Goal: Task Accomplishment & Management: Complete application form

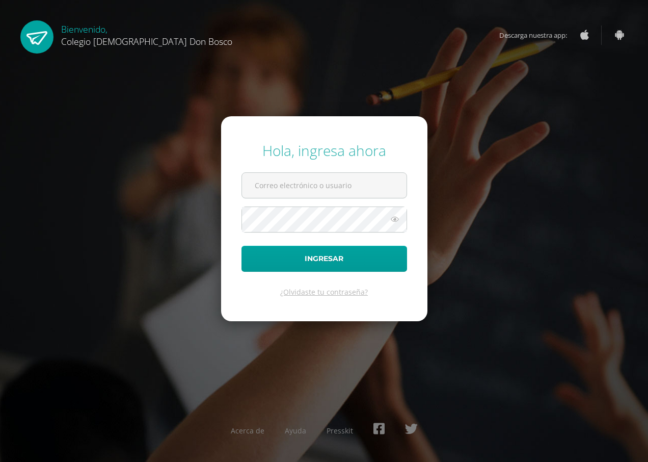
click at [403, 160] on div "Hola, ingresa ahora" at bounding box center [325, 150] width 166 height 19
type input "erick"
click at [242, 246] on button "Ingresar" at bounding box center [325, 259] width 166 height 26
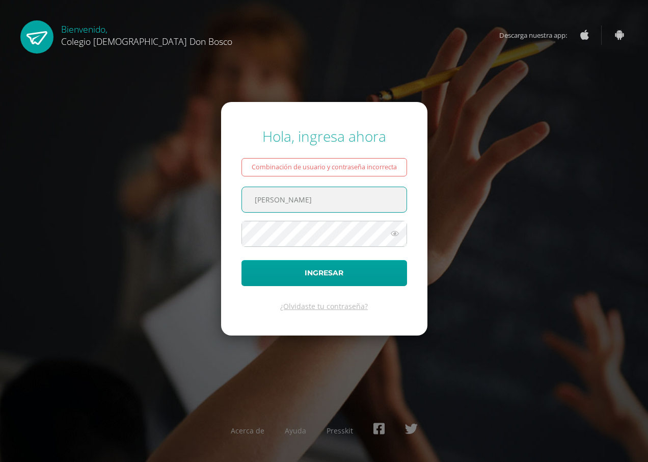
click at [305, 205] on input "erick" at bounding box center [324, 199] width 165 height 25
type input "erick_arredondo@donbosco.edu.gt"
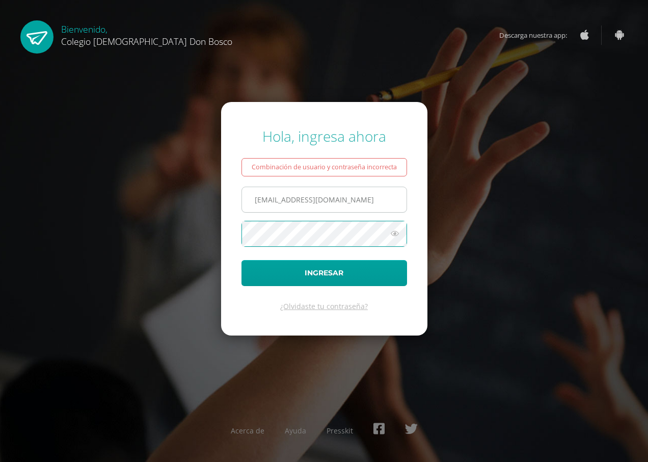
click at [242, 260] on button "Ingresar" at bounding box center [325, 273] width 166 height 26
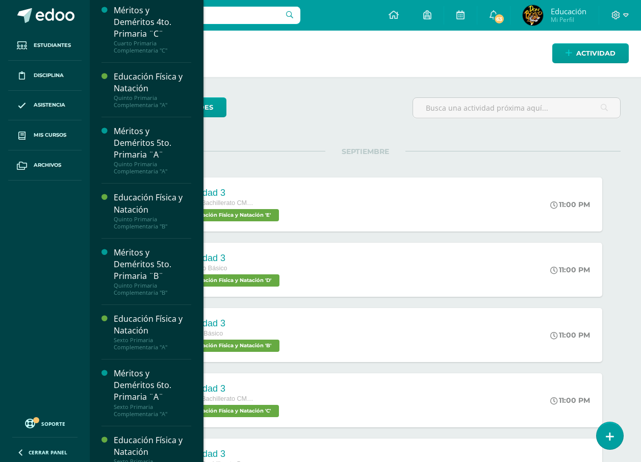
scroll to position [1127, 0]
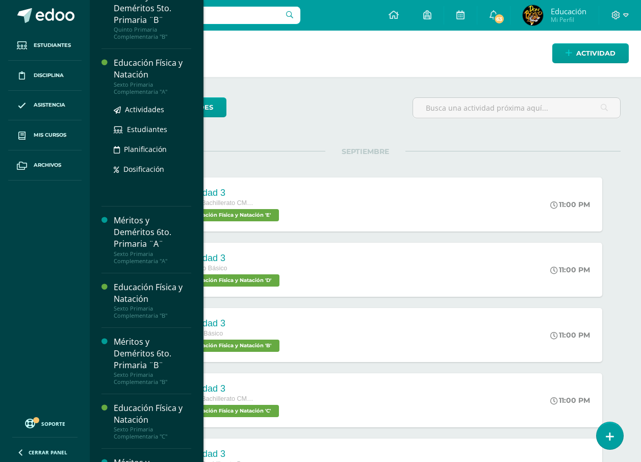
click at [150, 81] on div "Educación Física y Natación" at bounding box center [152, 68] width 77 height 23
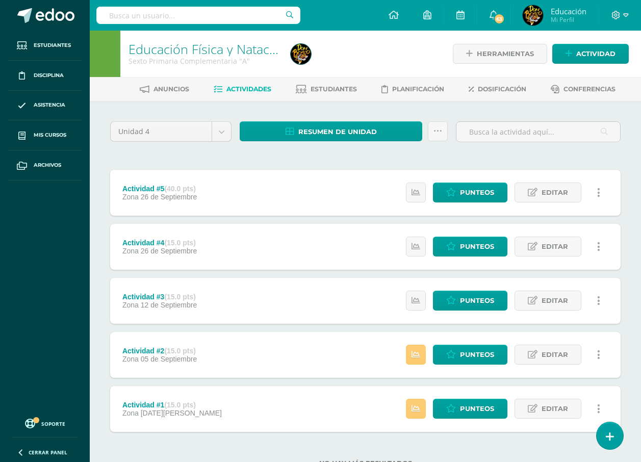
scroll to position [38, 0]
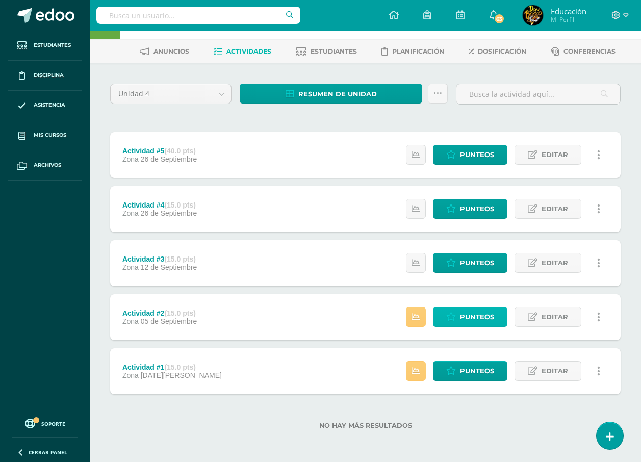
click at [468, 315] on span "Punteos" at bounding box center [477, 316] width 34 height 19
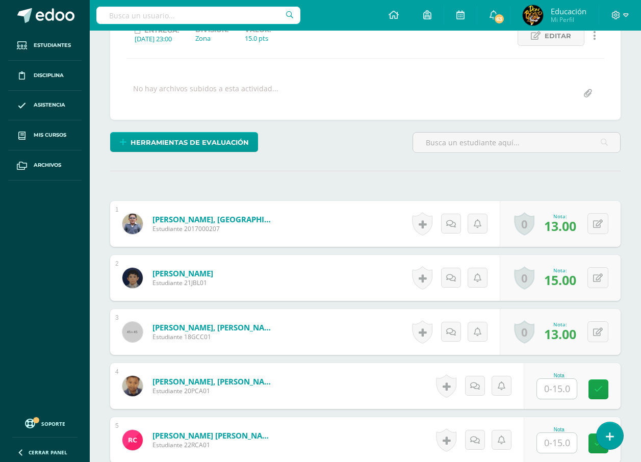
scroll to position [255, 0]
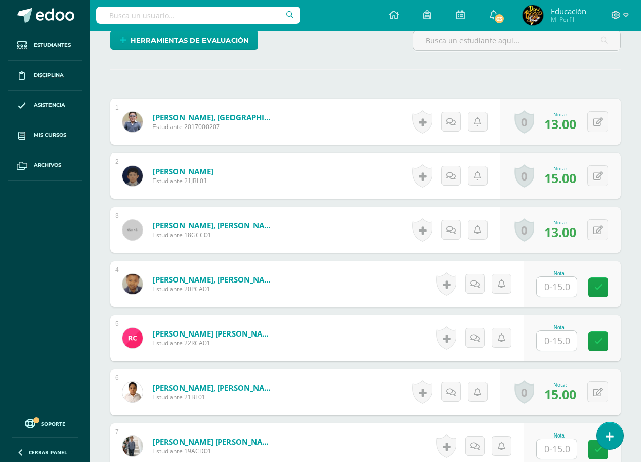
click at [535, 296] on div "Nota" at bounding box center [571, 284] width 97 height 46
click at [546, 292] on input "text" at bounding box center [557, 287] width 40 height 20
type input "15"
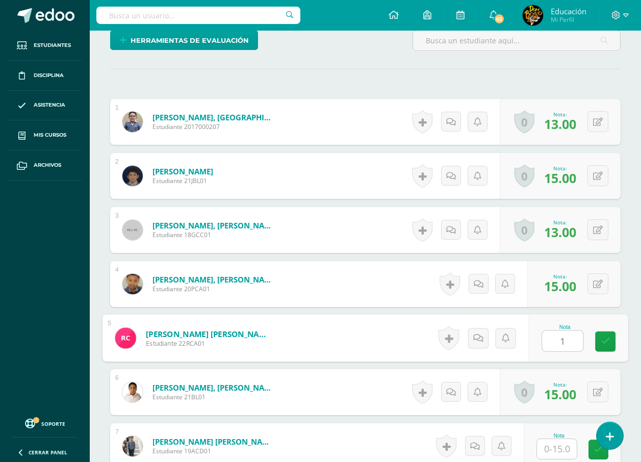
type input "15"
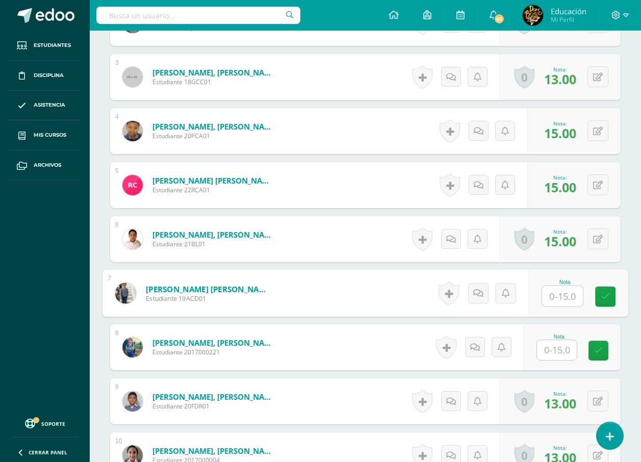
click at [546, 292] on input "text" at bounding box center [562, 296] width 41 height 20
type input "15"
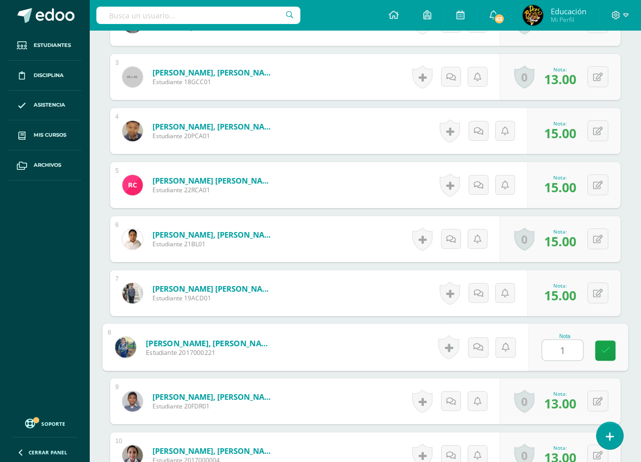
type input "15"
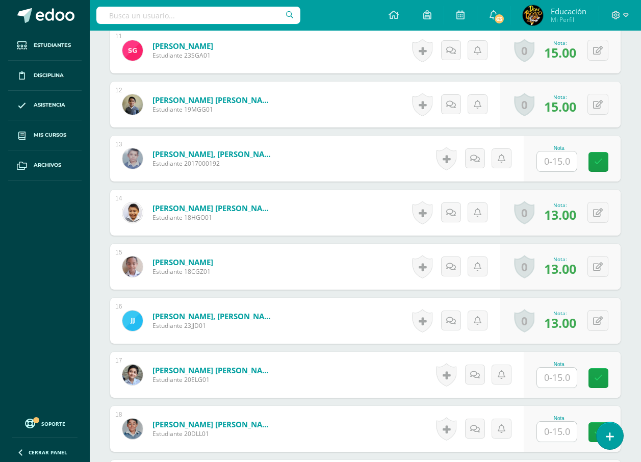
scroll to position [918, 0]
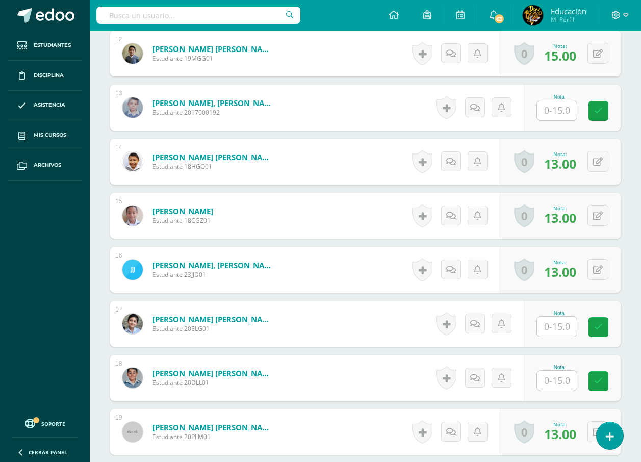
click at [549, 320] on input "text" at bounding box center [557, 327] width 40 height 20
type input "15"
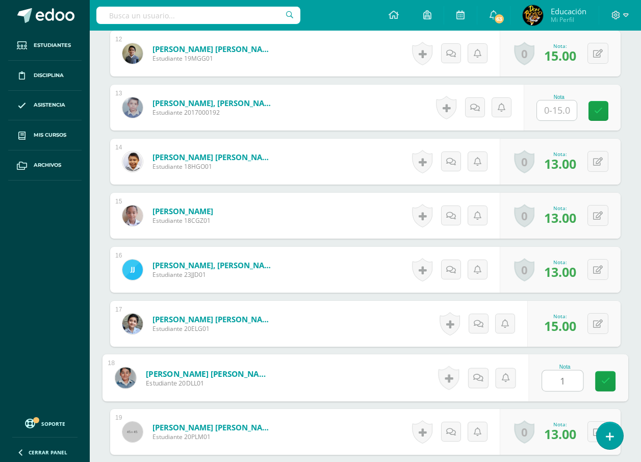
type input "15"
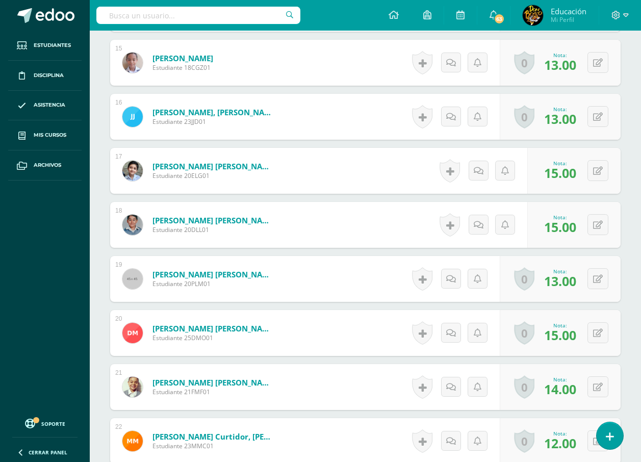
scroll to position [1275, 0]
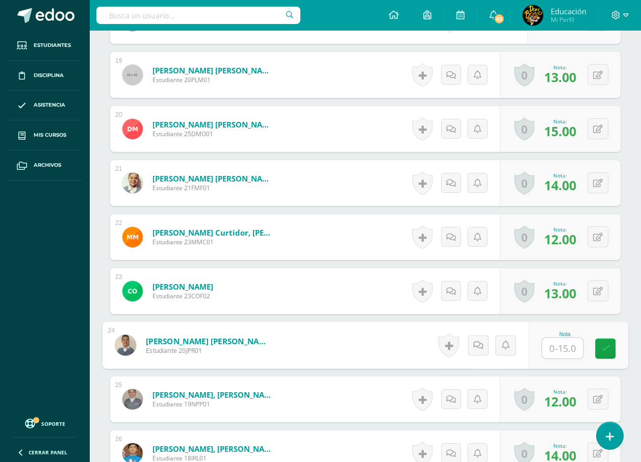
click at [551, 344] on input "text" at bounding box center [562, 348] width 41 height 20
type input "15"
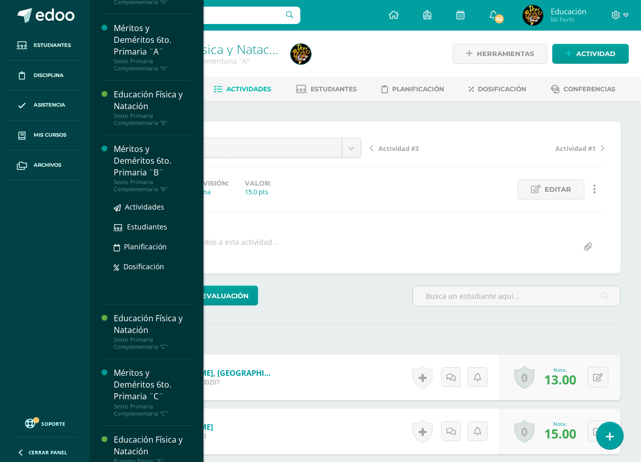
scroll to position [1215, 0]
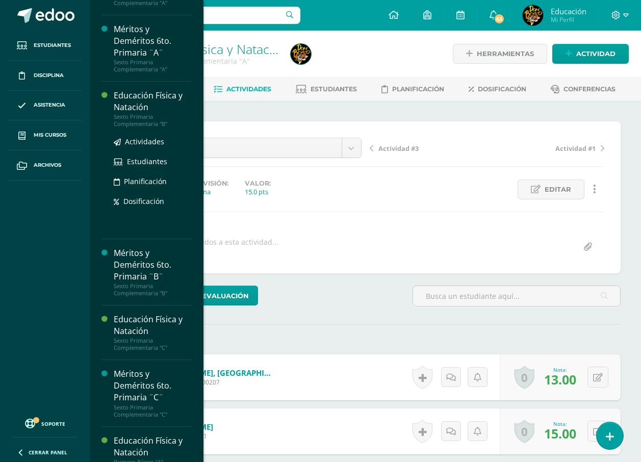
click at [146, 127] on div "Sexto Primaria Complementaria "B"" at bounding box center [152, 120] width 77 height 14
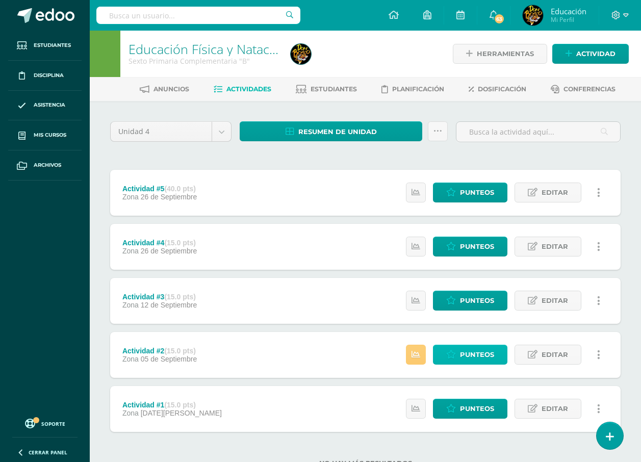
click at [446, 355] on link "Punteos" at bounding box center [470, 355] width 74 height 20
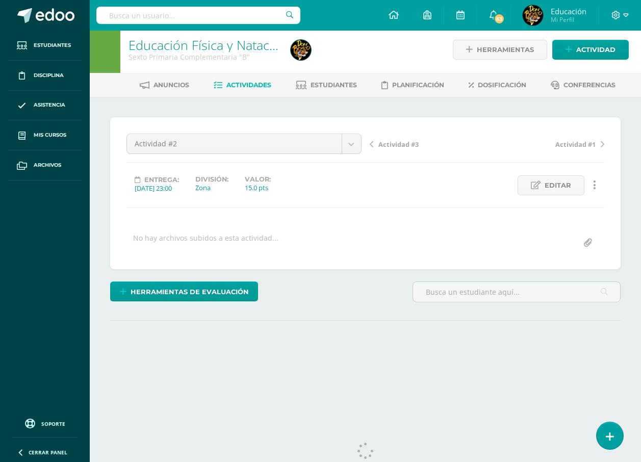
scroll to position [4, 0]
click at [379, 208] on div "Actividad #2 Actividad #5 Actividad #4 Actividad #3 Actividad #2 Actividad #1 A…" at bounding box center [365, 193] width 478 height 119
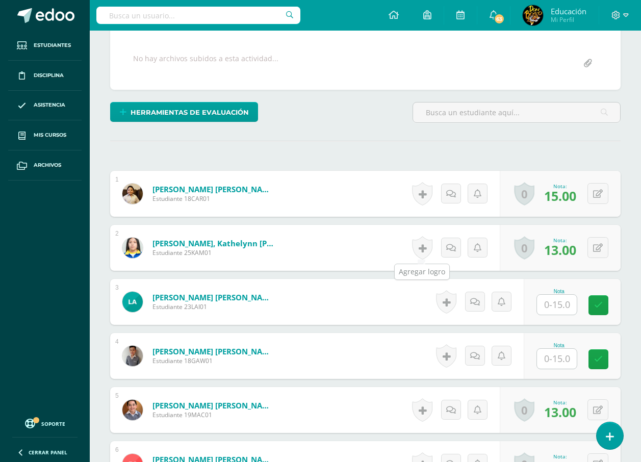
scroll to position [234, 0]
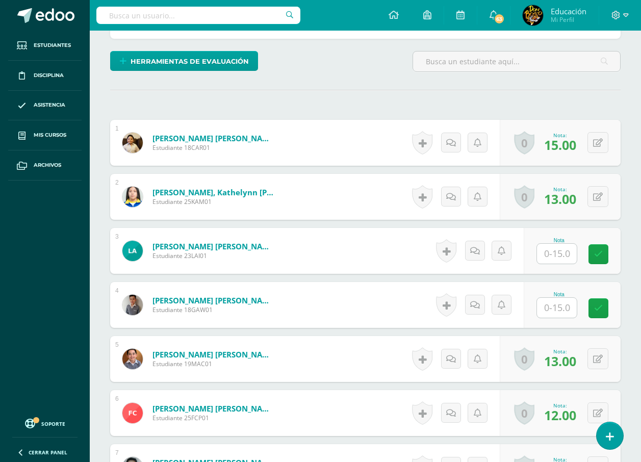
click at [538, 260] on div at bounding box center [556, 253] width 41 height 21
type input "14"
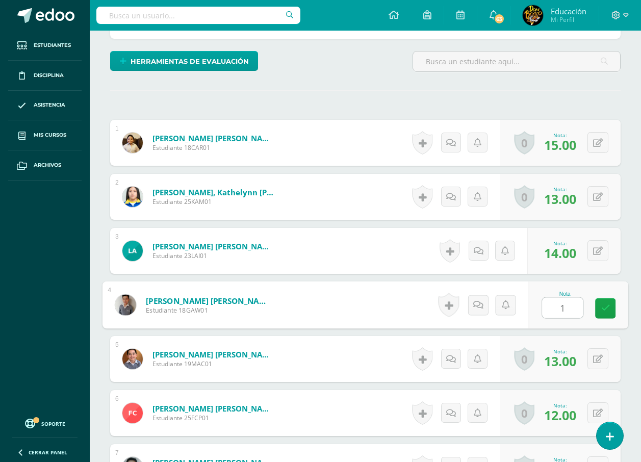
type input "15"
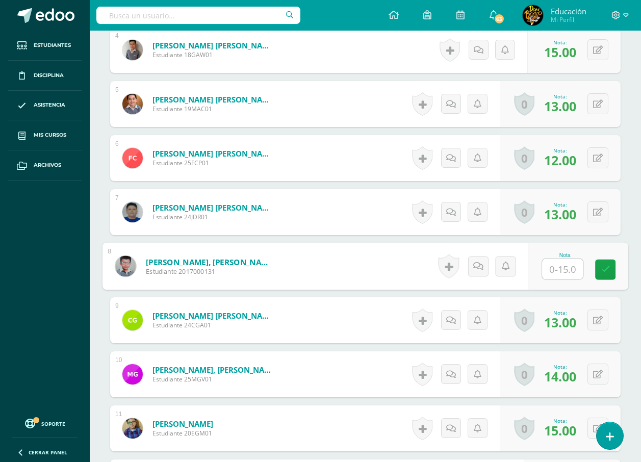
click at [569, 270] on input "text" at bounding box center [562, 269] width 41 height 20
type input "15"
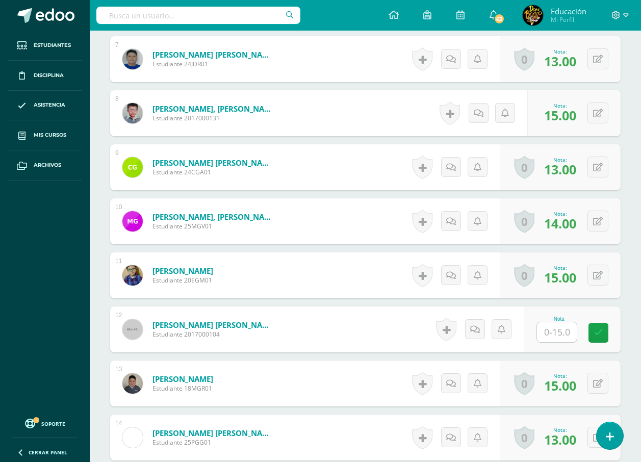
scroll to position [693, 0]
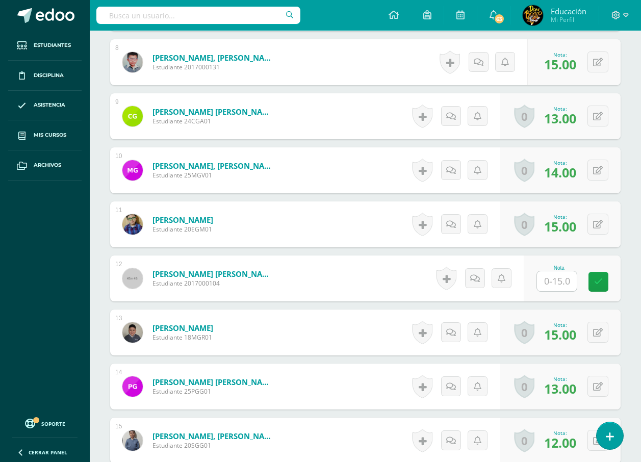
click at [563, 277] on input "text" at bounding box center [557, 281] width 40 height 20
type input "15"
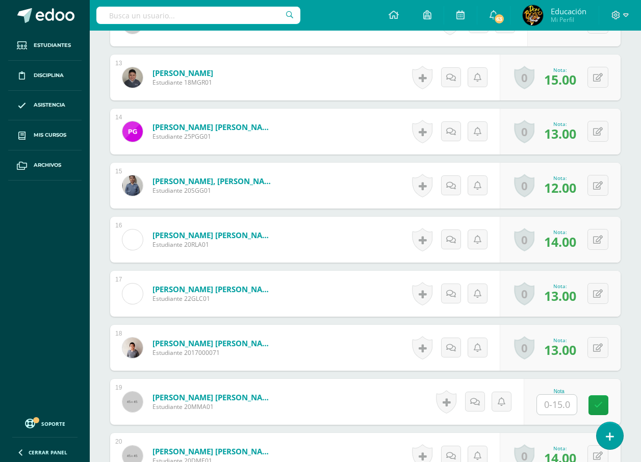
scroll to position [1050, 0]
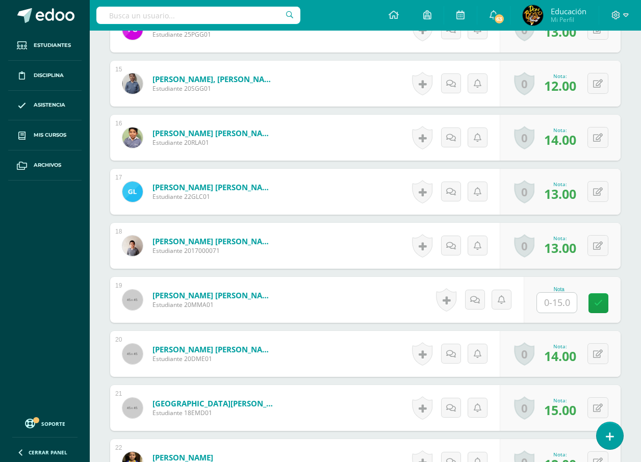
click at [553, 302] on input "text" at bounding box center [557, 303] width 40 height 20
type input "15"
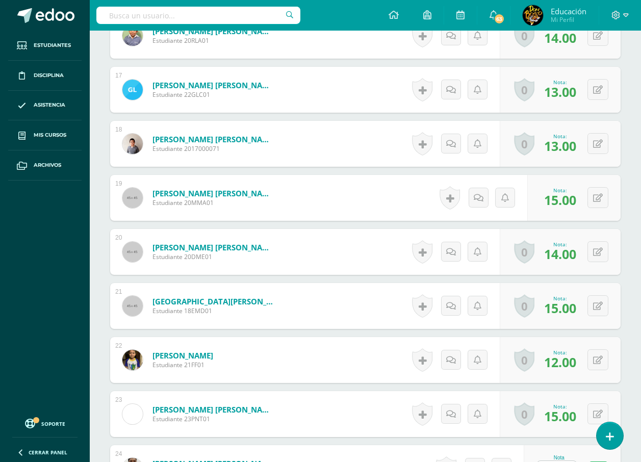
scroll to position [1305, 0]
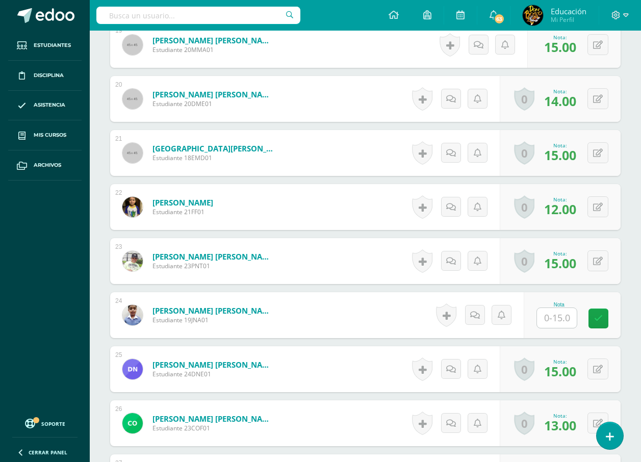
click at [549, 320] on input "text" at bounding box center [557, 318] width 40 height 20
type input "15"
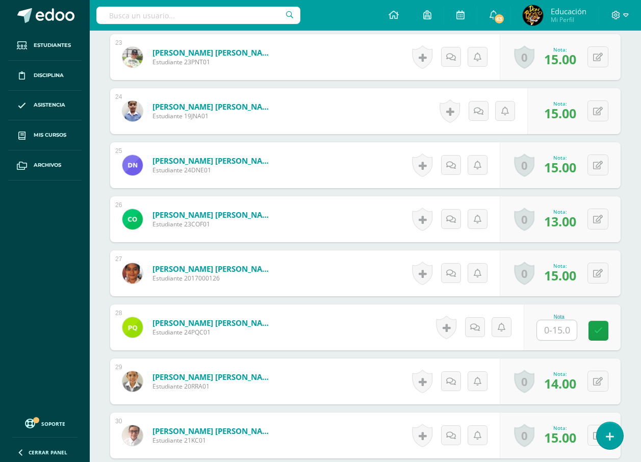
click at [550, 325] on input "text" at bounding box center [557, 330] width 40 height 20
type input "15"
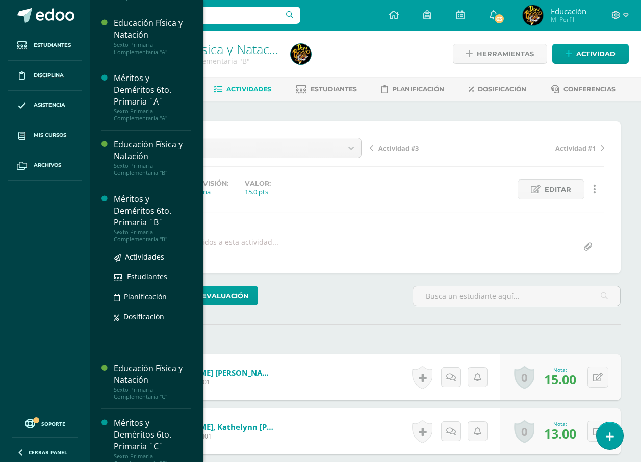
scroll to position [1166, 0]
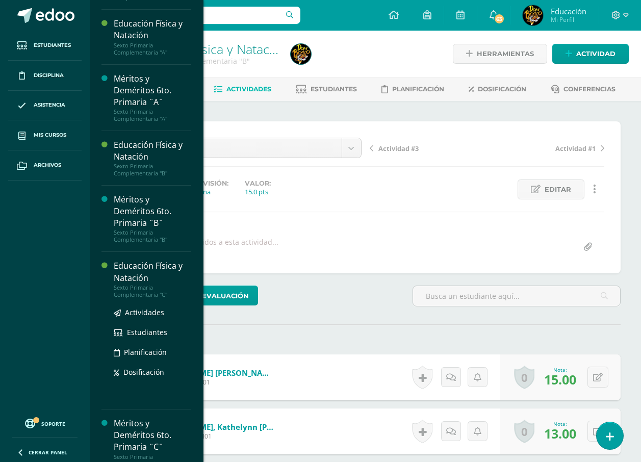
click at [150, 298] on div "Sexto Primaria Complementaria "C"" at bounding box center [152, 291] width 77 height 14
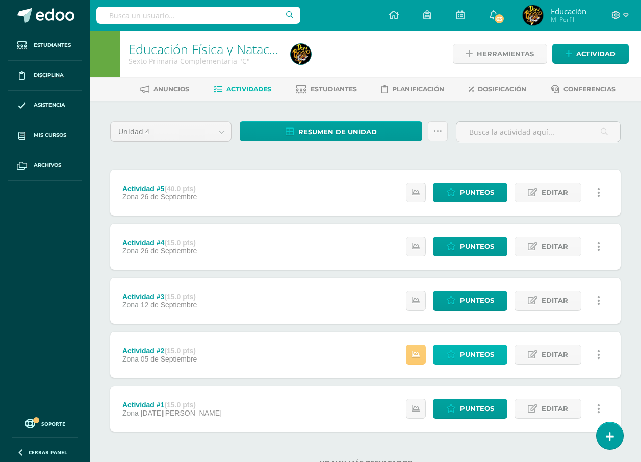
click at [478, 356] on span "Punteos" at bounding box center [477, 354] width 34 height 19
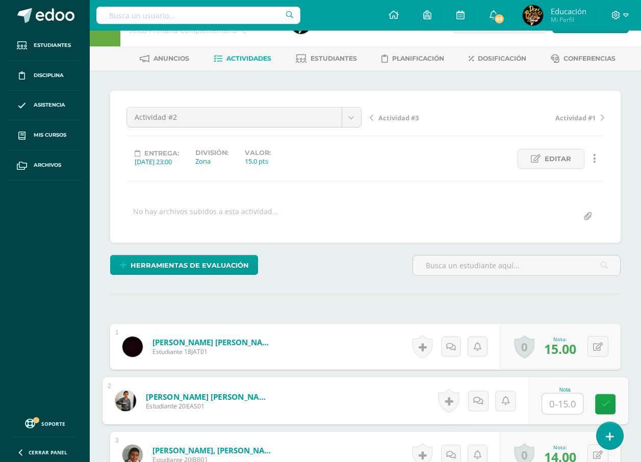
click at [247, 392] on link "[PERSON_NAME] [PERSON_NAME]" at bounding box center [209, 396] width 126 height 11
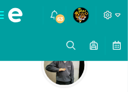
click at [94, 70] on div "[PERSON_NAME] Sexto Primaria Complementaria C" at bounding box center [64, 89] width 112 height 92
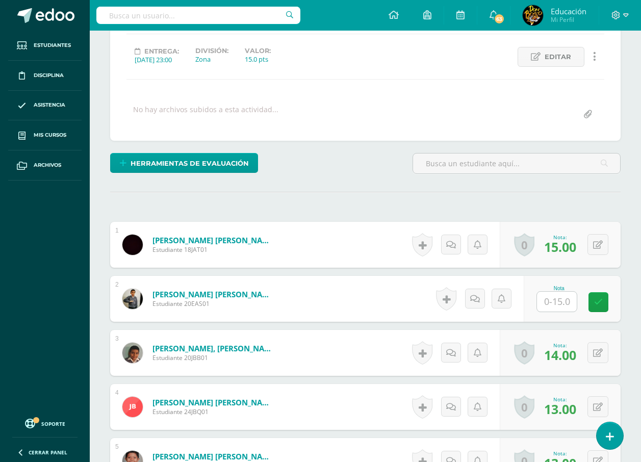
scroll to position [184, 0]
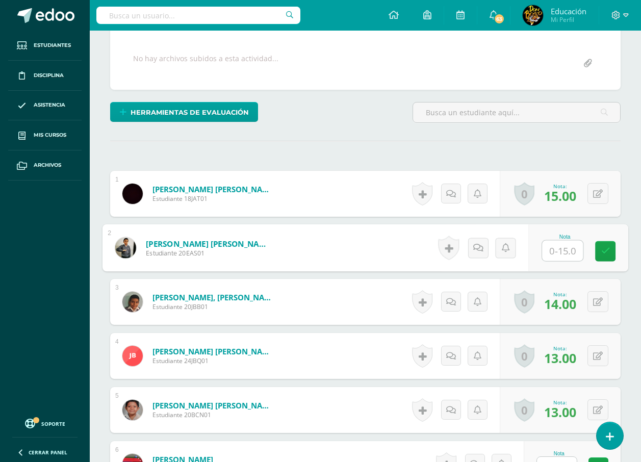
click at [548, 253] on input "text" at bounding box center [562, 251] width 41 height 20
type input "15"
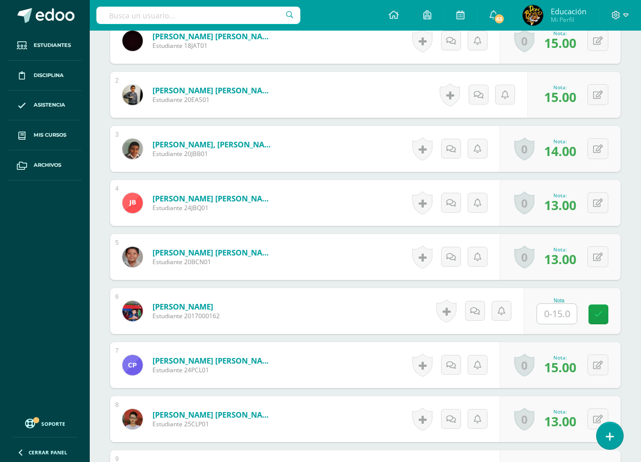
scroll to position [387, 0]
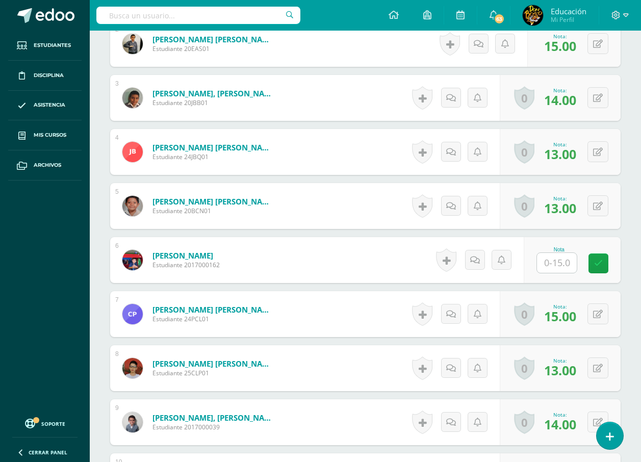
click at [564, 262] on input "text" at bounding box center [557, 263] width 40 height 20
type input "15"
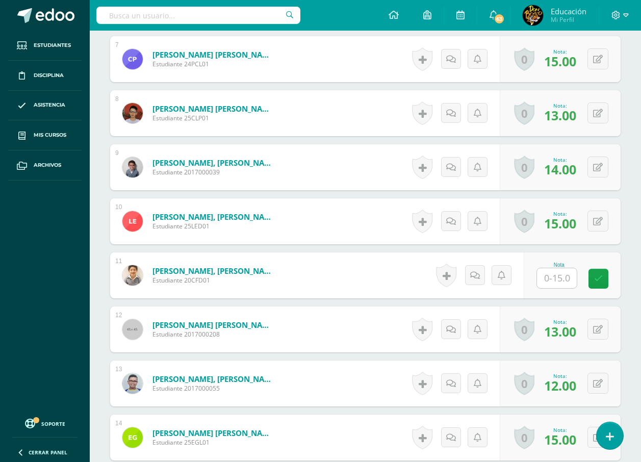
scroll to position [693, 0]
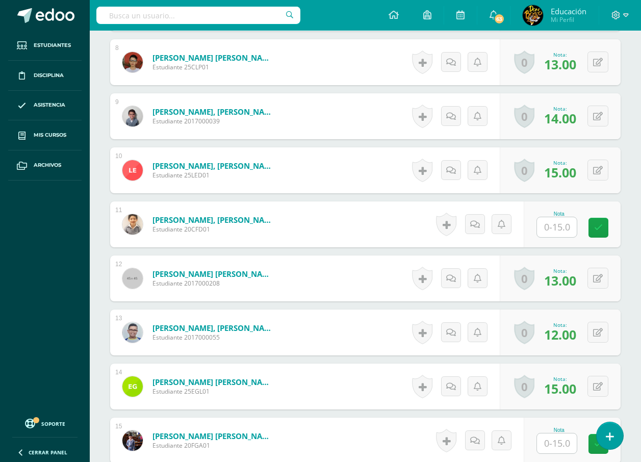
click at [563, 229] on input "text" at bounding box center [557, 227] width 40 height 20
type input "15"
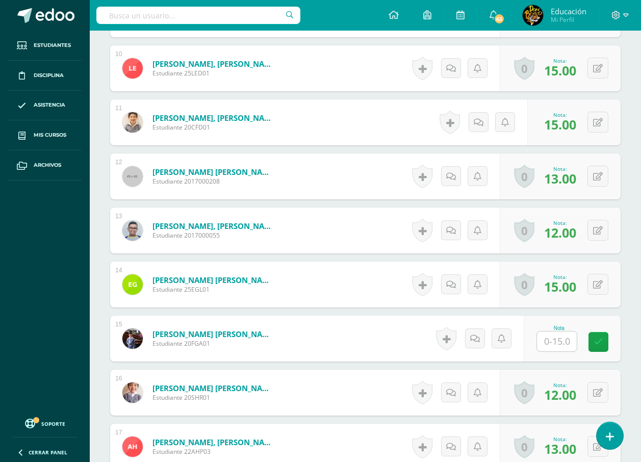
scroll to position [846, 0]
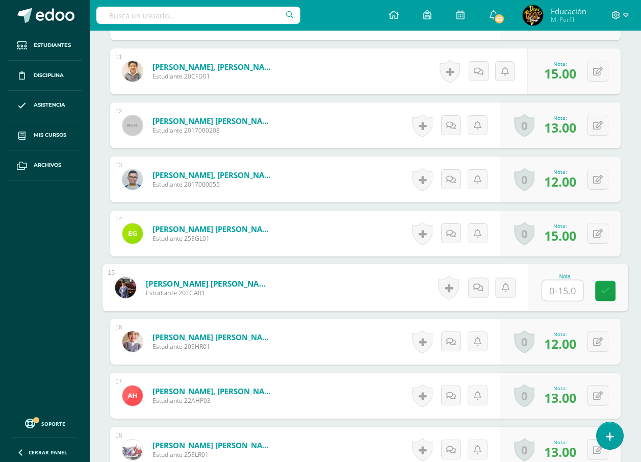
click at [553, 283] on input "text" at bounding box center [562, 290] width 41 height 20
type input "15"
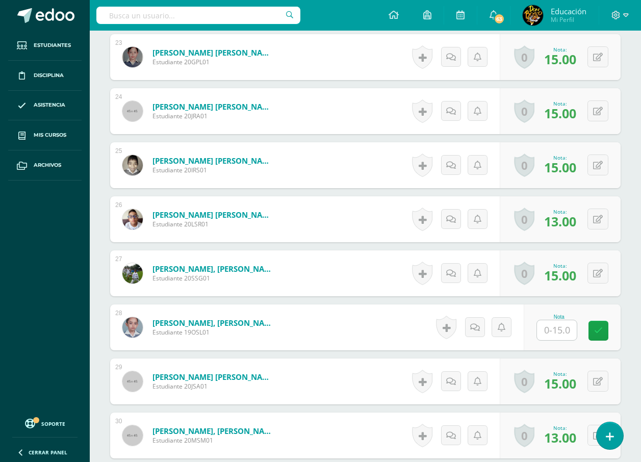
scroll to position [1560, 0]
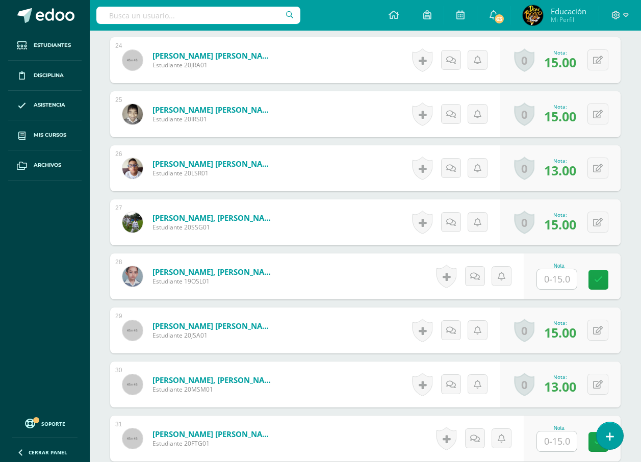
click at [556, 283] on input "text" at bounding box center [557, 279] width 40 height 20
type input "15"
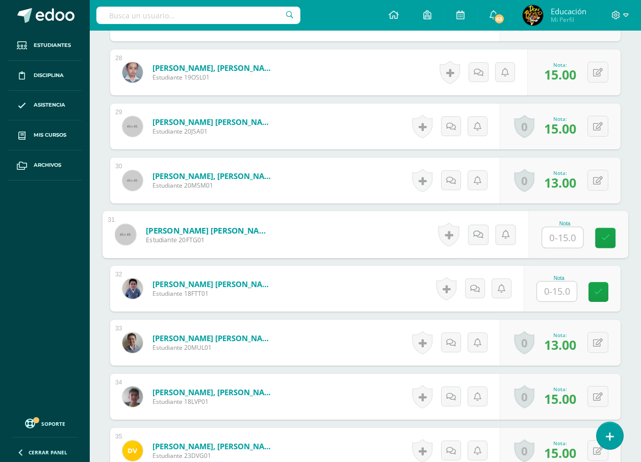
click at [561, 240] on input "text" at bounding box center [562, 237] width 41 height 20
type input "15"
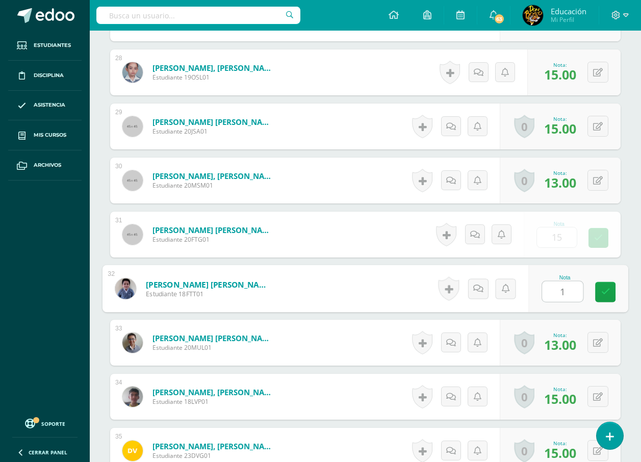
type input "15"
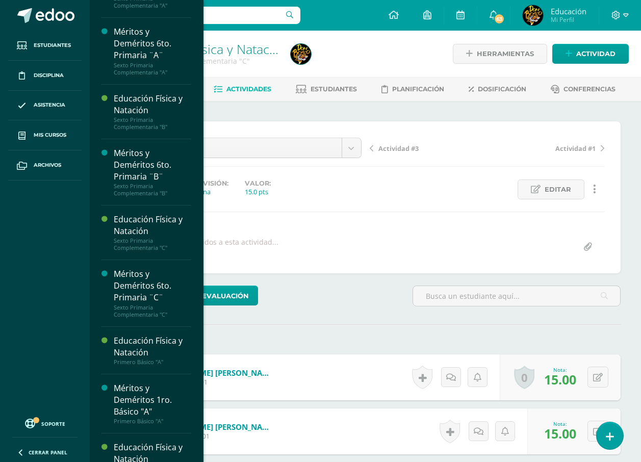
scroll to position [1366, 0]
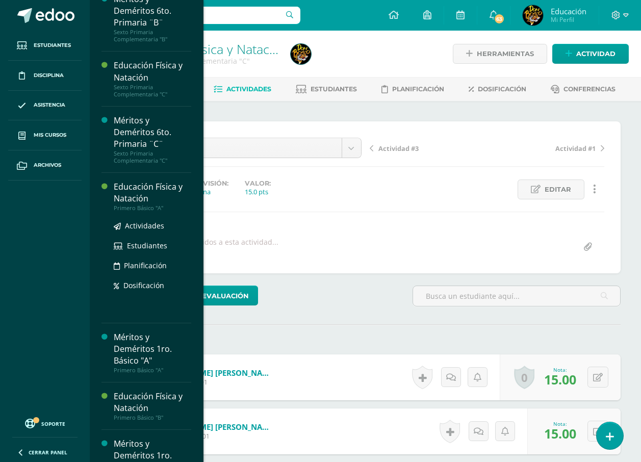
click at [151, 204] on div "Educación Física y Natación" at bounding box center [152, 192] width 77 height 23
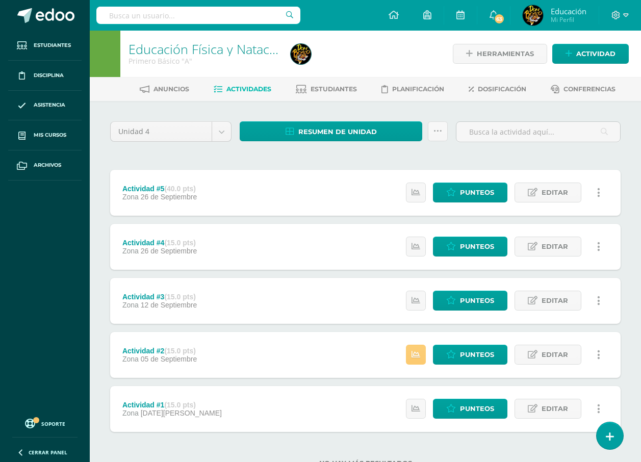
scroll to position [38, 0]
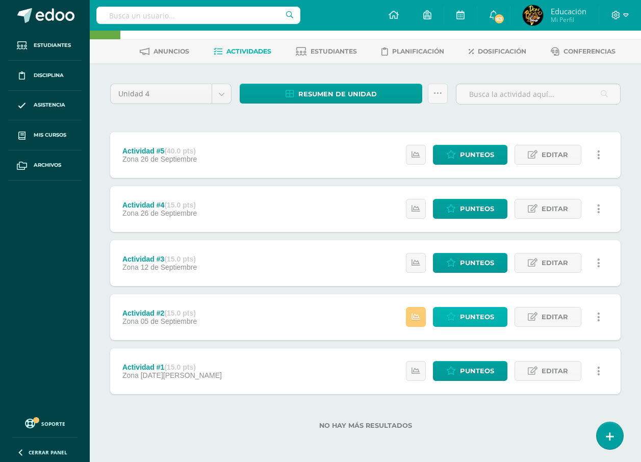
click at [467, 315] on span "Punteos" at bounding box center [477, 316] width 34 height 19
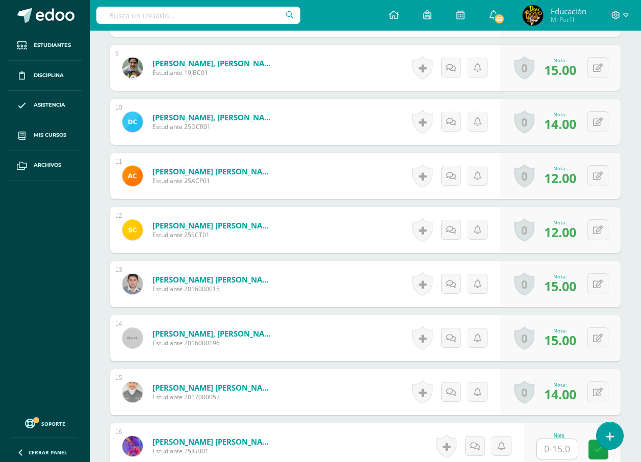
scroll to position [895, 0]
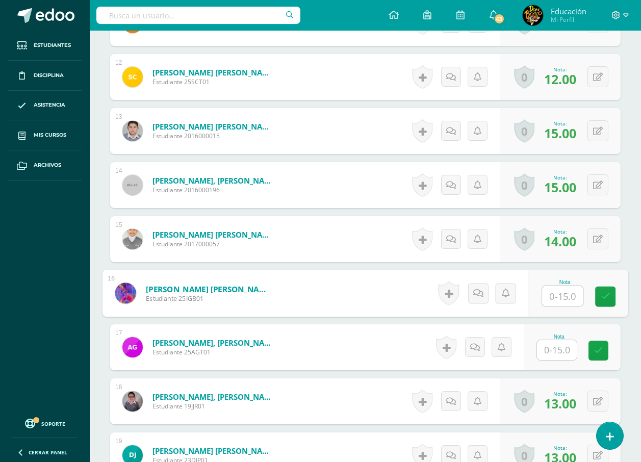
click at [556, 300] on input "text" at bounding box center [562, 296] width 41 height 20
type input "15"
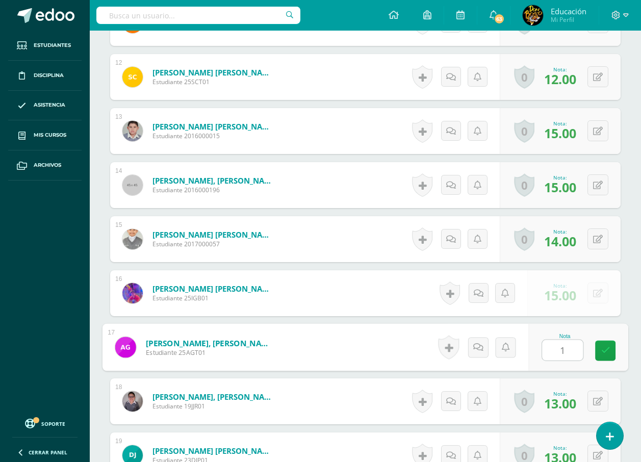
type input "15"
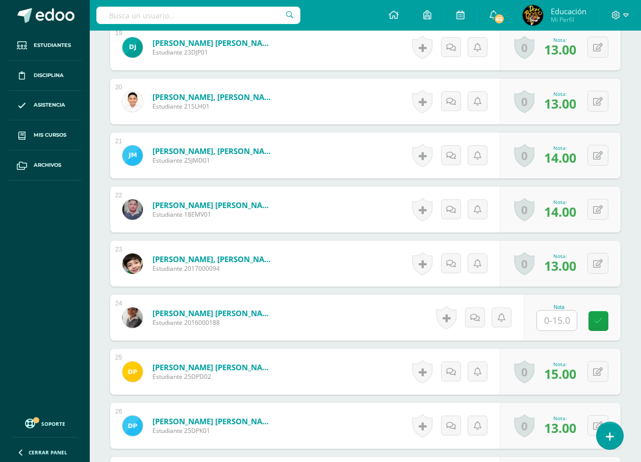
scroll to position [1404, 0]
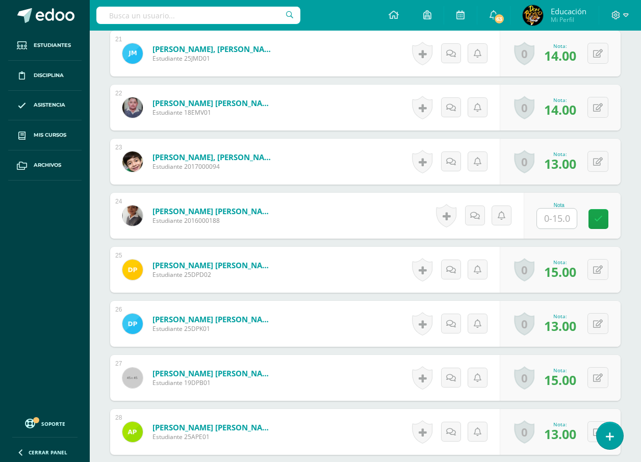
click at [560, 223] on input "text" at bounding box center [557, 218] width 40 height 20
type input "15"
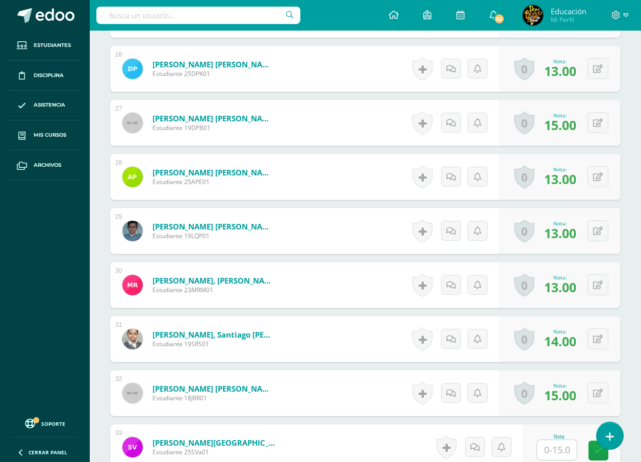
scroll to position [1863, 0]
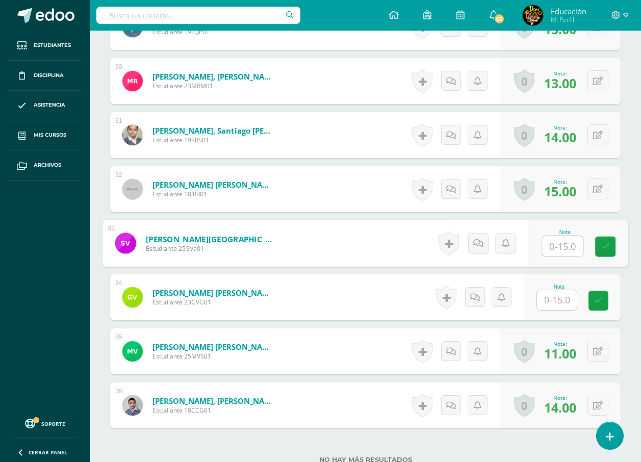
click at [559, 241] on input "text" at bounding box center [562, 246] width 41 height 20
type input "15"
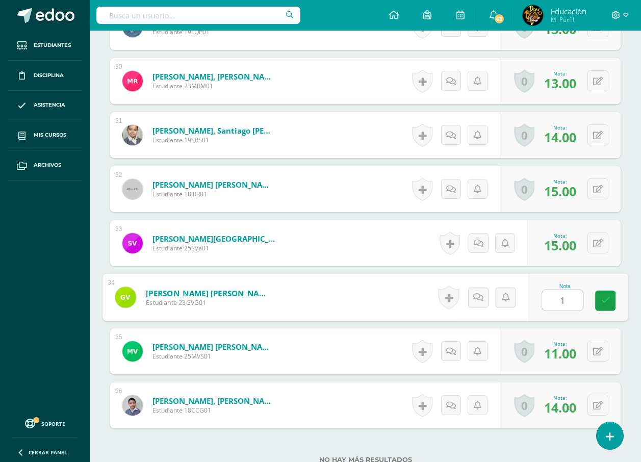
type input "15"
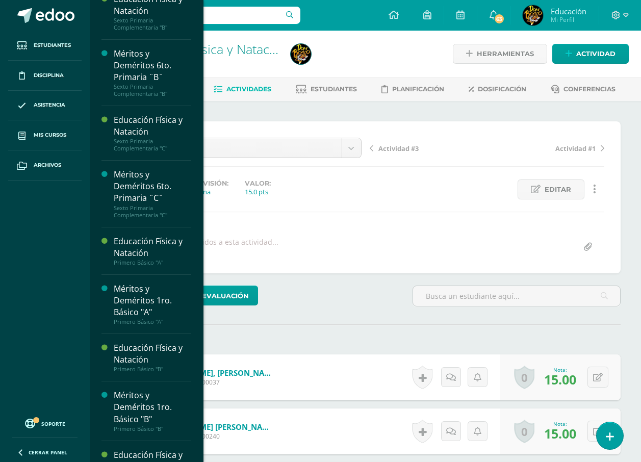
scroll to position [1516, 0]
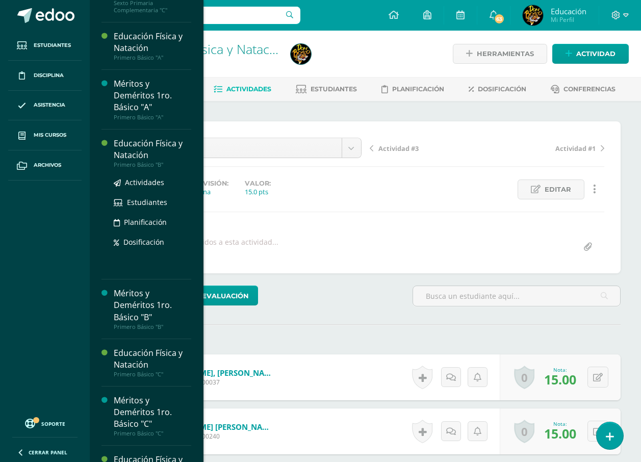
click at [145, 161] on div "Educación Física y Natación" at bounding box center [152, 149] width 77 height 23
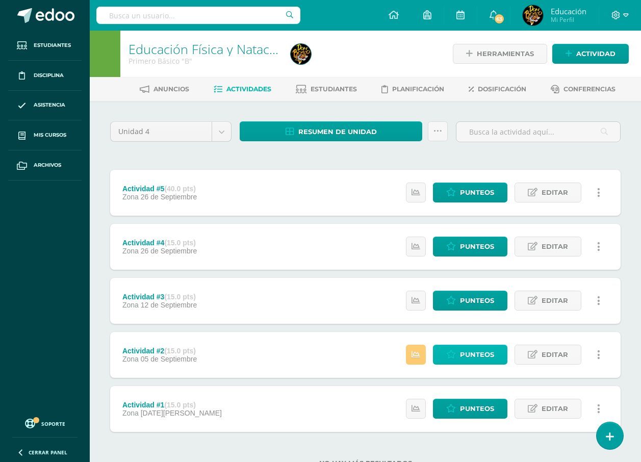
click at [468, 352] on span "Punteos" at bounding box center [477, 354] width 34 height 19
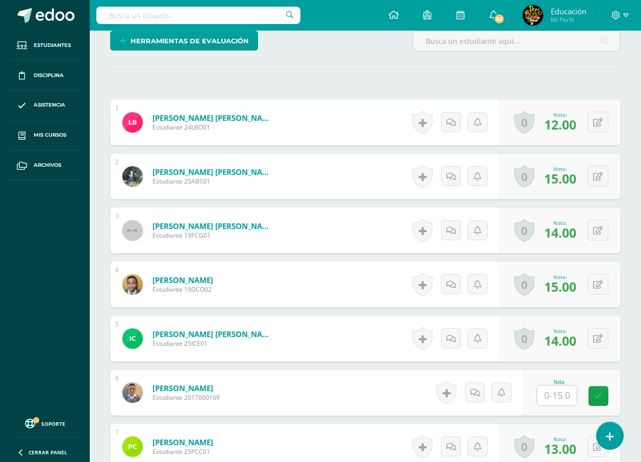
scroll to position [357, 0]
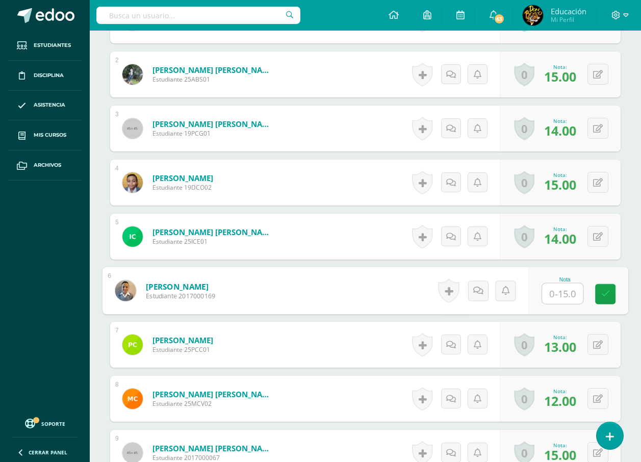
click at [543, 293] on input "text" at bounding box center [562, 293] width 41 height 20
type input "15"
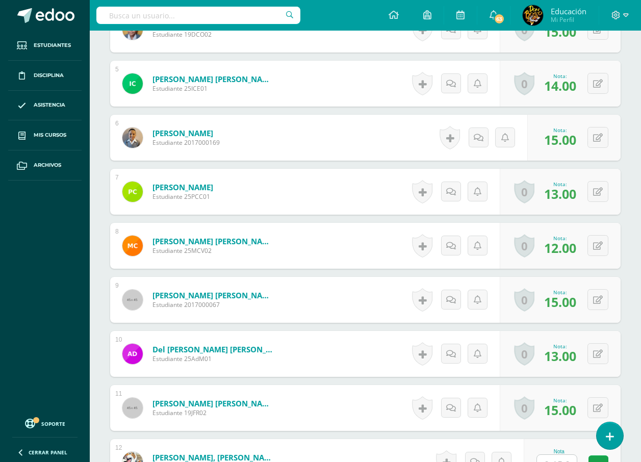
scroll to position [612, 0]
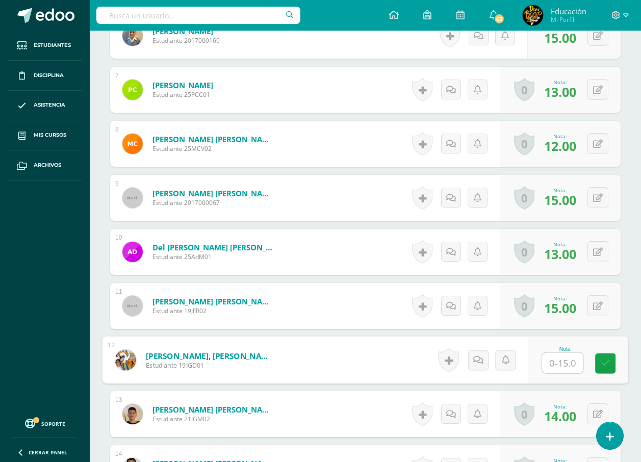
click at [569, 361] on input "text" at bounding box center [562, 363] width 41 height 20
type input "15"
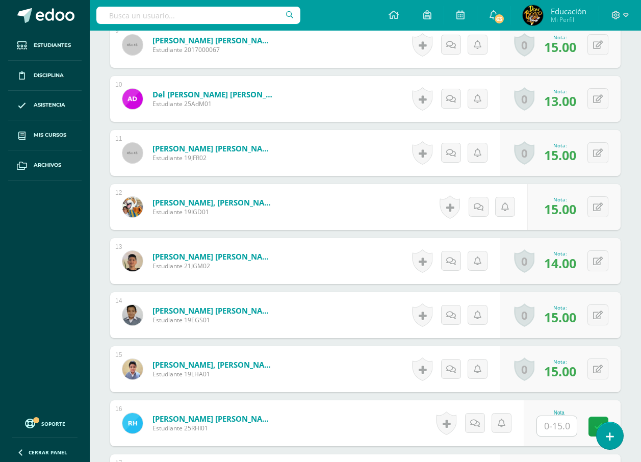
scroll to position [816, 0]
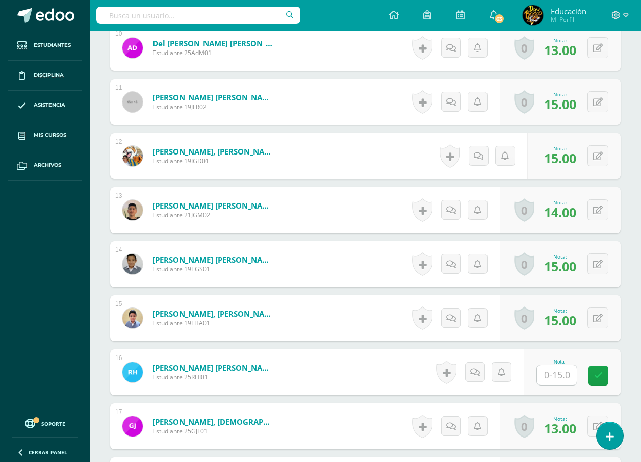
click at [565, 384] on input "text" at bounding box center [557, 375] width 40 height 20
type input "15"
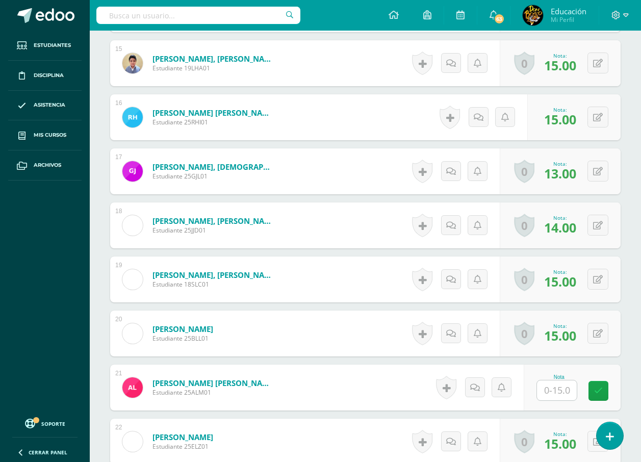
scroll to position [1121, 0]
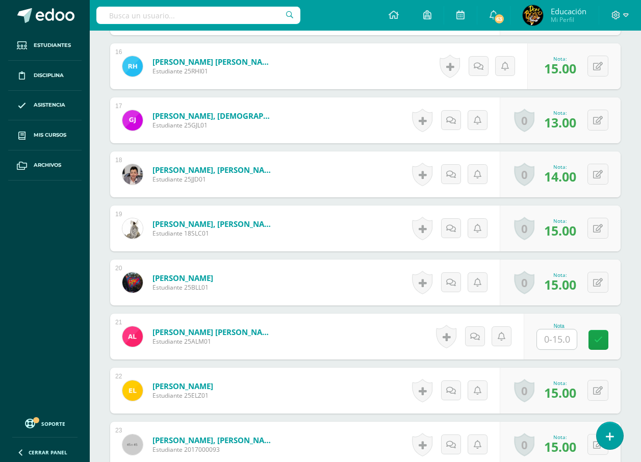
click at [565, 346] on input "text" at bounding box center [557, 339] width 40 height 20
type input "15"
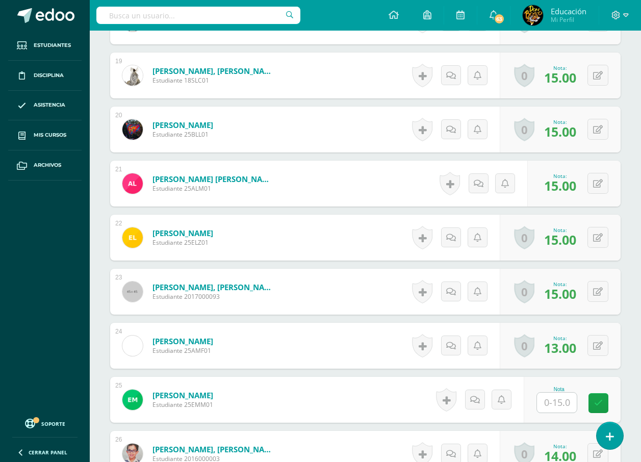
scroll to position [1325, 0]
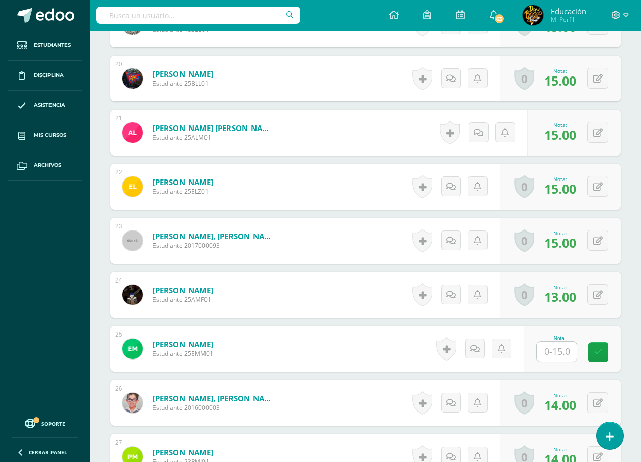
click at [565, 350] on input "text" at bounding box center [557, 352] width 40 height 20
type input "15"
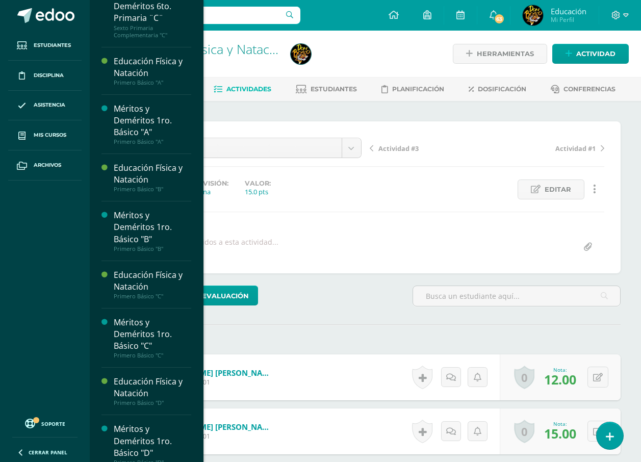
scroll to position [1570, 0]
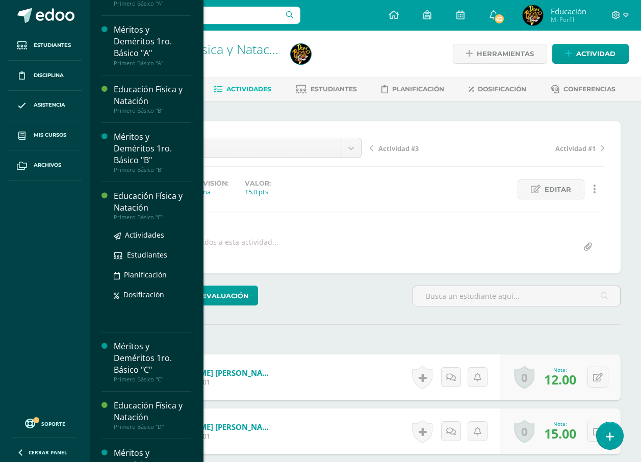
click at [159, 214] on div "Educación Física y Natación" at bounding box center [152, 201] width 77 height 23
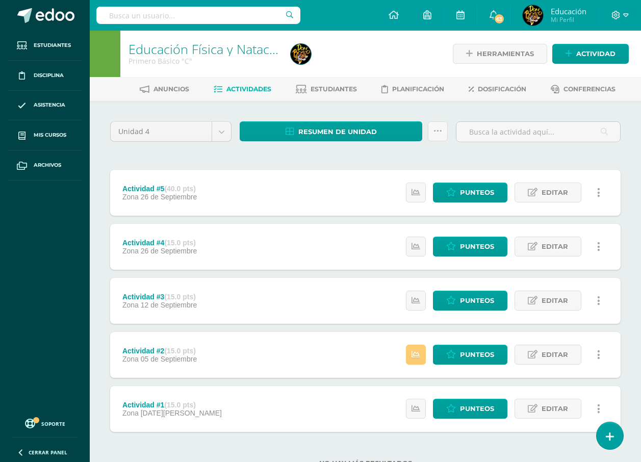
scroll to position [38, 0]
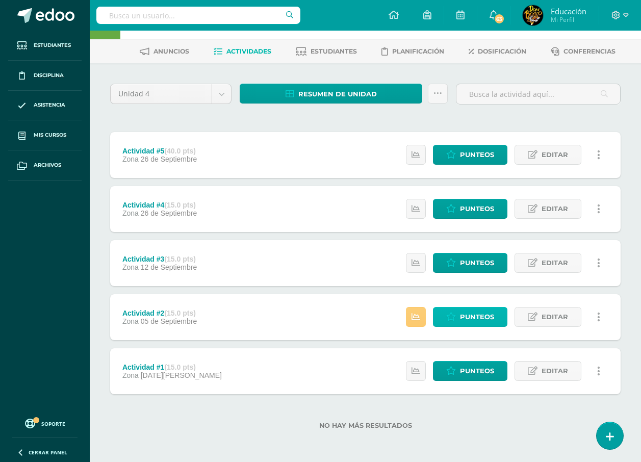
click at [456, 312] on icon at bounding box center [451, 316] width 10 height 9
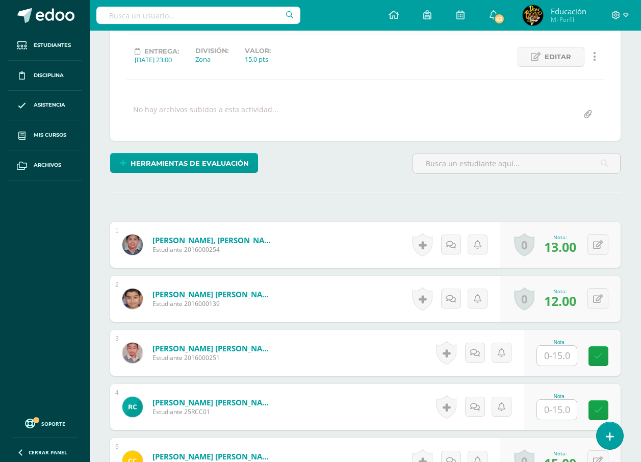
scroll to position [184, 0]
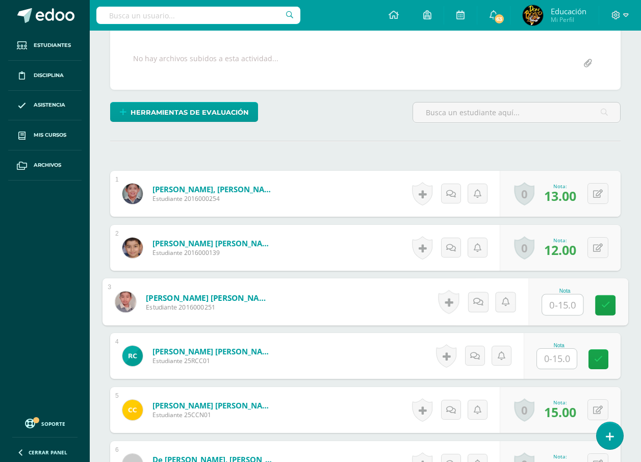
click at [554, 303] on input "text" at bounding box center [562, 305] width 41 height 20
type input "14"
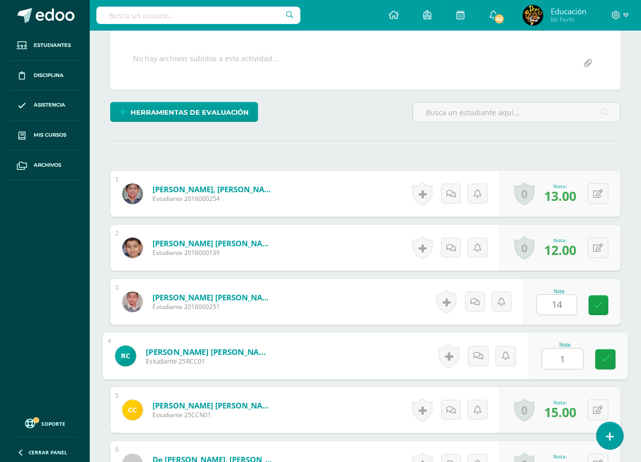
type input "15"
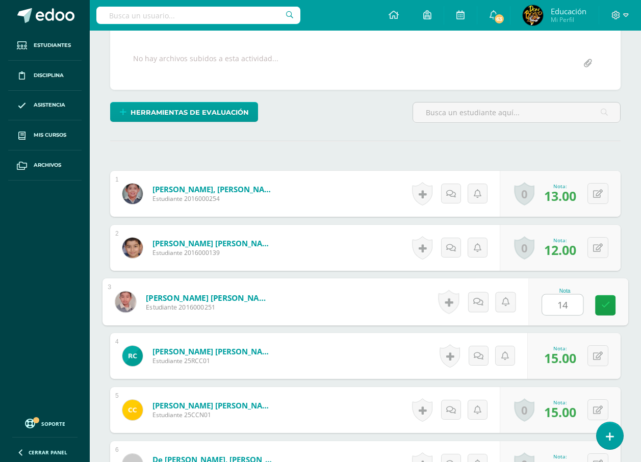
drag, startPoint x: 554, startPoint y: 303, endPoint x: 580, endPoint y: 307, distance: 26.4
click at [580, 307] on input "14" at bounding box center [562, 305] width 41 height 20
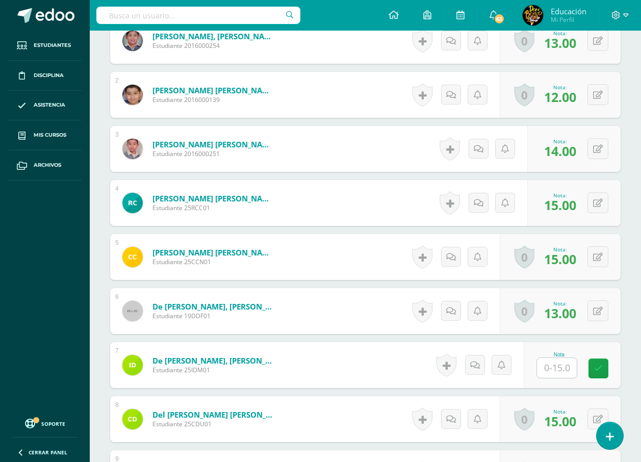
scroll to position [387, 0]
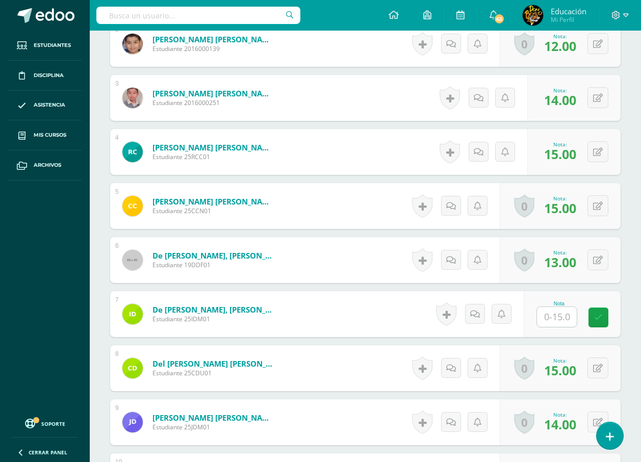
click at [566, 316] on input "text" at bounding box center [557, 317] width 40 height 20
type input "14"
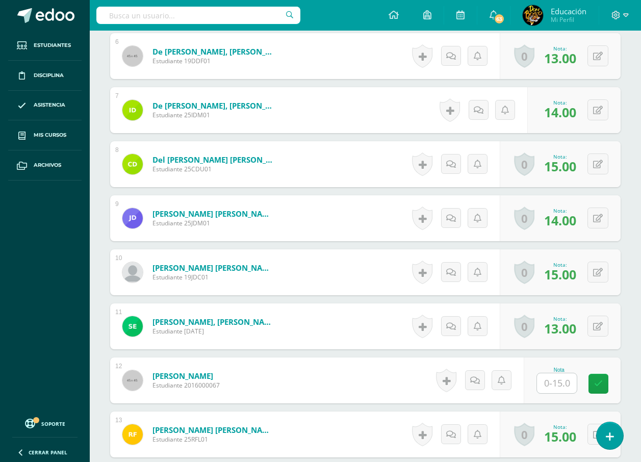
scroll to position [693, 0]
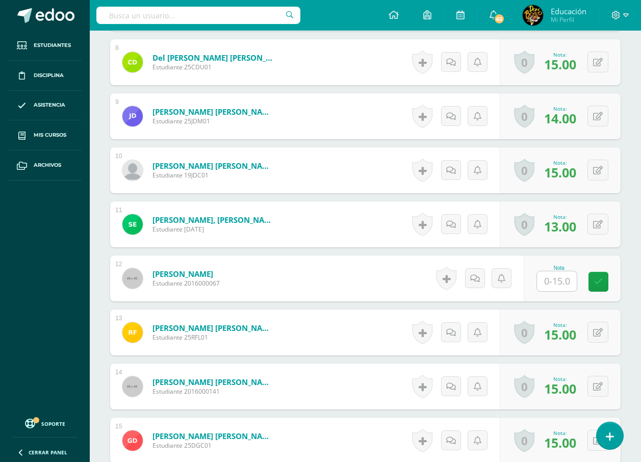
click at [554, 284] on input "text" at bounding box center [557, 281] width 40 height 20
type input "14"
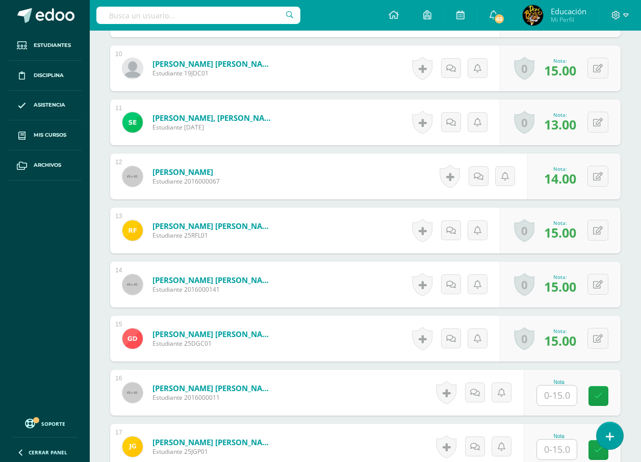
scroll to position [897, 0]
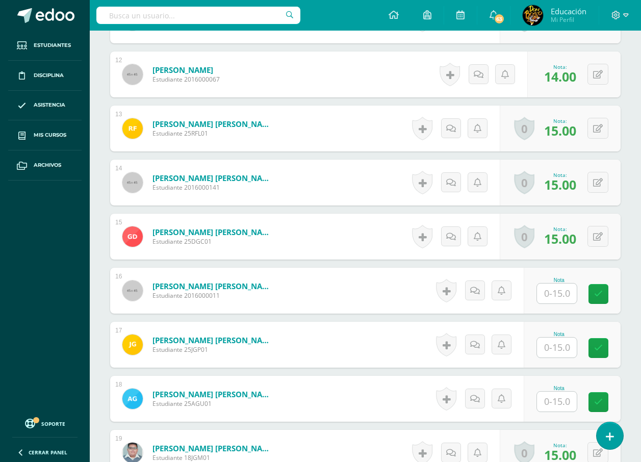
click at [556, 289] on input "text" at bounding box center [557, 293] width 40 height 20
type input "15"
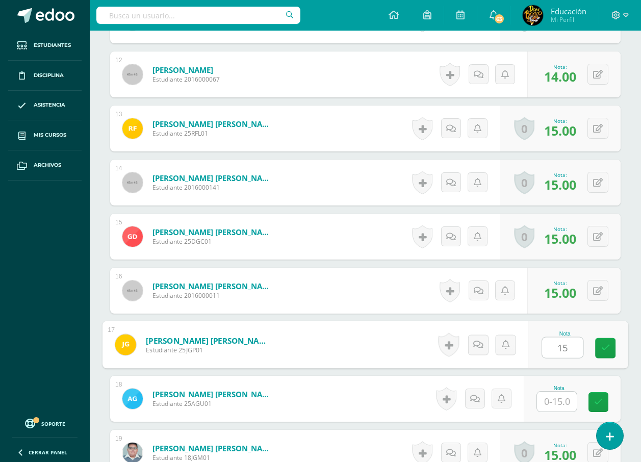
type input "15"
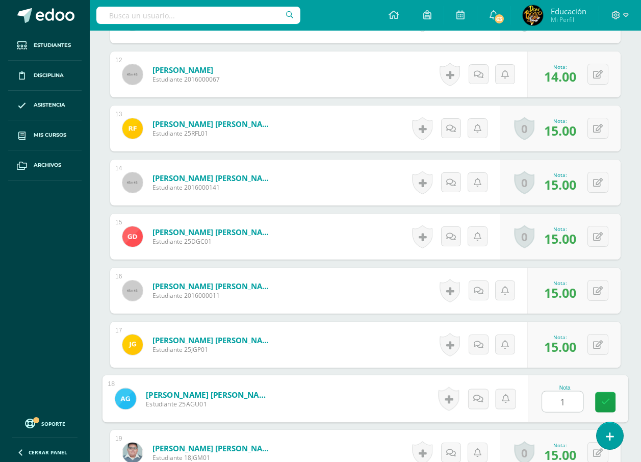
type input "15"
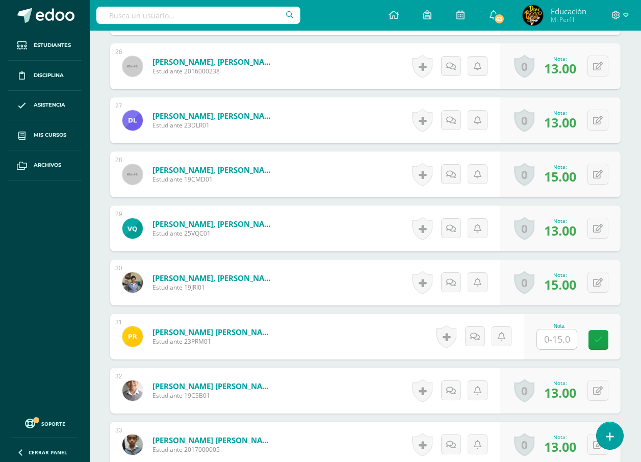
scroll to position [1713, 0]
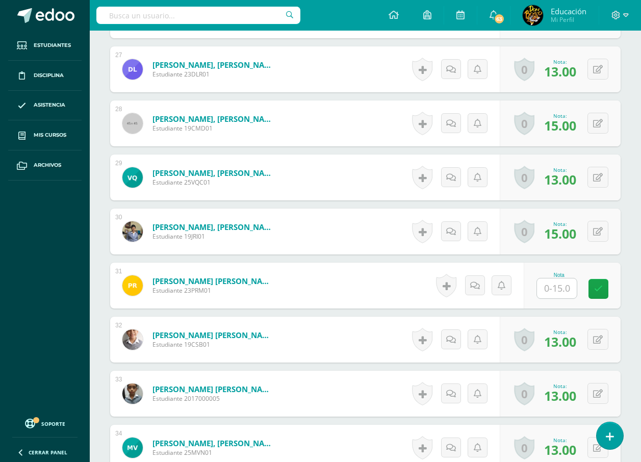
click at [548, 294] on input "text" at bounding box center [557, 288] width 40 height 20
type input "15"
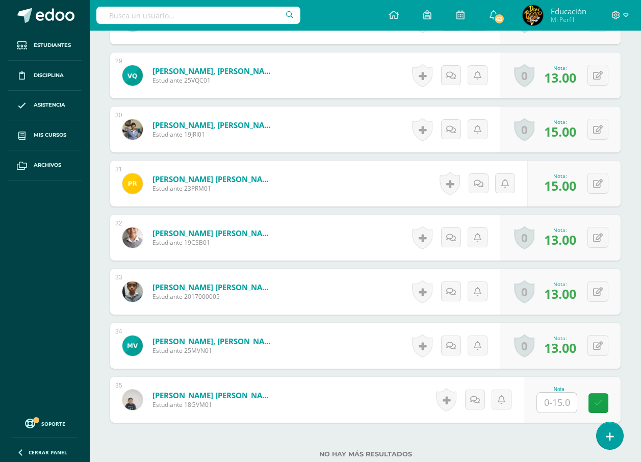
scroll to position [1892, 0]
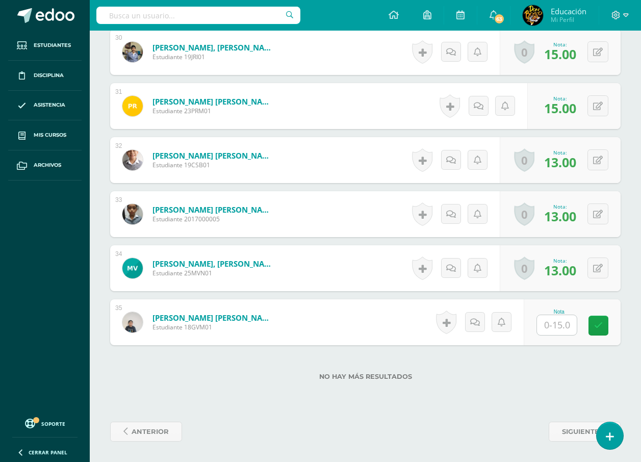
click at [552, 324] on input "text" at bounding box center [557, 325] width 40 height 20
type input "15"
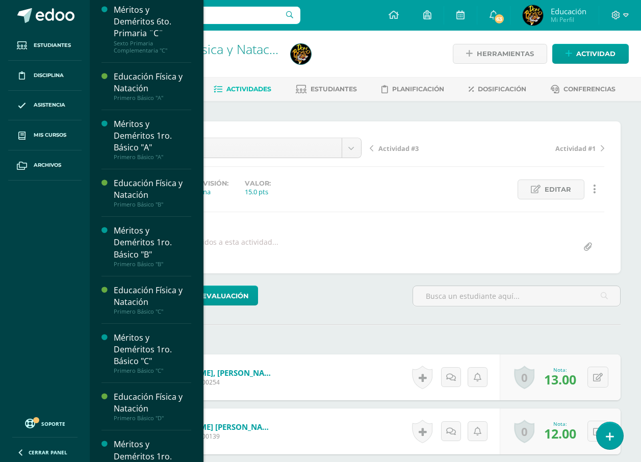
scroll to position [1578, 0]
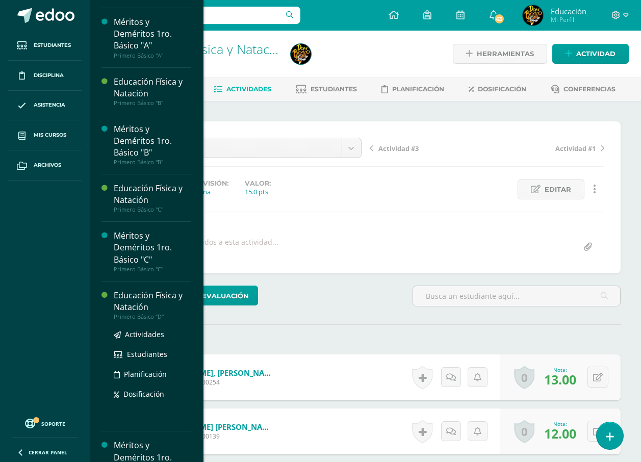
click at [148, 313] on div "Educación Física y Natación" at bounding box center [152, 301] width 77 height 23
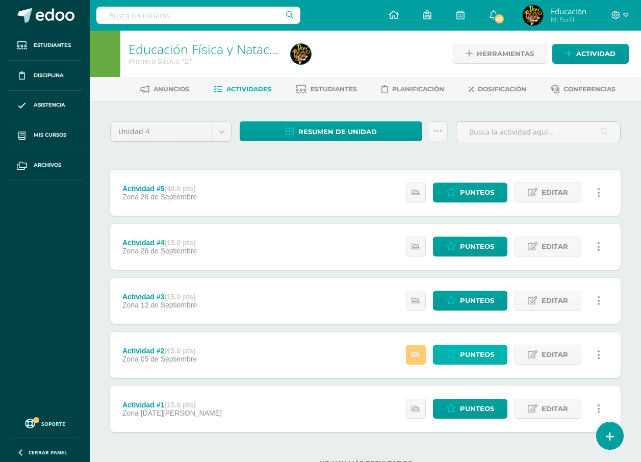
click at [472, 360] on span "Punteos" at bounding box center [477, 354] width 34 height 19
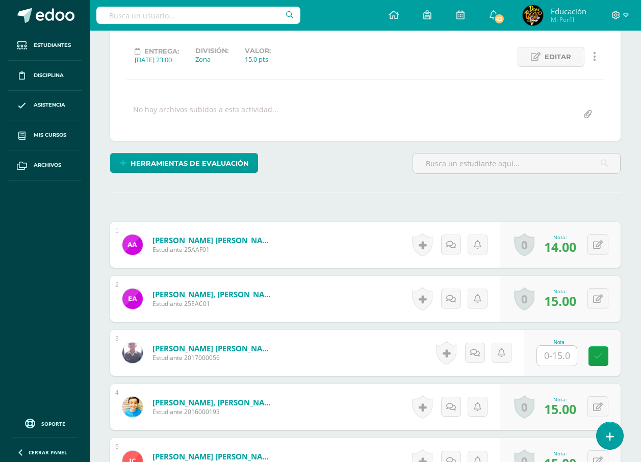
scroll to position [184, 0]
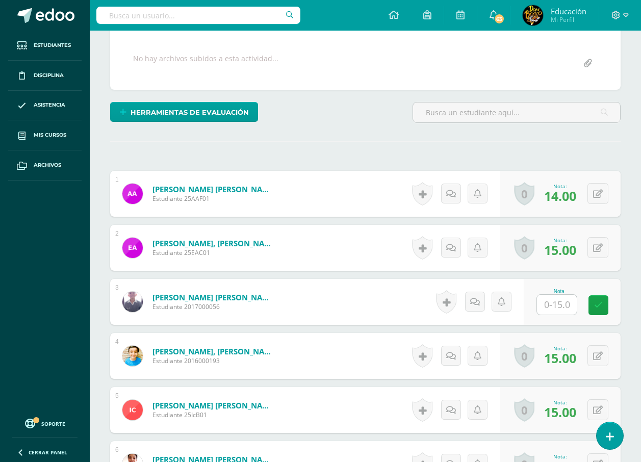
click at [552, 310] on input "text" at bounding box center [557, 305] width 40 height 20
type input "15"
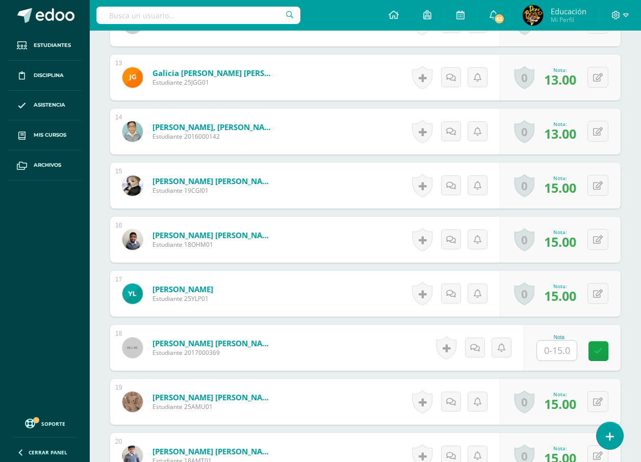
scroll to position [1050, 0]
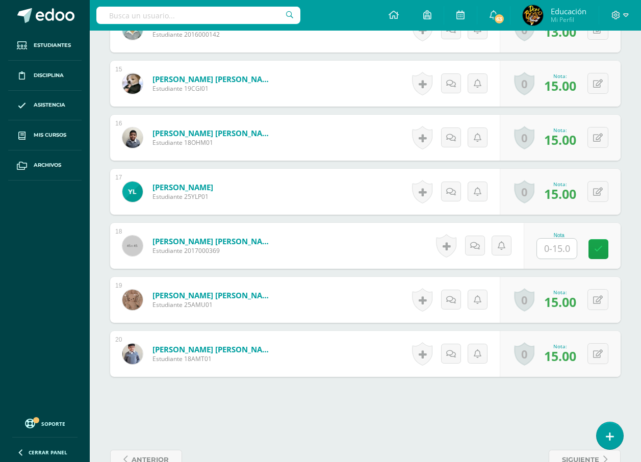
click at [563, 253] on input "text" at bounding box center [557, 249] width 40 height 20
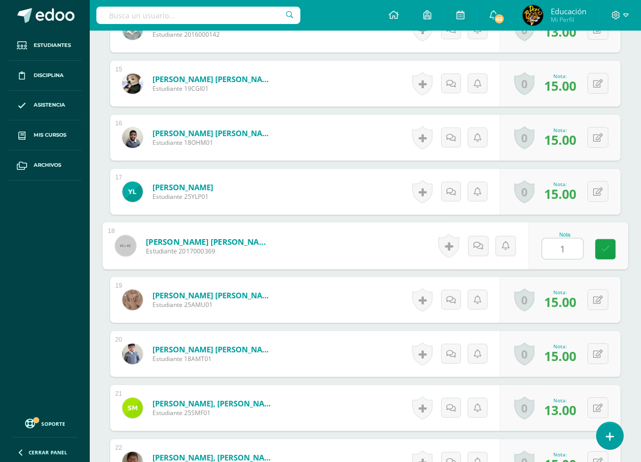
type input "15"
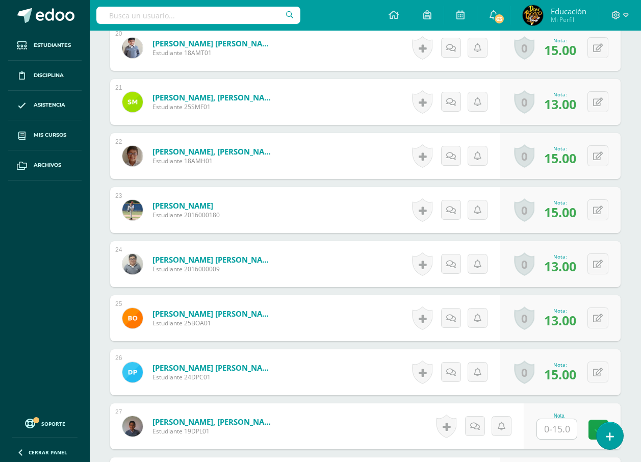
scroll to position [1458, 0]
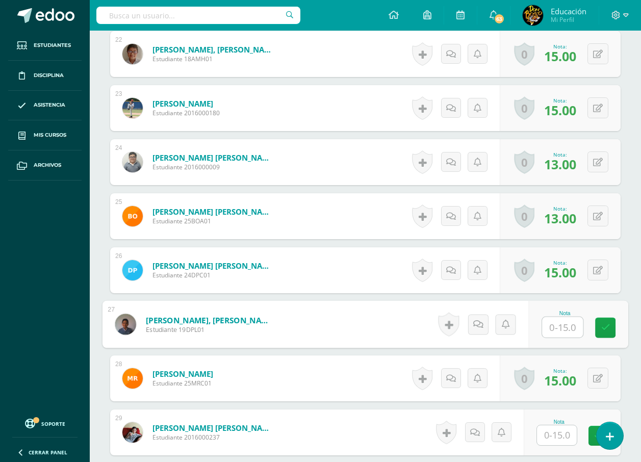
click at [558, 332] on input "text" at bounding box center [562, 327] width 41 height 20
type input "15"
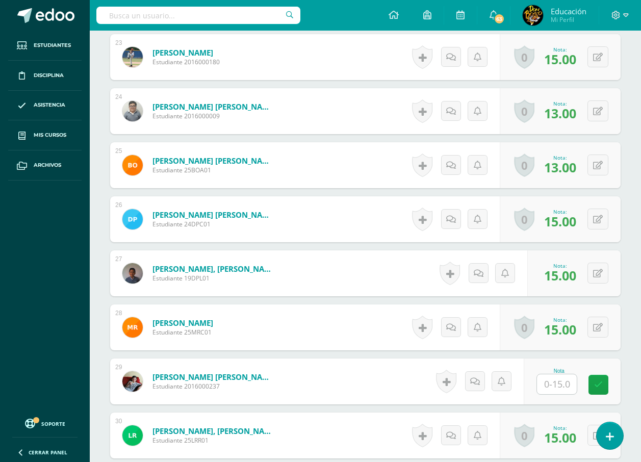
scroll to position [1611, 0]
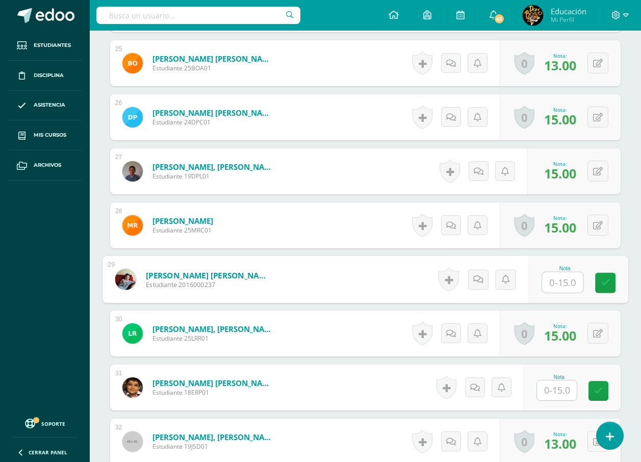
click at [564, 284] on input "text" at bounding box center [562, 282] width 41 height 20
type input "15"
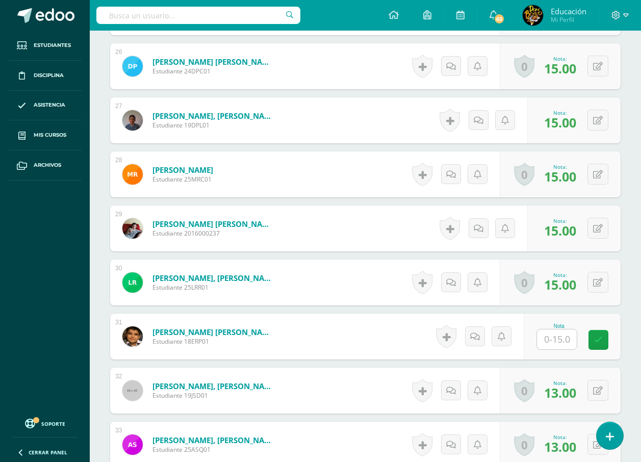
click at [559, 345] on input "text" at bounding box center [557, 339] width 40 height 20
type input "15"
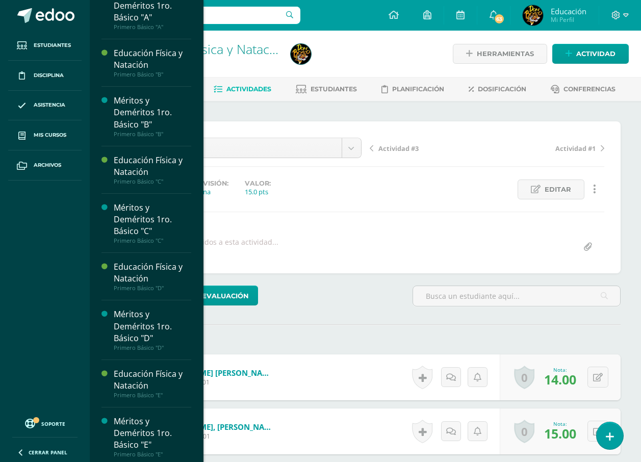
scroll to position [1862, 0]
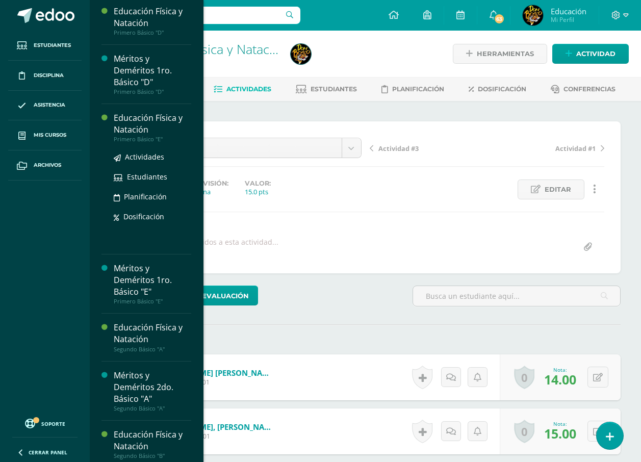
click at [152, 136] on div "Educación Física y Natación" at bounding box center [152, 123] width 77 height 23
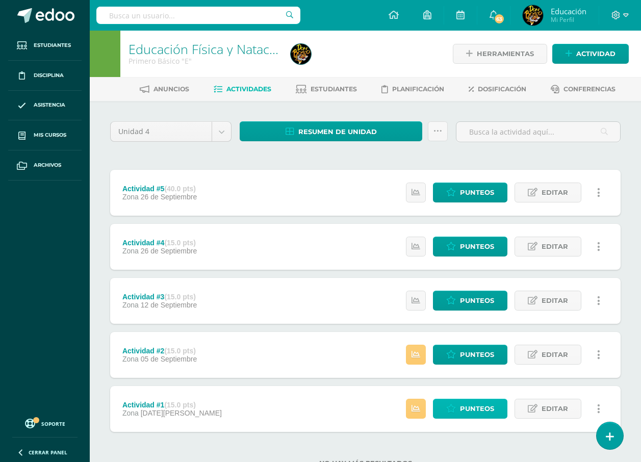
click at [459, 405] on link "Punteos" at bounding box center [470, 409] width 74 height 20
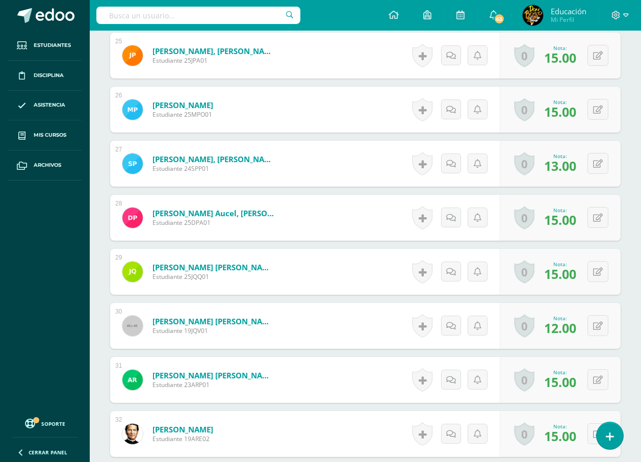
scroll to position [1873, 0]
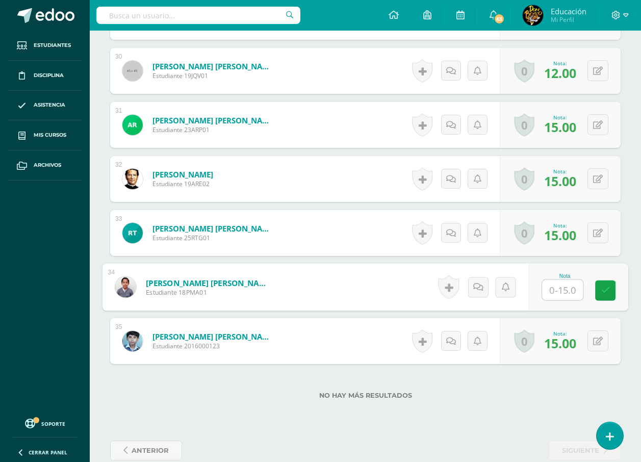
click at [558, 290] on input "text" at bounding box center [562, 290] width 41 height 20
type input "15"
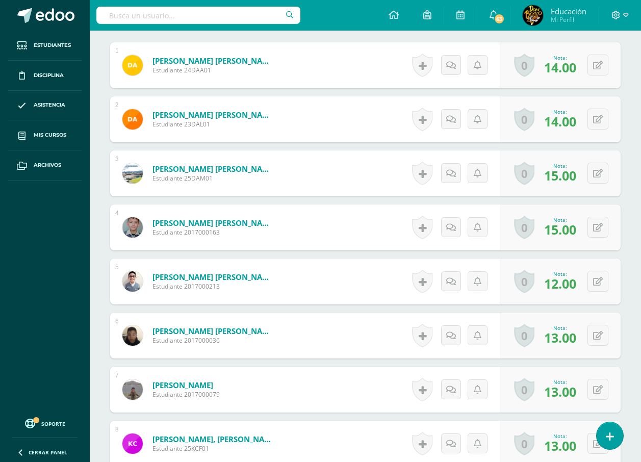
scroll to position [6, 0]
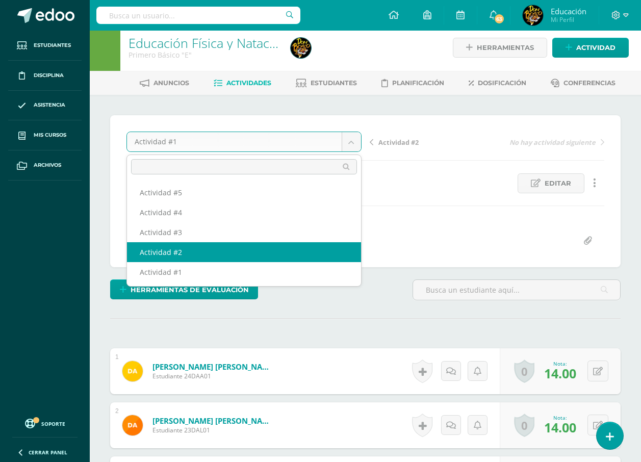
select select "/dashboard/teacher/grade-activity/178134/"
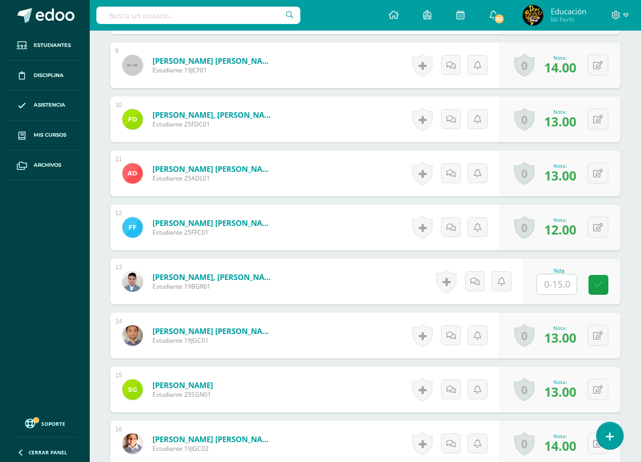
scroll to position [897, 0]
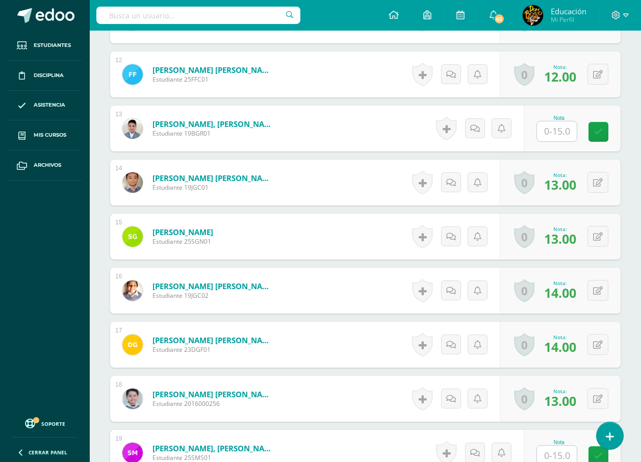
click at [574, 135] on input "text" at bounding box center [557, 131] width 40 height 20
type input "15"
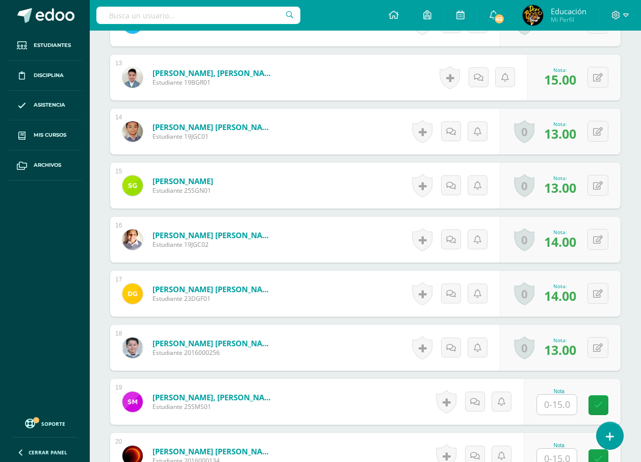
scroll to position [1152, 0]
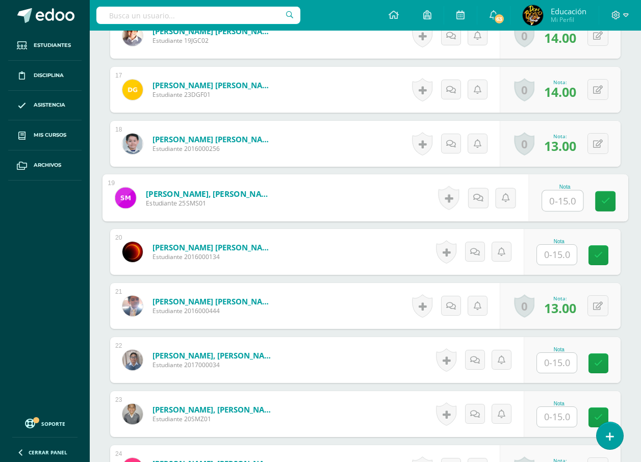
click at [559, 196] on input "text" at bounding box center [562, 201] width 41 height 20
type input "15"
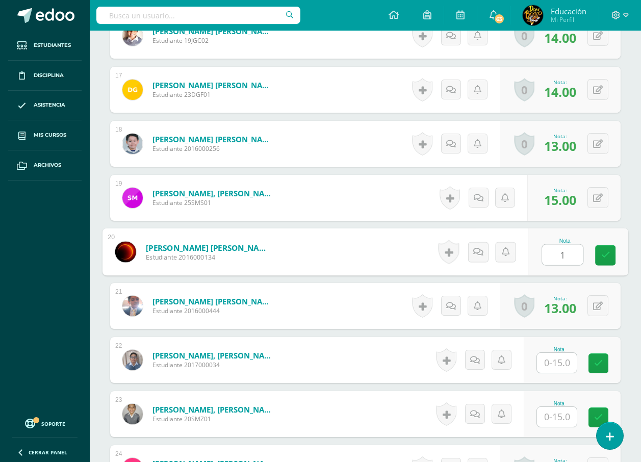
type input "15"
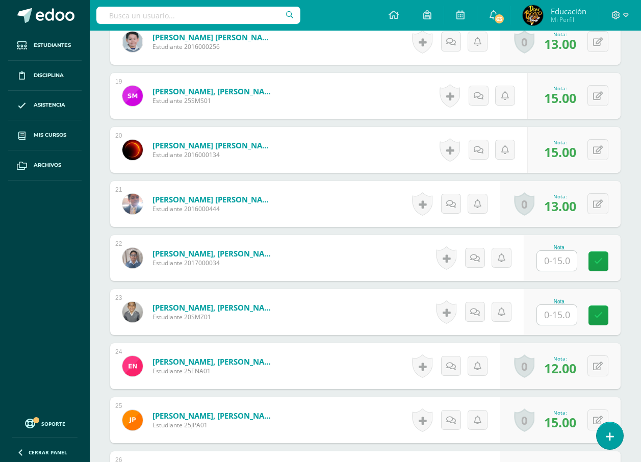
click at [552, 257] on input "text" at bounding box center [557, 261] width 40 height 20
type input "15"
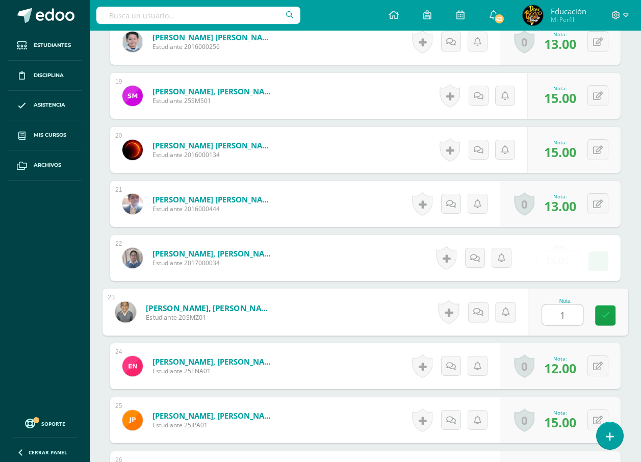
type input "15"
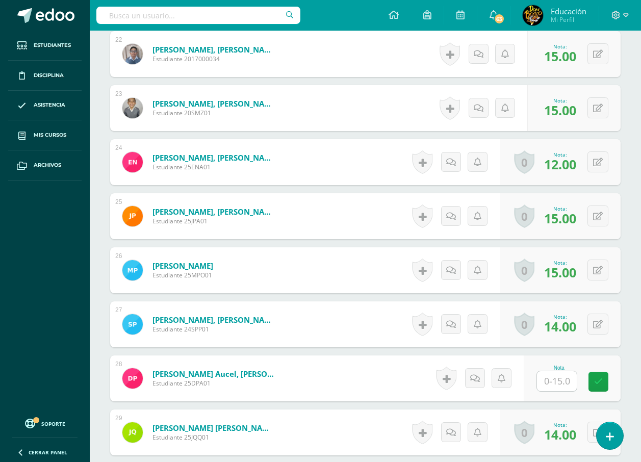
scroll to position [1560, 0]
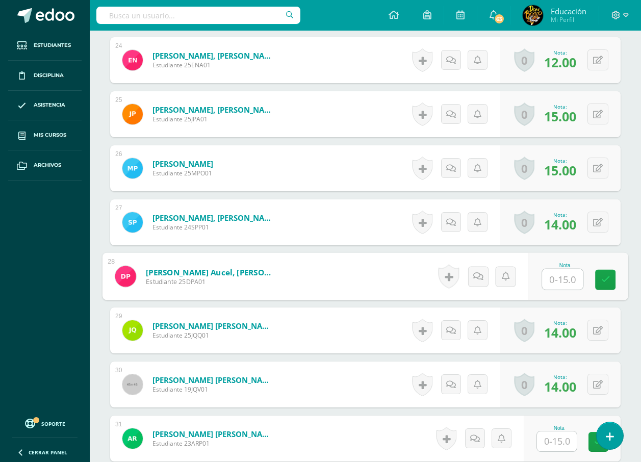
click at [551, 275] on input "text" at bounding box center [562, 279] width 41 height 20
type input "15"
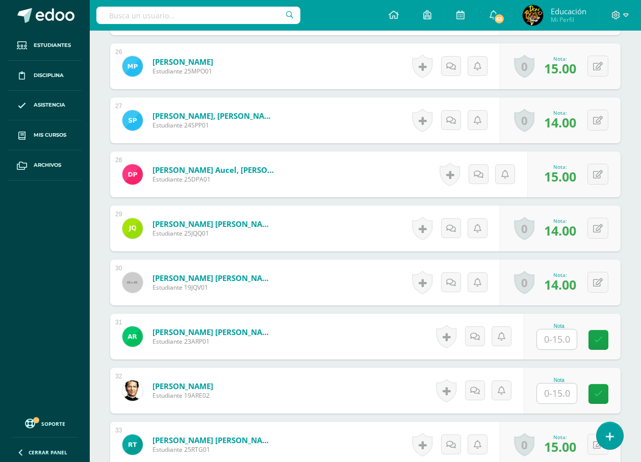
click at [556, 340] on input "text" at bounding box center [557, 339] width 40 height 20
type input "15"
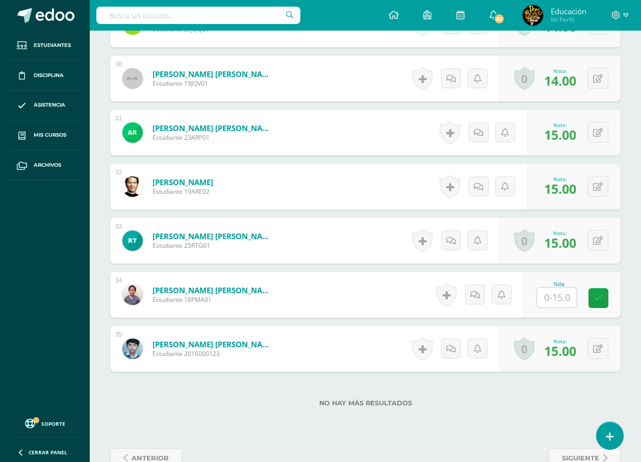
click at [563, 305] on input "text" at bounding box center [557, 297] width 40 height 20
type input "15"
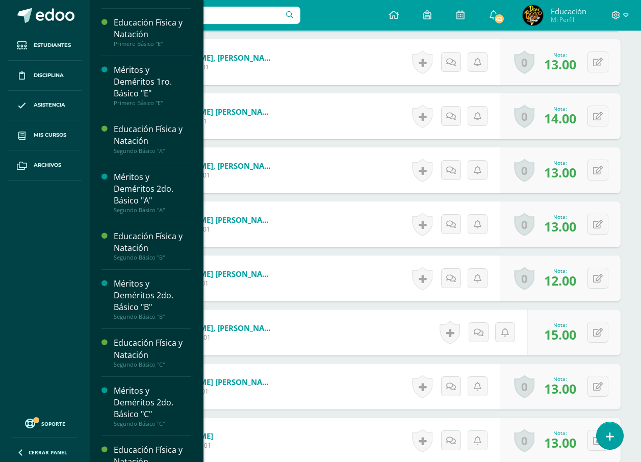
scroll to position [1958, 0]
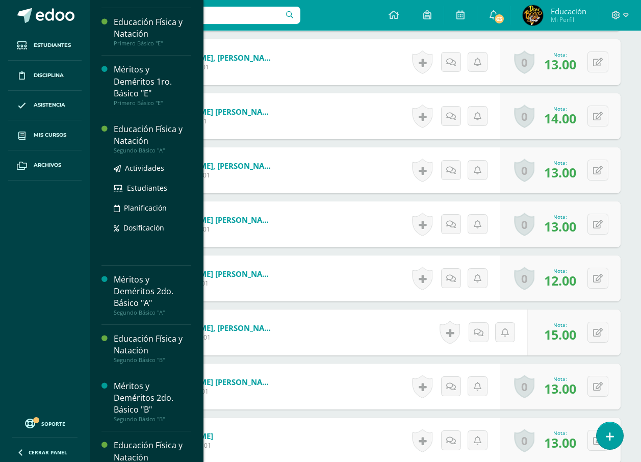
click at [152, 147] on div "Educación Física y Natación" at bounding box center [152, 134] width 77 height 23
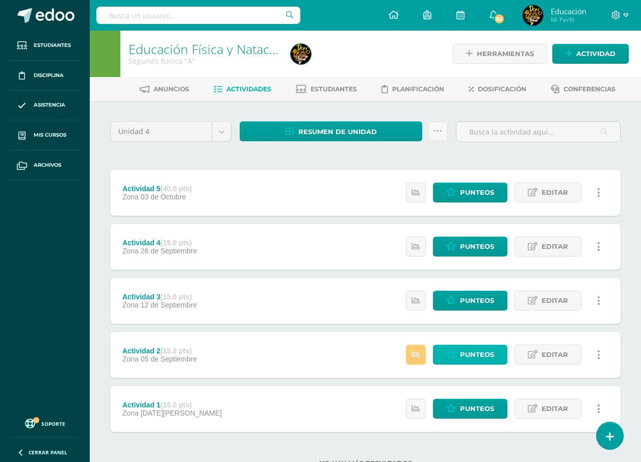
click at [475, 354] on span "Punteos" at bounding box center [477, 354] width 34 height 19
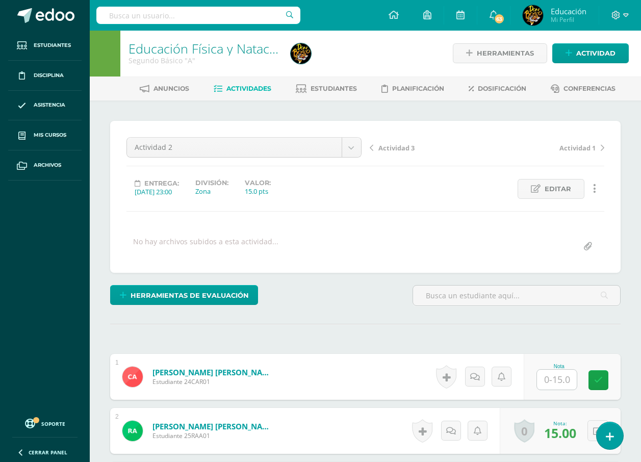
scroll to position [102, 0]
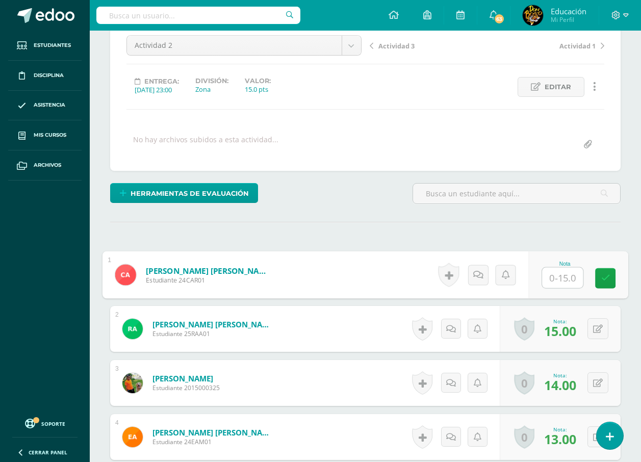
click at [569, 282] on input "text" at bounding box center [562, 278] width 41 height 20
type input "15"
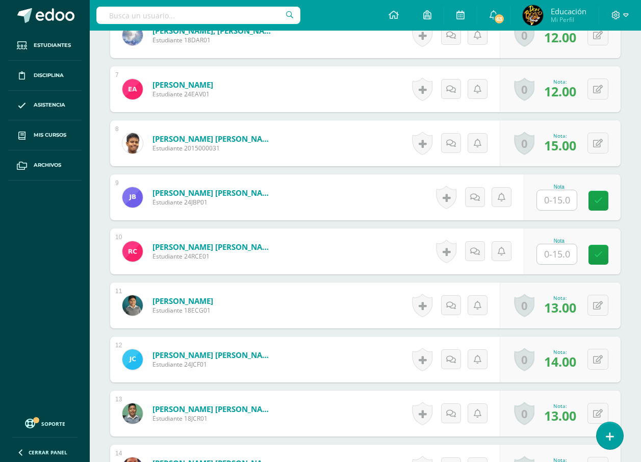
scroll to position [663, 0]
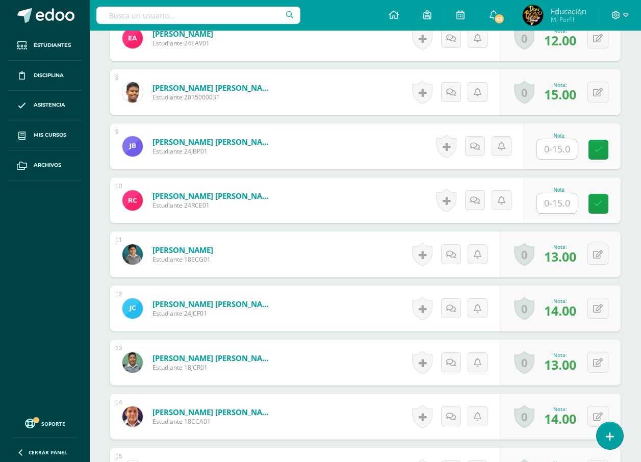
click at [554, 151] on input "text" at bounding box center [557, 149] width 40 height 20
type input "15"
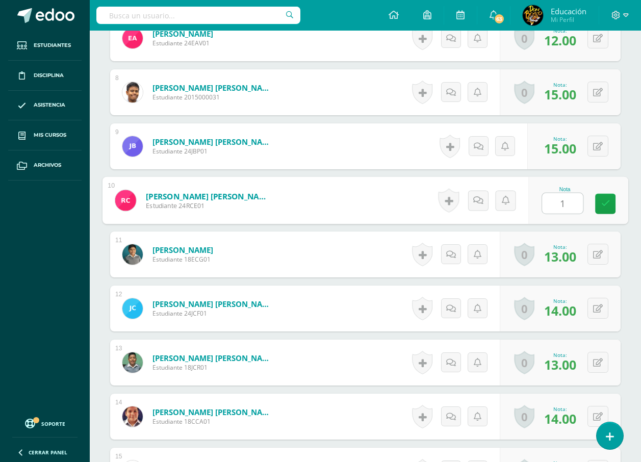
type input "14"
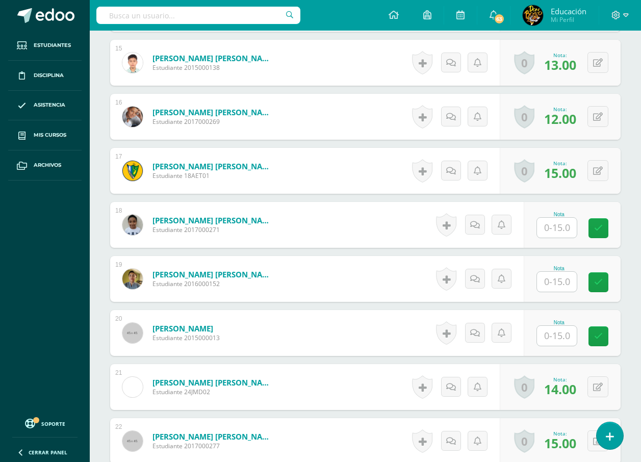
scroll to position [1122, 0]
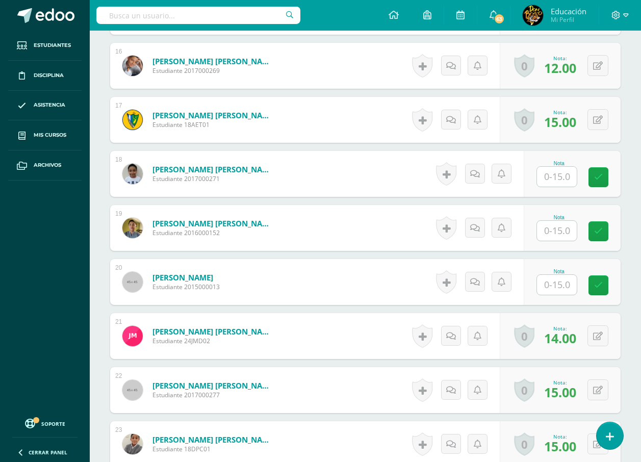
click at [552, 182] on input "text" at bounding box center [557, 177] width 40 height 20
type input "15"
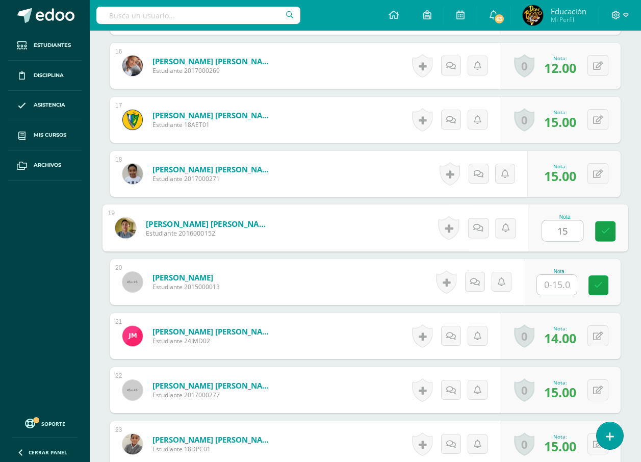
type input "15"
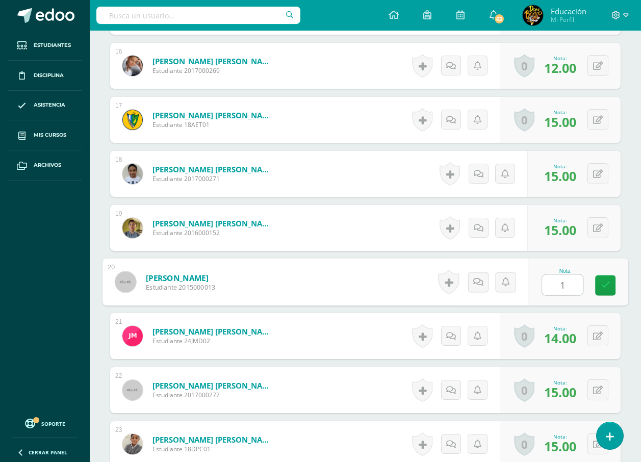
type input "15"
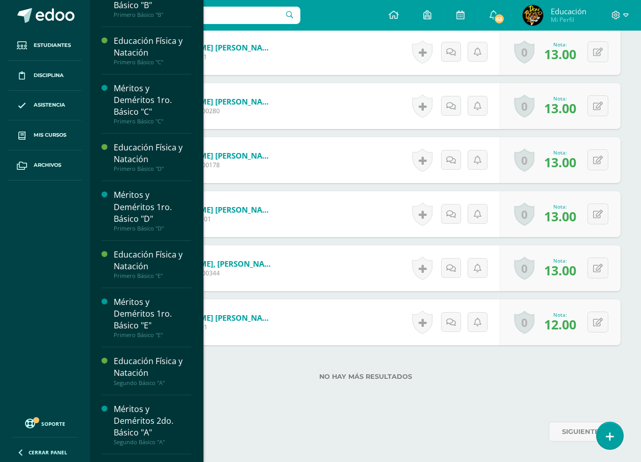
scroll to position [1981, 0]
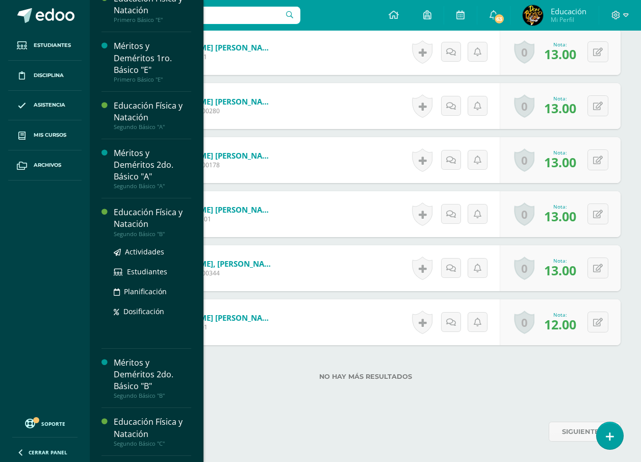
click at [138, 230] on div "Educación Física y Natación" at bounding box center [152, 217] width 77 height 23
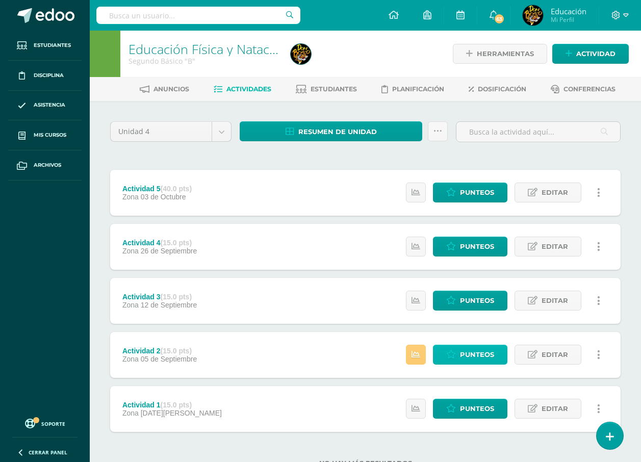
click at [457, 352] on link "Punteos" at bounding box center [470, 355] width 74 height 20
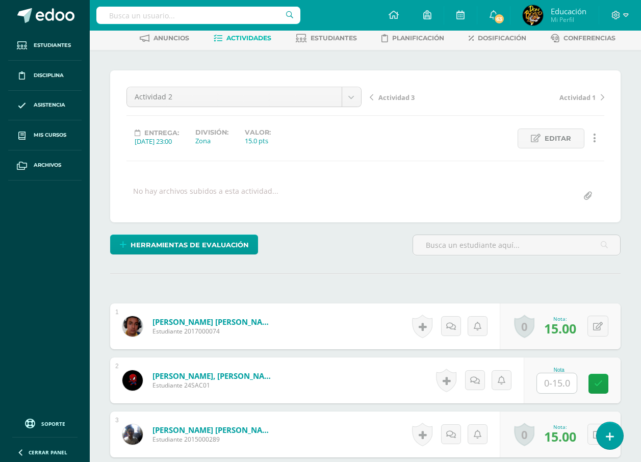
scroll to position [153, 0]
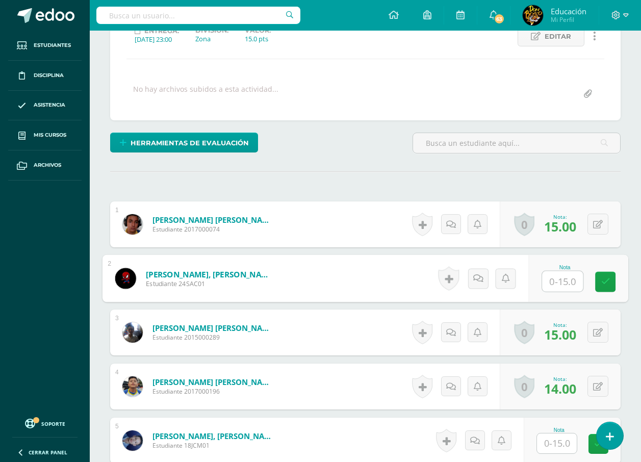
click at [556, 291] on input "text" at bounding box center [562, 281] width 41 height 20
type input "15"
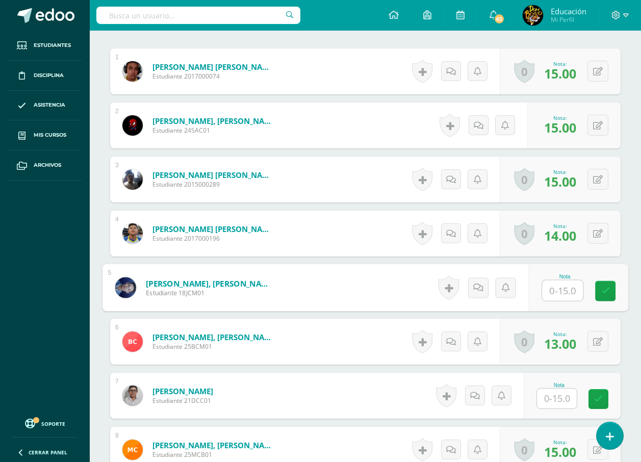
click at [556, 291] on input "text" at bounding box center [562, 290] width 41 height 20
type input "15"
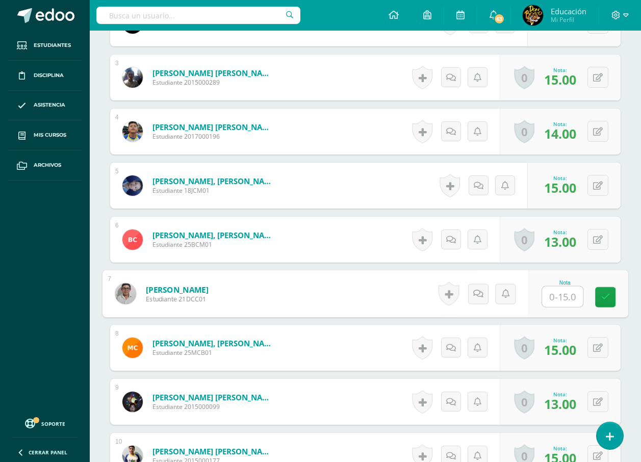
click at [557, 296] on input "text" at bounding box center [562, 296] width 41 height 20
type input "15"
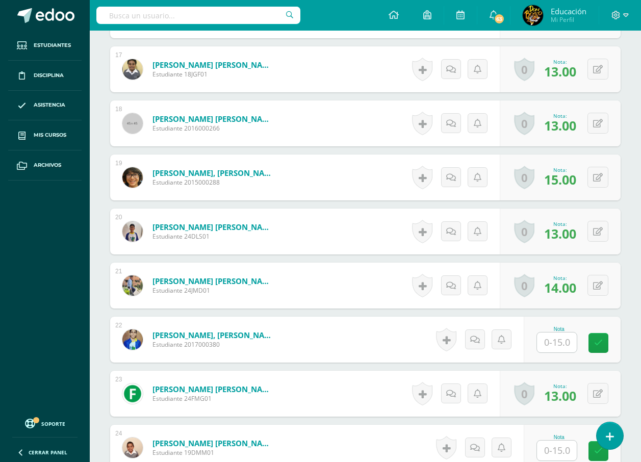
scroll to position [1223, 0]
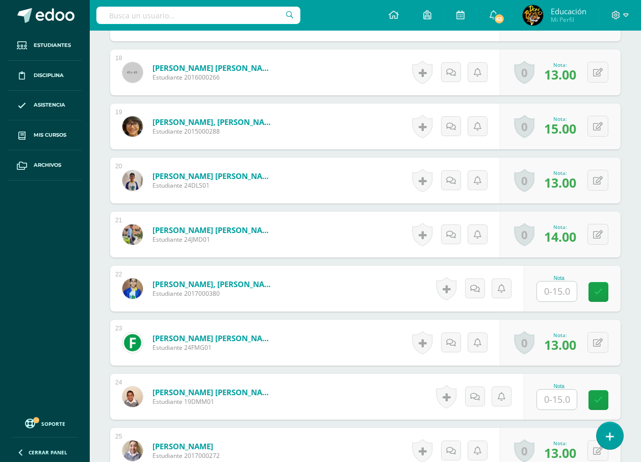
click at [566, 298] on input "text" at bounding box center [557, 291] width 40 height 20
type input "15"
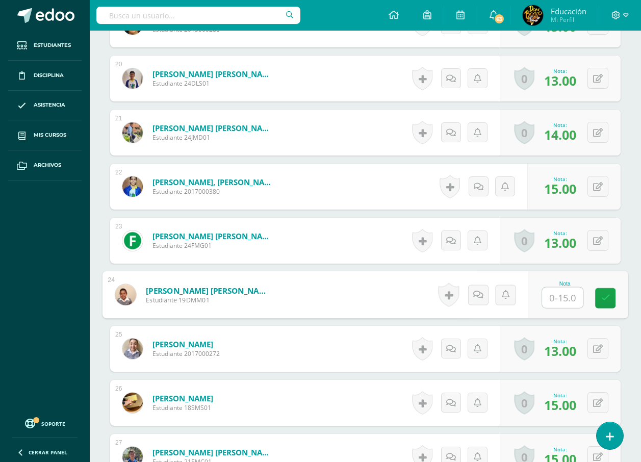
click at [565, 295] on input "text" at bounding box center [562, 297] width 41 height 20
type input "15"
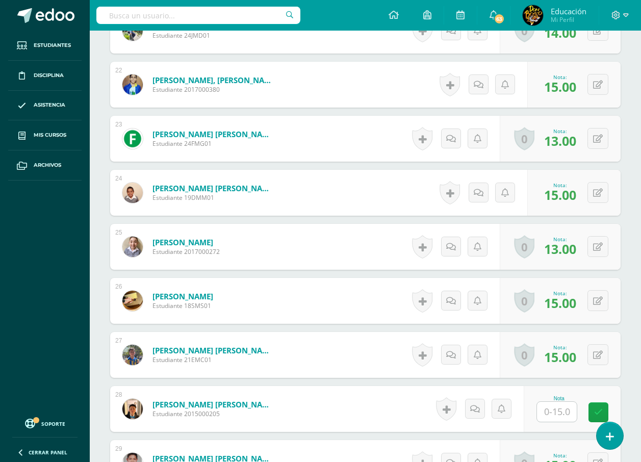
scroll to position [1529, 0]
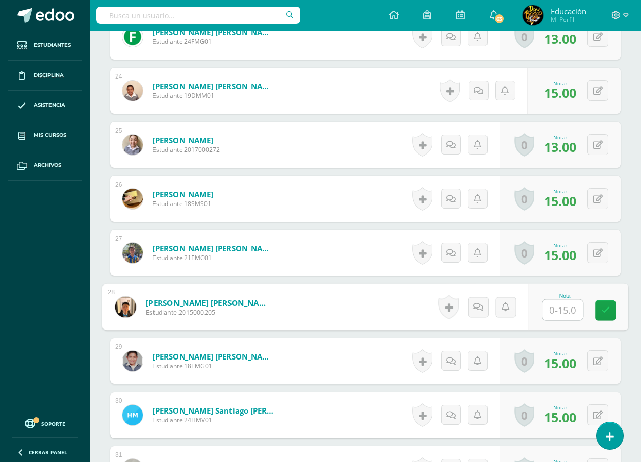
click at [563, 317] on input "text" at bounding box center [562, 310] width 41 height 20
type input "15"
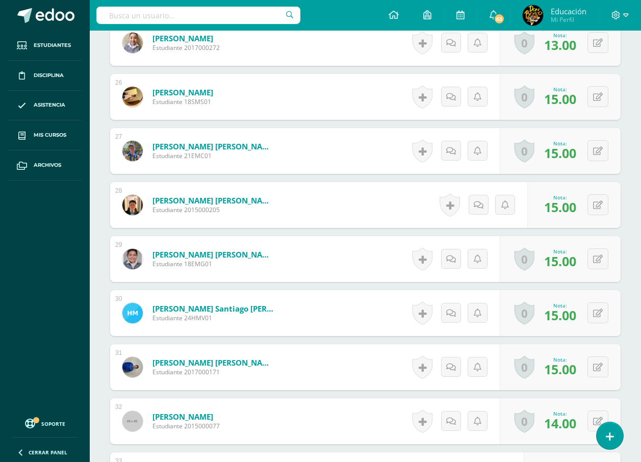
scroll to position [1784, 0]
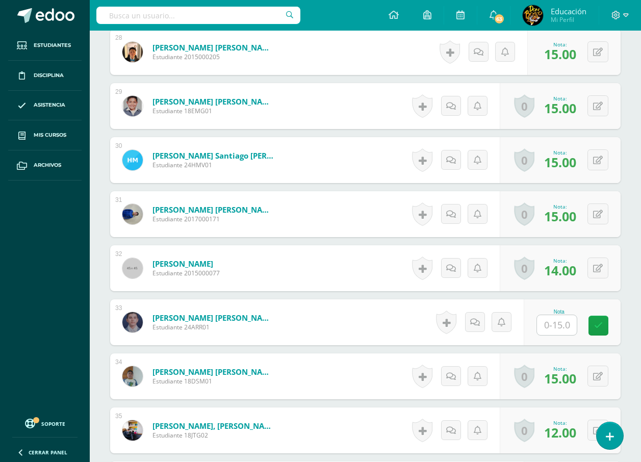
click at [554, 322] on input "text" at bounding box center [557, 325] width 40 height 20
type input "15"
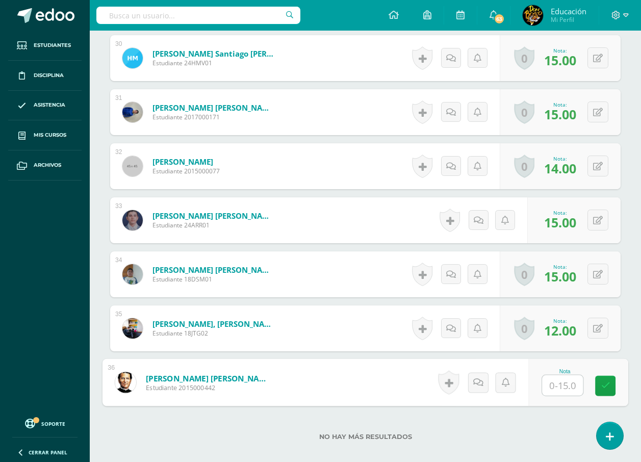
click at [552, 375] on input "text" at bounding box center [562, 385] width 41 height 20
type input "15"
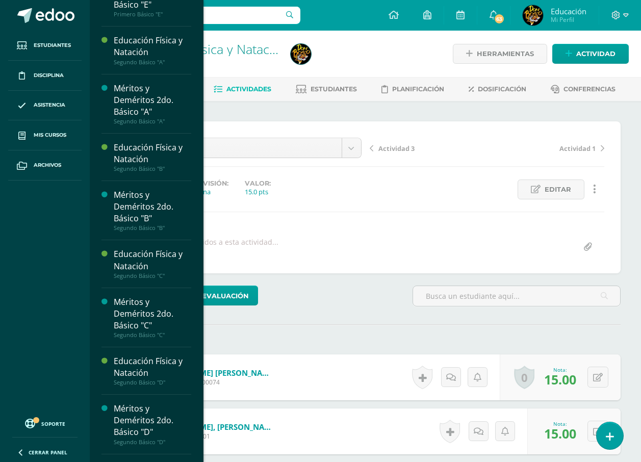
scroll to position [2132, 0]
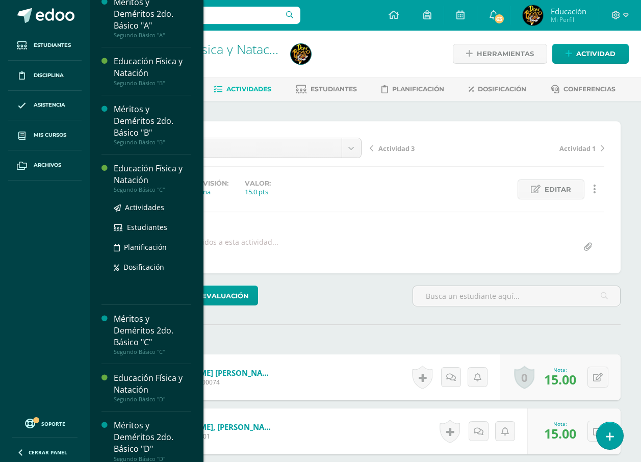
click at [153, 186] on div "Educación Física y Natación" at bounding box center [152, 174] width 77 height 23
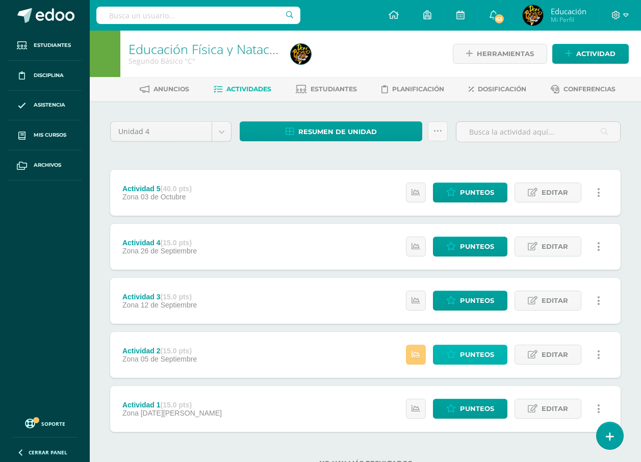
click at [462, 356] on span "Punteos" at bounding box center [477, 354] width 34 height 19
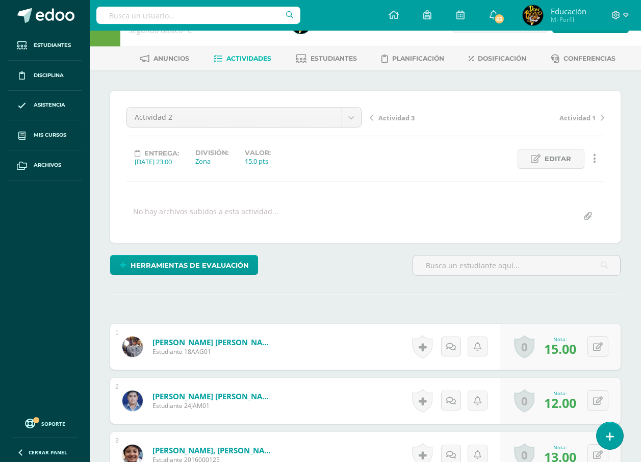
scroll to position [184, 0]
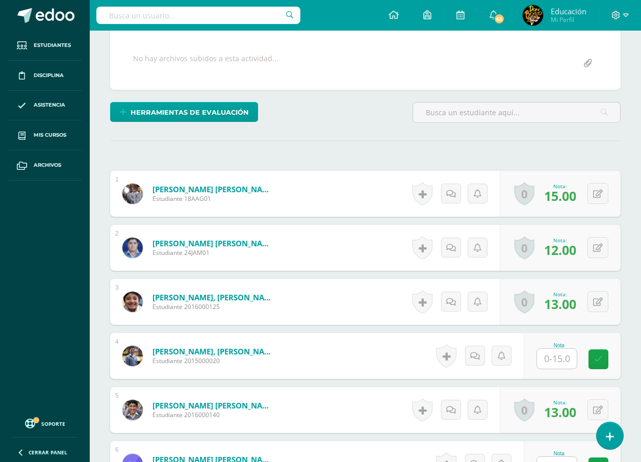
click at [552, 355] on input "text" at bounding box center [557, 359] width 40 height 20
type input "15"
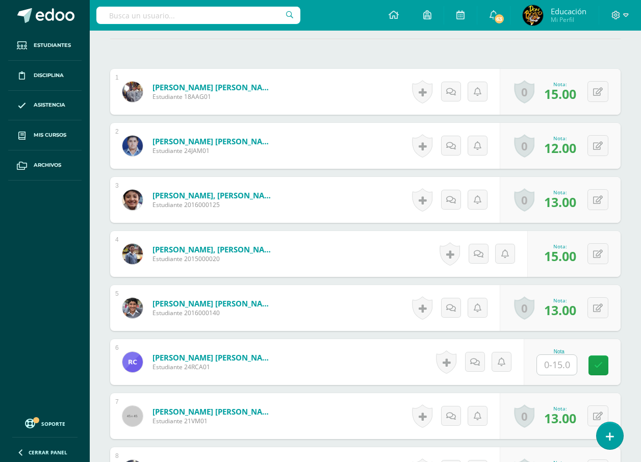
scroll to position [336, 0]
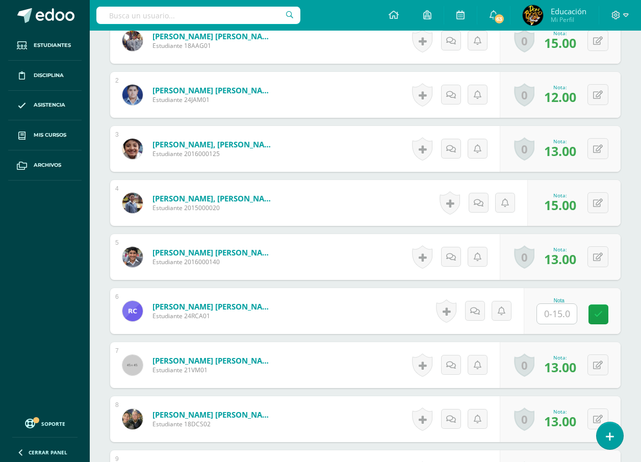
click at [574, 316] on input "text" at bounding box center [557, 314] width 40 height 20
type input "15"
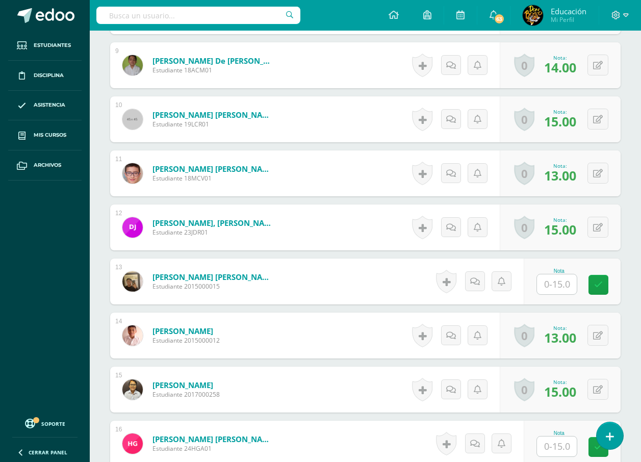
scroll to position [846, 0]
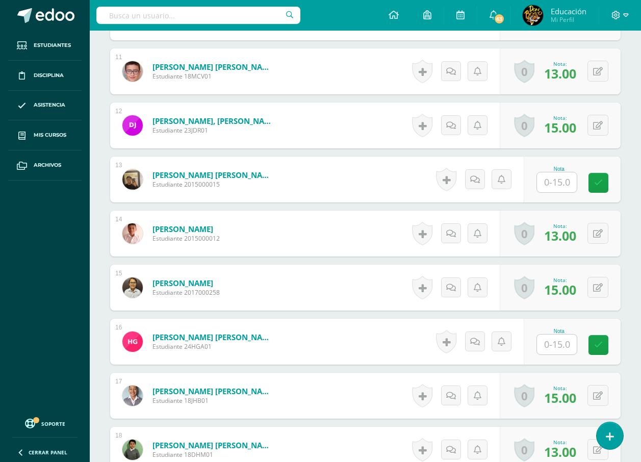
click at [562, 188] on input "text" at bounding box center [557, 182] width 40 height 20
type input "15"
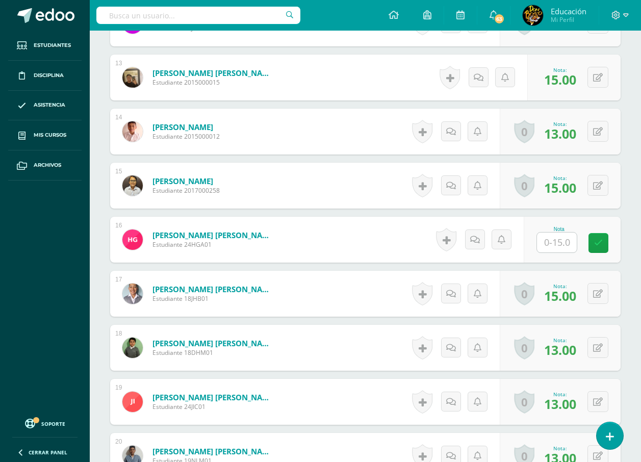
scroll to position [999, 0]
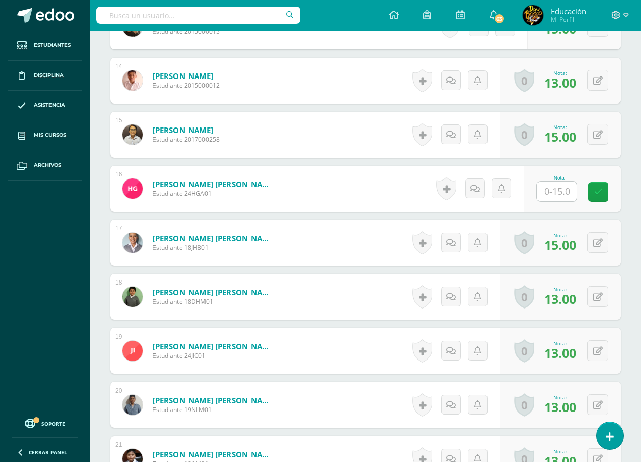
click at [570, 192] on input "text" at bounding box center [557, 191] width 40 height 20
type input "15"
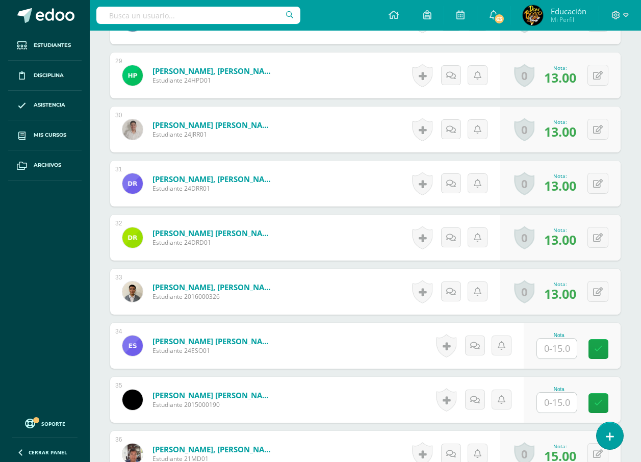
scroll to position [1917, 0]
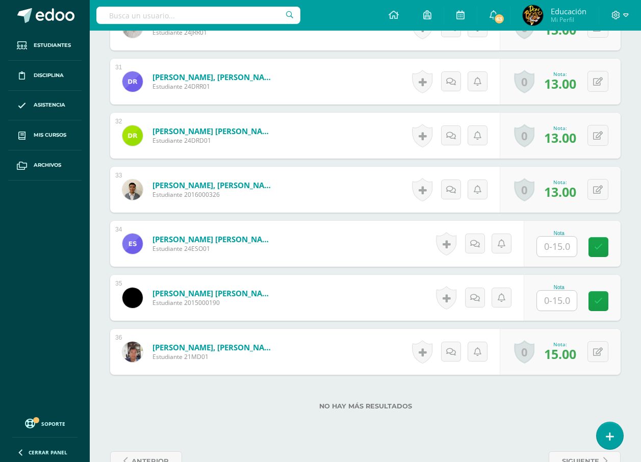
click at [553, 244] on input "text" at bounding box center [557, 247] width 40 height 20
type input "15"
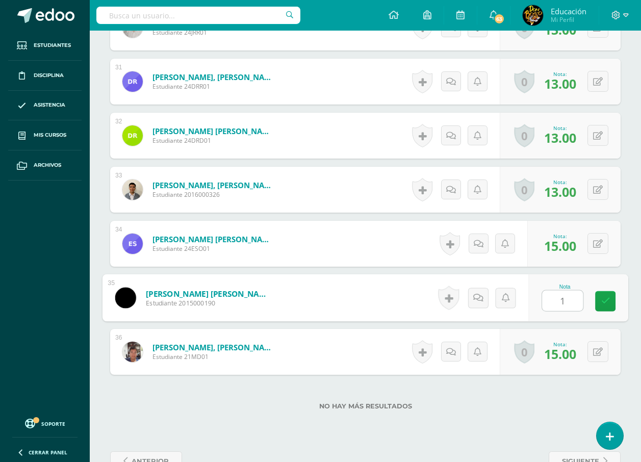
type input "15"
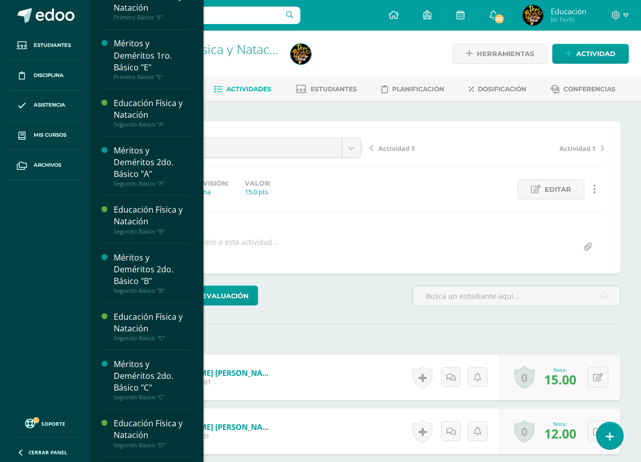
scroll to position [2239, 0]
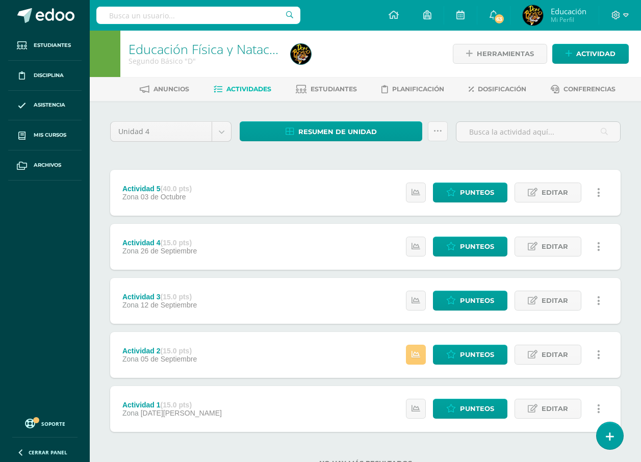
scroll to position [38, 0]
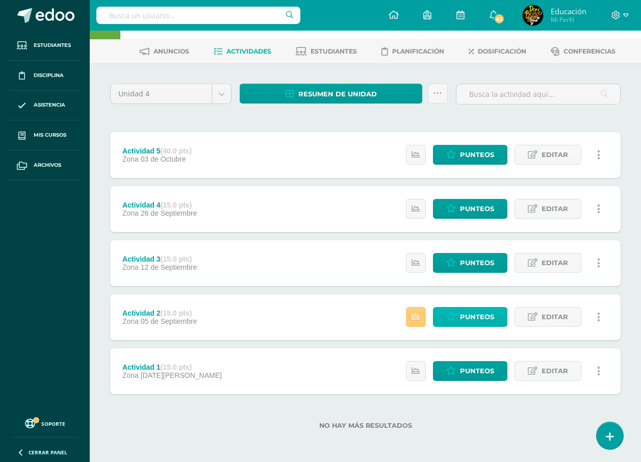
click at [455, 309] on link "Punteos" at bounding box center [470, 317] width 74 height 20
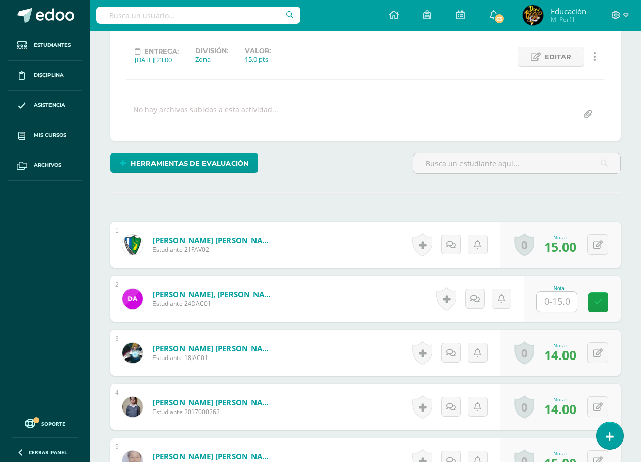
scroll to position [184, 0]
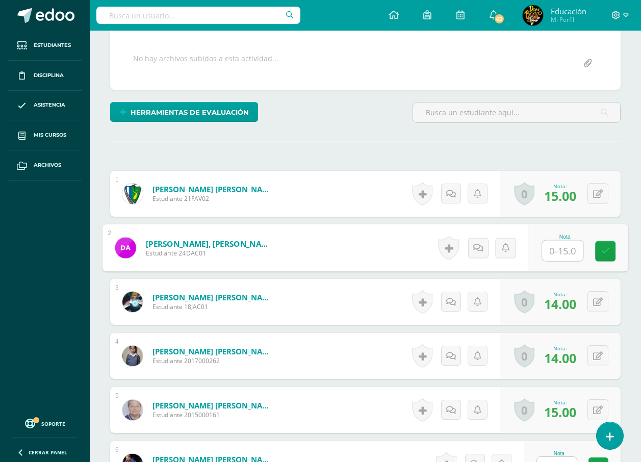
click at [567, 247] on input "text" at bounding box center [562, 251] width 41 height 20
type input "15"
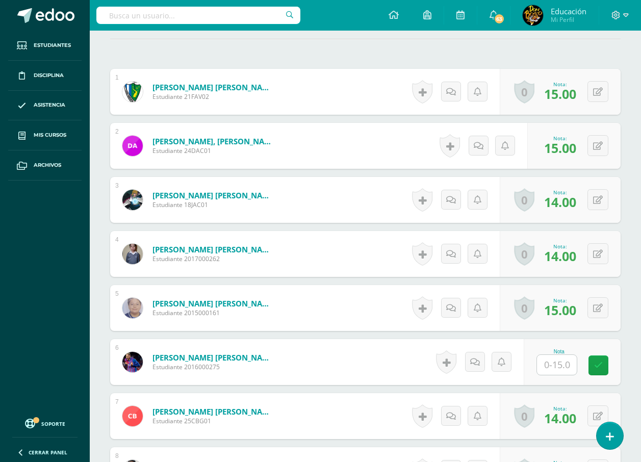
scroll to position [387, 0]
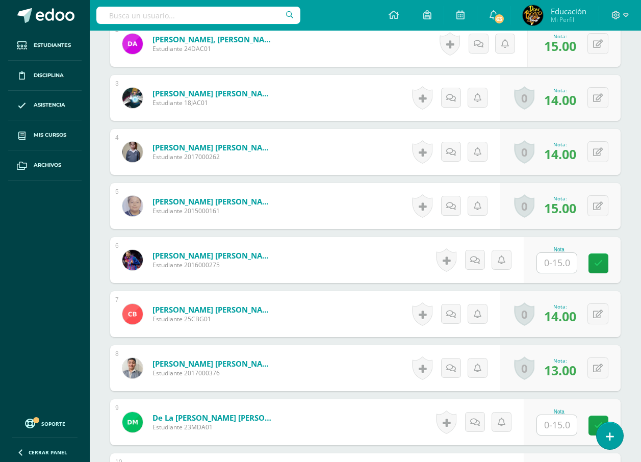
click at [561, 268] on input "text" at bounding box center [557, 263] width 40 height 20
type input "15"
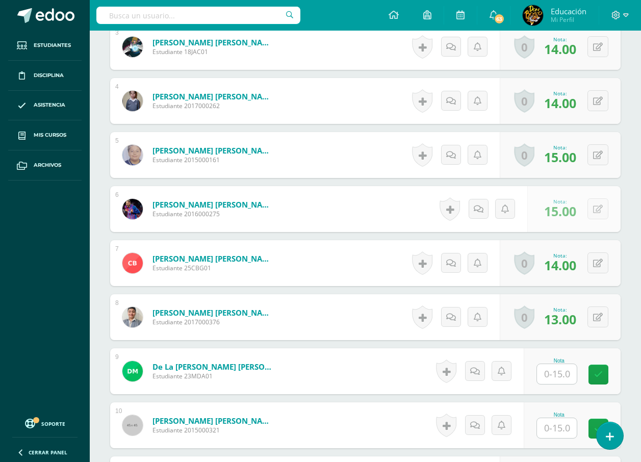
scroll to position [489, 0]
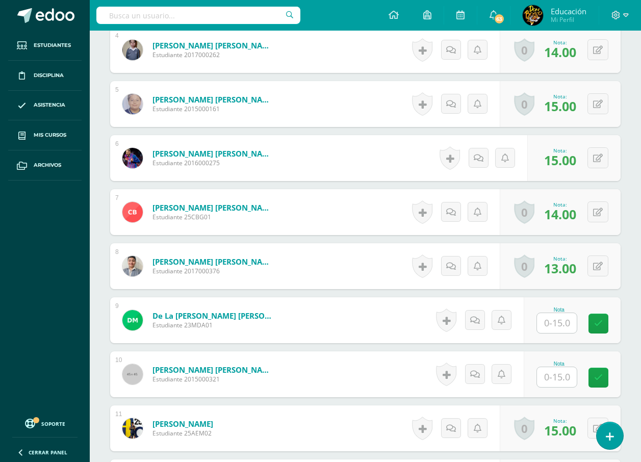
click at [562, 319] on input "text" at bounding box center [557, 323] width 40 height 20
type input "15"
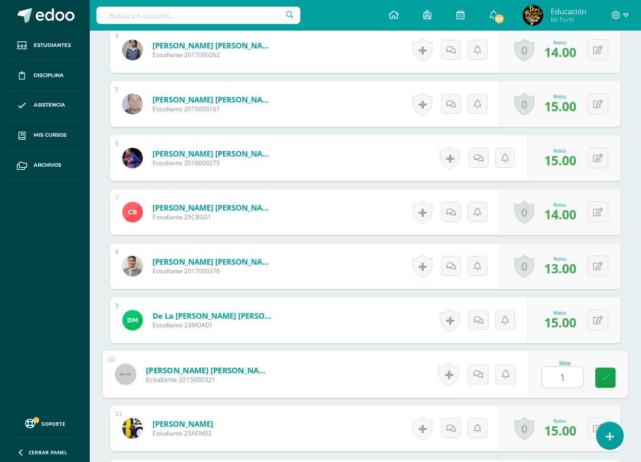
type input "15"
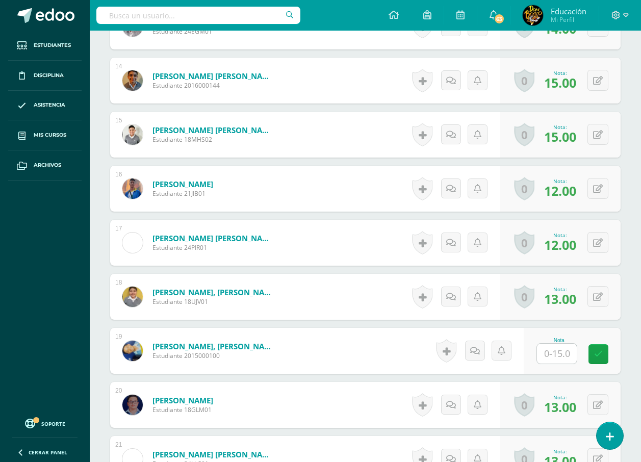
scroll to position [1050, 0]
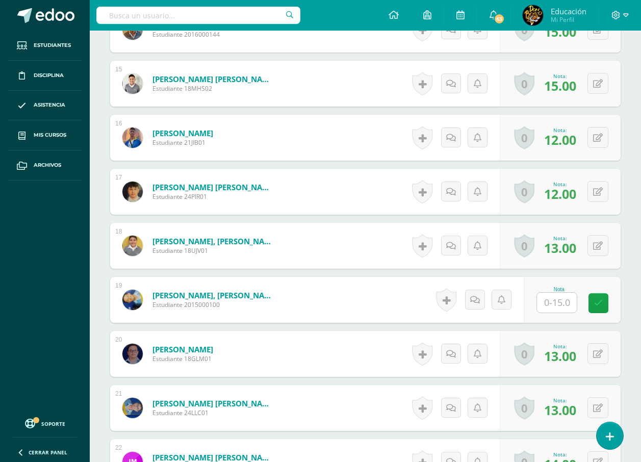
click at [563, 300] on input "text" at bounding box center [557, 303] width 40 height 20
type input "15"
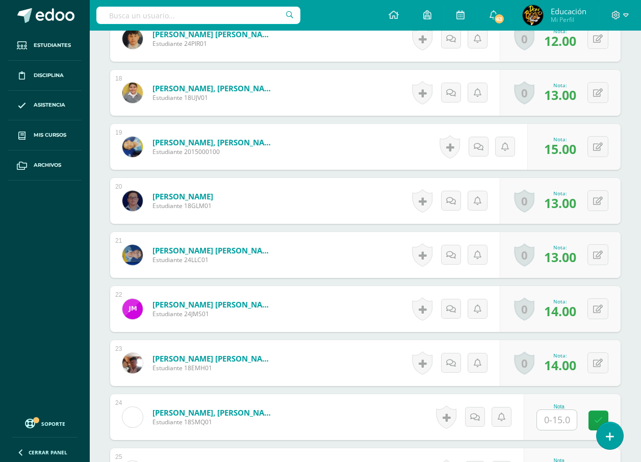
scroll to position [1305, 0]
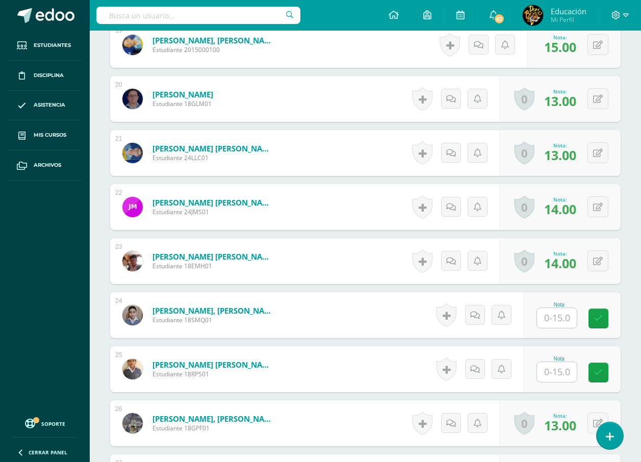
click at [565, 318] on input "text" at bounding box center [557, 318] width 40 height 20
type input "15"
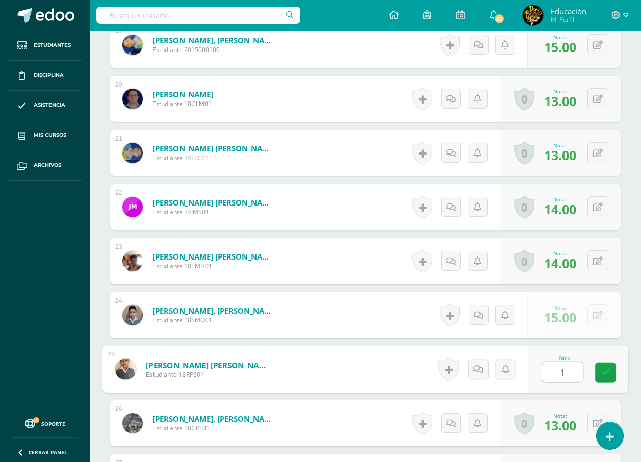
type input "15"
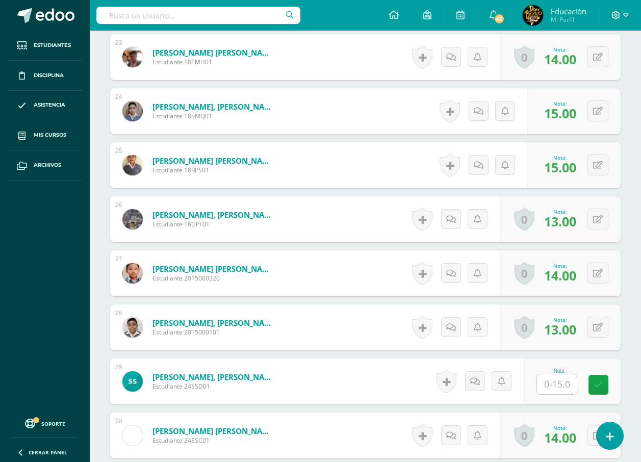
scroll to position [1560, 0]
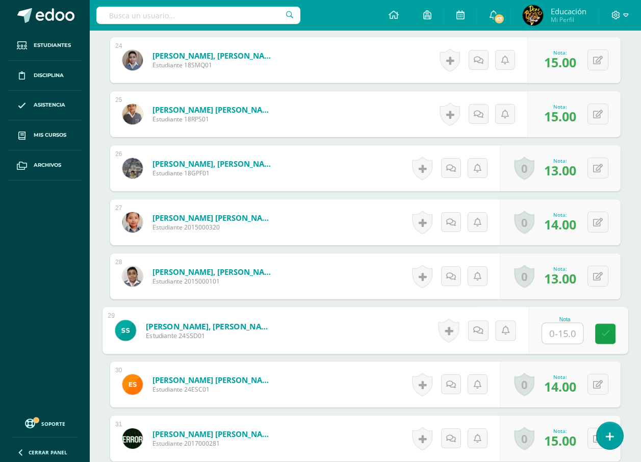
click at [558, 334] on input "text" at bounding box center [562, 333] width 41 height 20
type input "15"
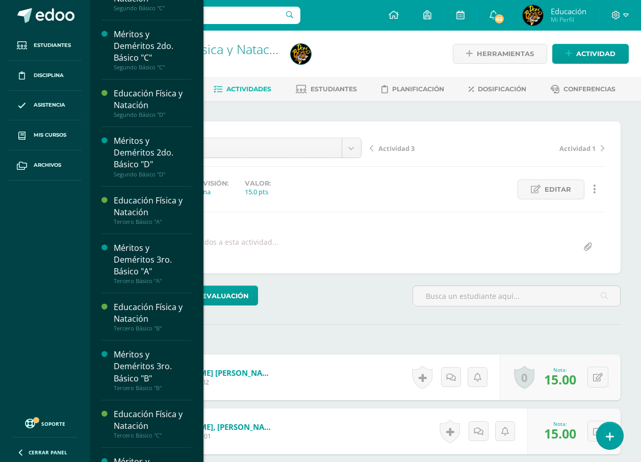
scroll to position [2468, 0]
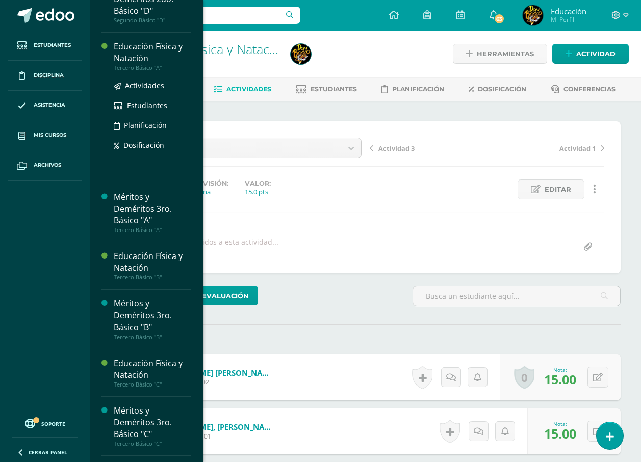
click at [146, 64] on div "Educación Física y Natación" at bounding box center [152, 52] width 77 height 23
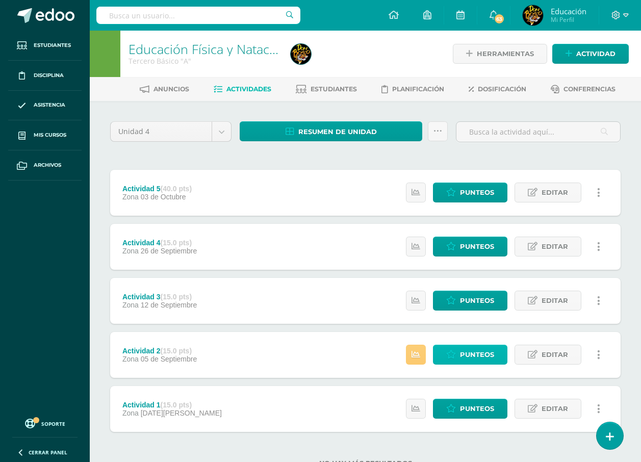
click at [446, 351] on link "Punteos" at bounding box center [470, 355] width 74 height 20
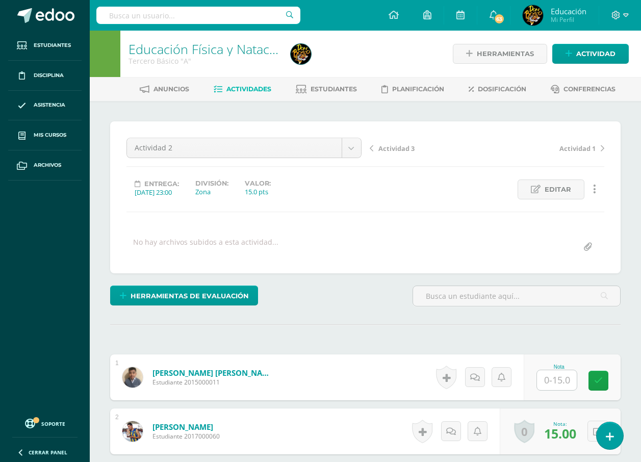
scroll to position [1, 0]
click at [556, 381] on input "text" at bounding box center [557, 380] width 40 height 20
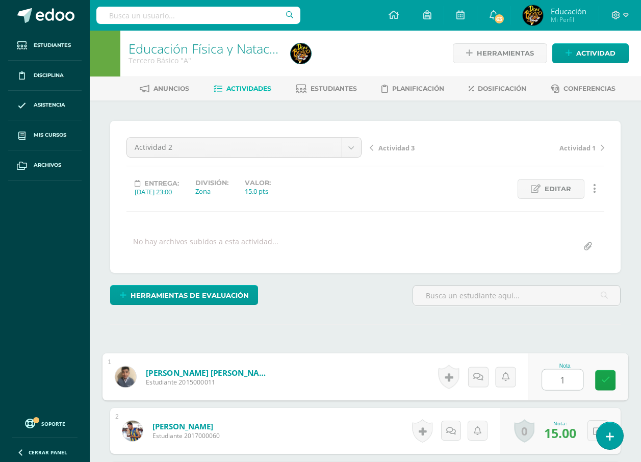
type input "15"
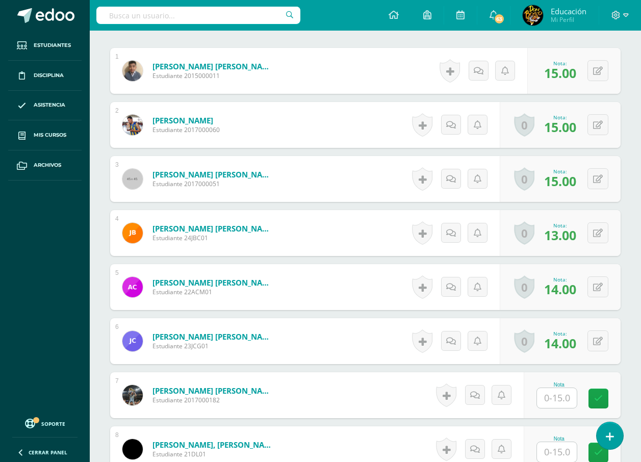
scroll to position [357, 0]
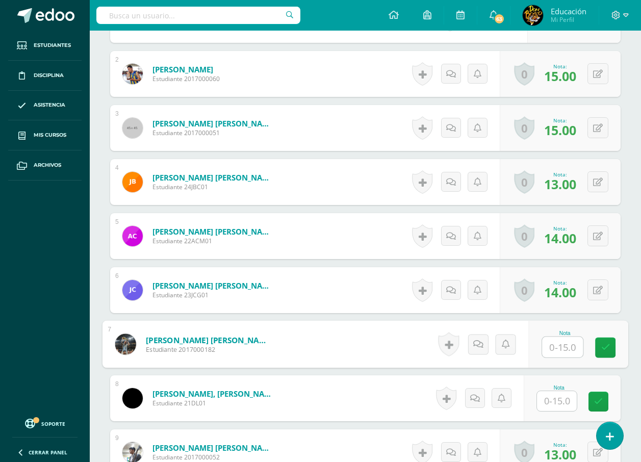
click at [568, 353] on input "text" at bounding box center [562, 347] width 41 height 20
type input "15"
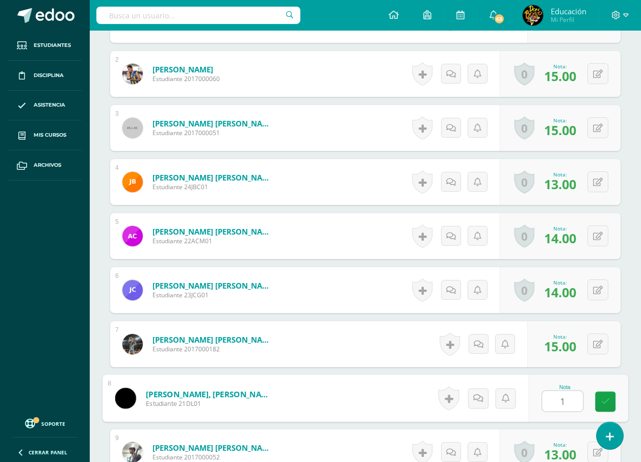
type input "15"
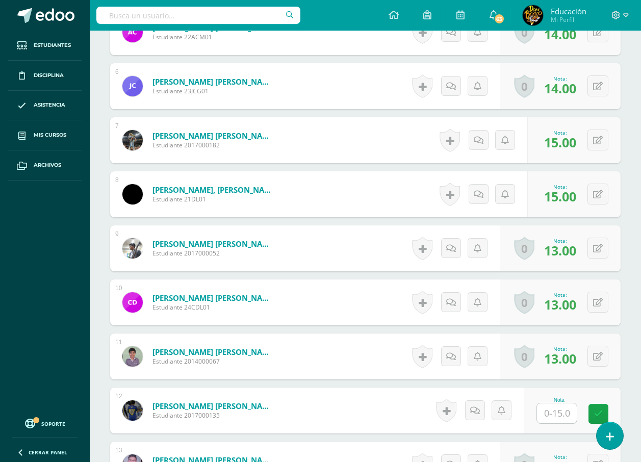
click at [560, 413] on input "text" at bounding box center [562, 413] width 41 height 20
type input "15"
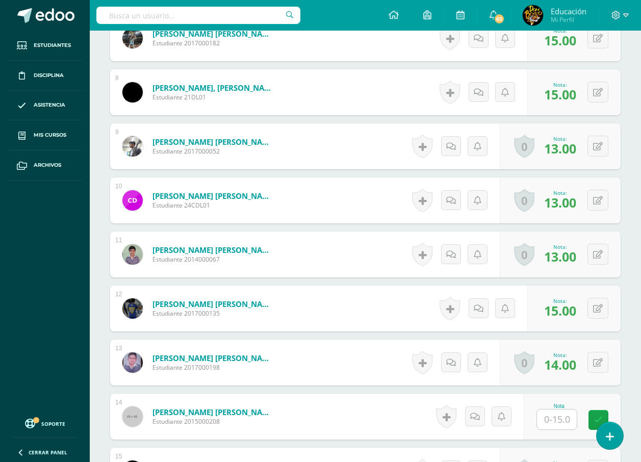
scroll to position [714, 0]
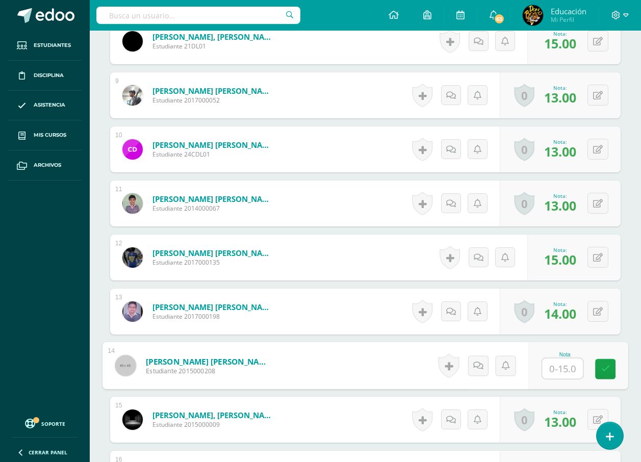
click at [564, 373] on input "text" at bounding box center [562, 368] width 41 height 20
type input "15"
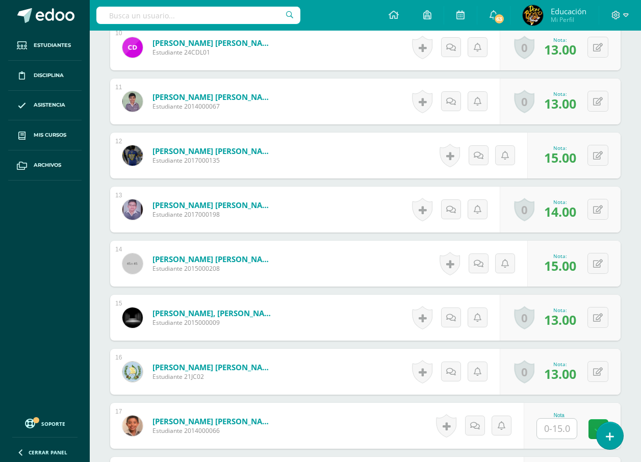
scroll to position [918, 0]
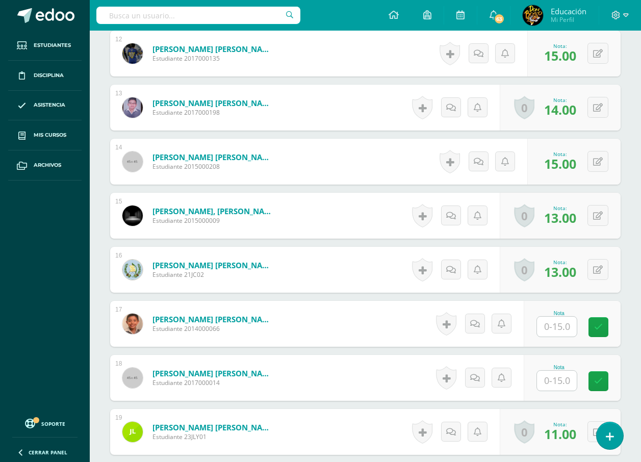
click at [576, 330] on input "text" at bounding box center [557, 327] width 40 height 20
type input "15"
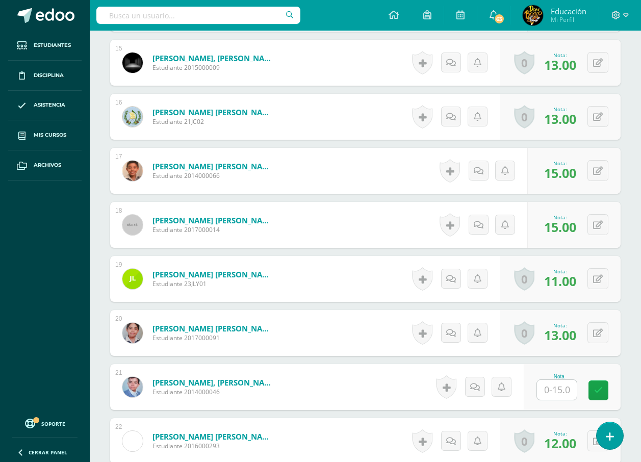
scroll to position [1122, 0]
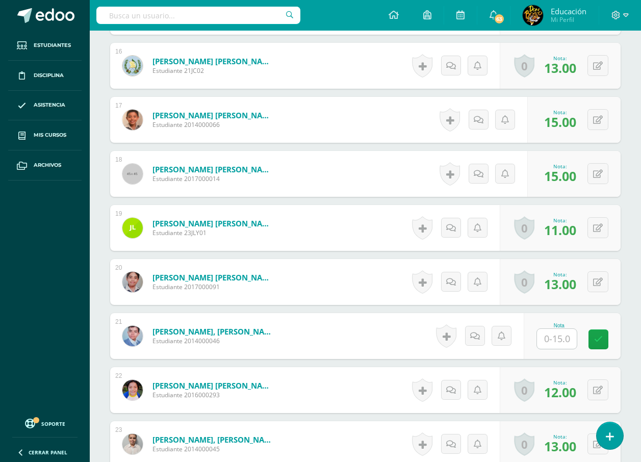
click at [554, 337] on input "text" at bounding box center [557, 339] width 40 height 20
type input "15"
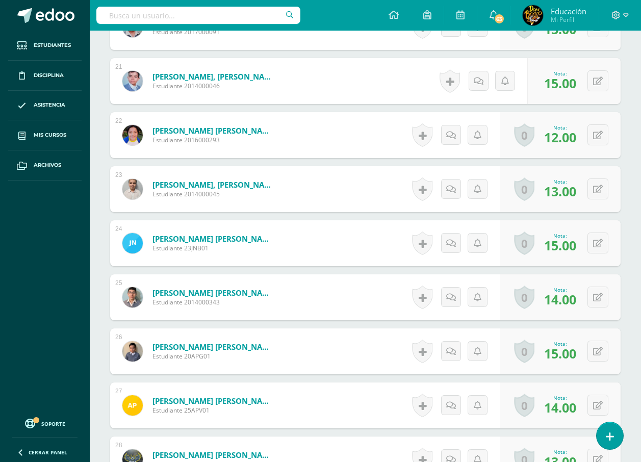
scroll to position [1581, 0]
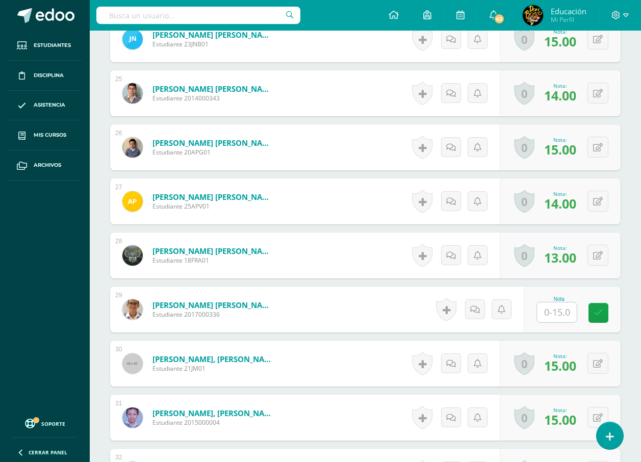
click at [563, 309] on input "text" at bounding box center [557, 312] width 40 height 20
type input "15"
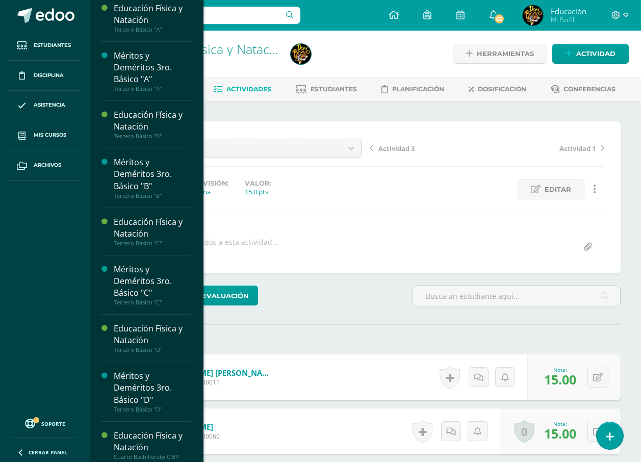
scroll to position [2506, 0]
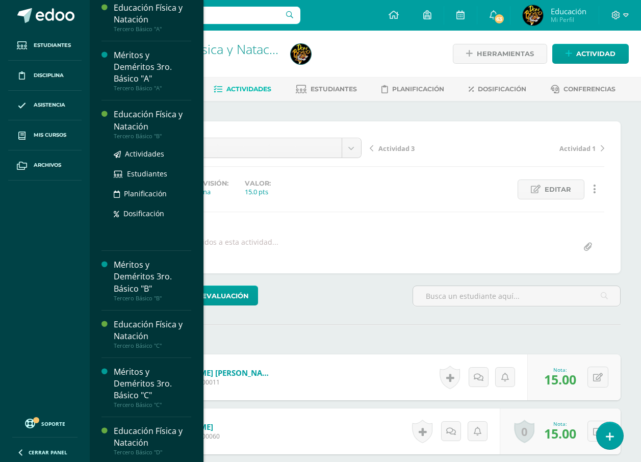
click at [163, 140] on div "Tercero Básico "B"" at bounding box center [152, 136] width 77 height 7
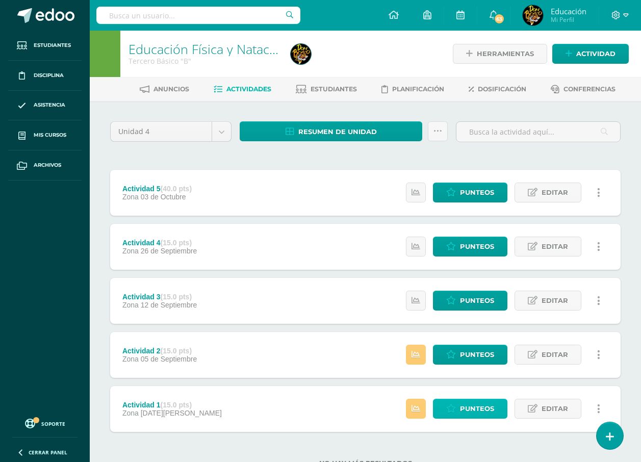
click at [459, 410] on link "Punteos" at bounding box center [470, 409] width 74 height 20
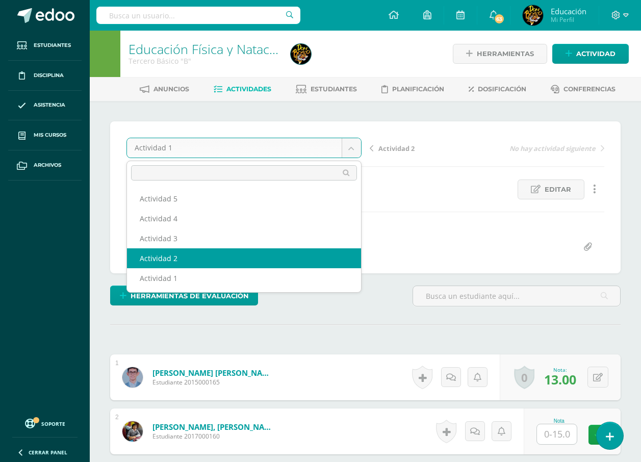
select select "/dashboard/teacher/grade-activity/178074/"
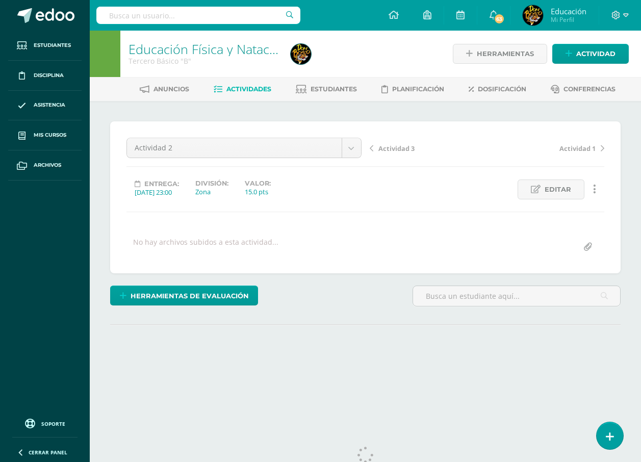
click at [480, 205] on div "Actividad 2 Actividad 5 Actividad 4 Actividad 3 Actividad 2 Actividad 1 Activid…" at bounding box center [365, 197] width 478 height 119
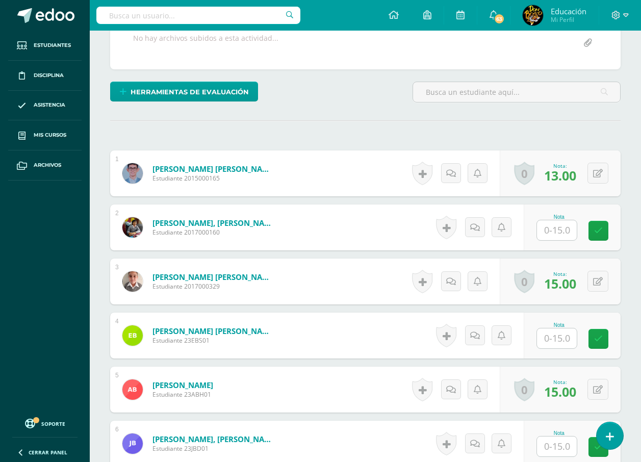
scroll to position [306, 0]
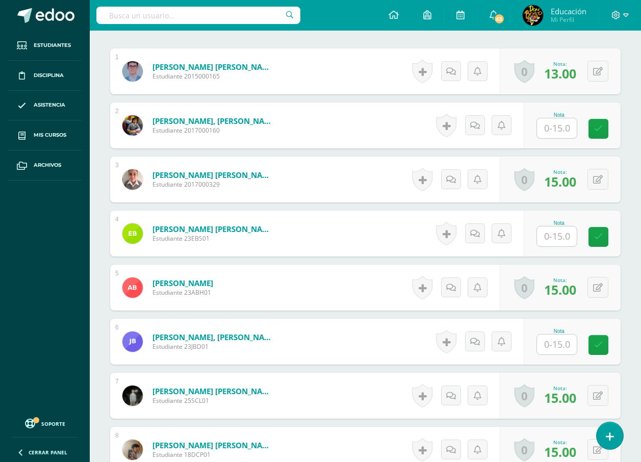
click at [556, 249] on div "Nota" at bounding box center [571, 234] width 97 height 46
click at [560, 243] on input "text" at bounding box center [557, 236] width 40 height 20
type input "15"
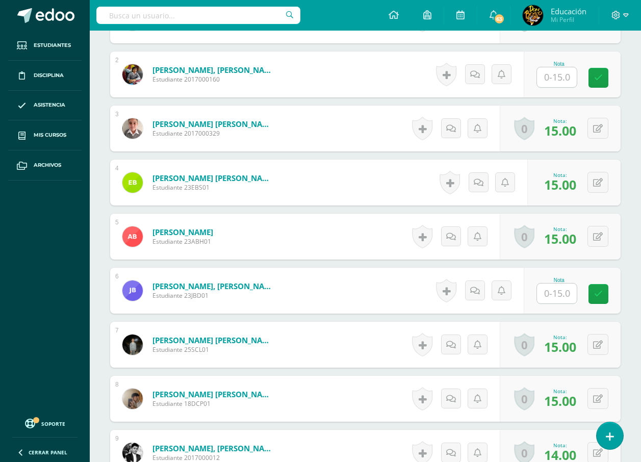
scroll to position [408, 0]
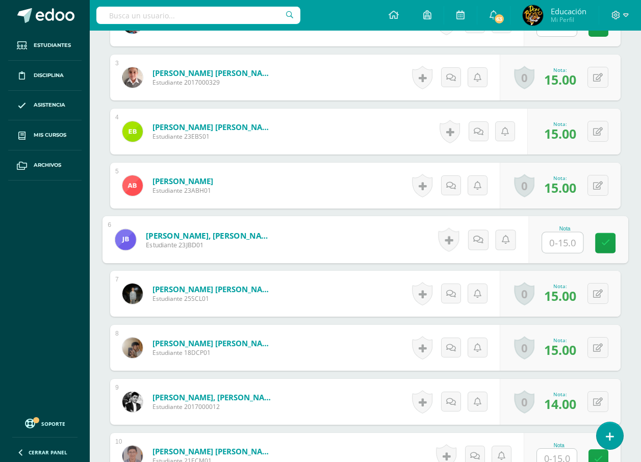
click at [560, 243] on input "text" at bounding box center [562, 242] width 41 height 20
type input "1"
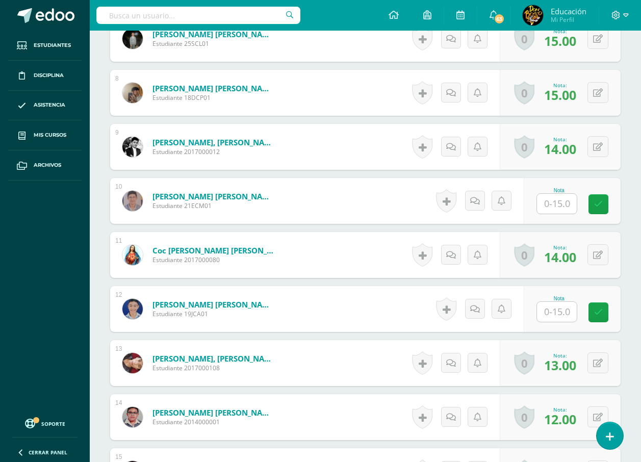
scroll to position [714, 0]
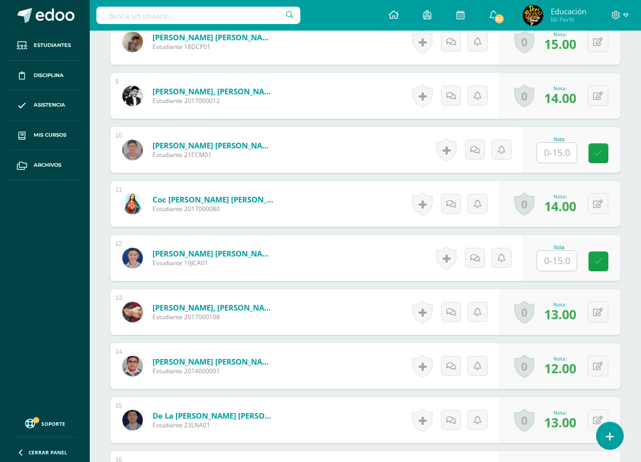
click at [565, 150] on input "text" at bounding box center [557, 153] width 40 height 20
type input "15"
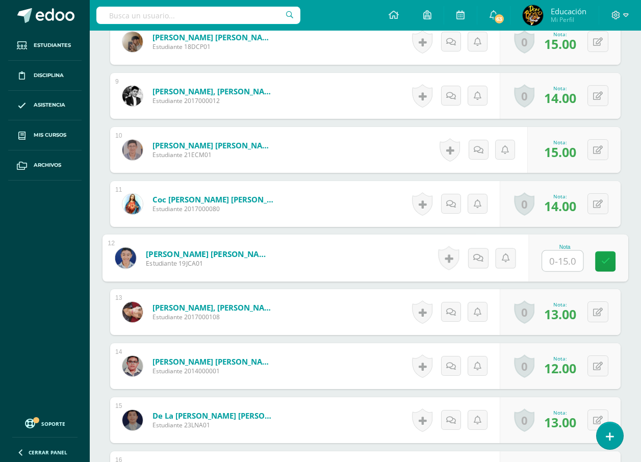
click at [546, 263] on input "text" at bounding box center [562, 261] width 41 height 20
type input "8"
click at [594, 255] on button at bounding box center [597, 257] width 21 height 21
type input "14"
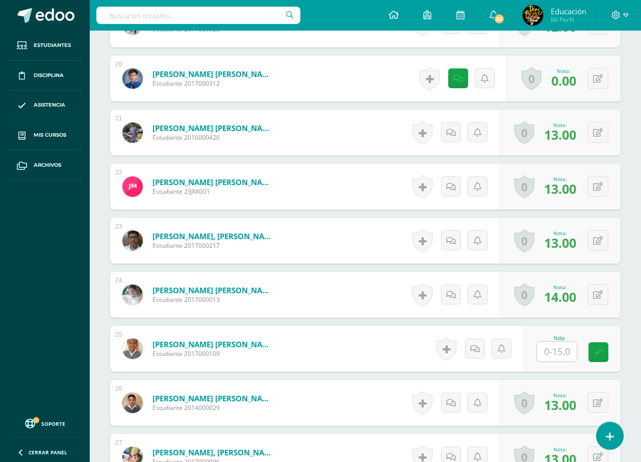
scroll to position [1376, 0]
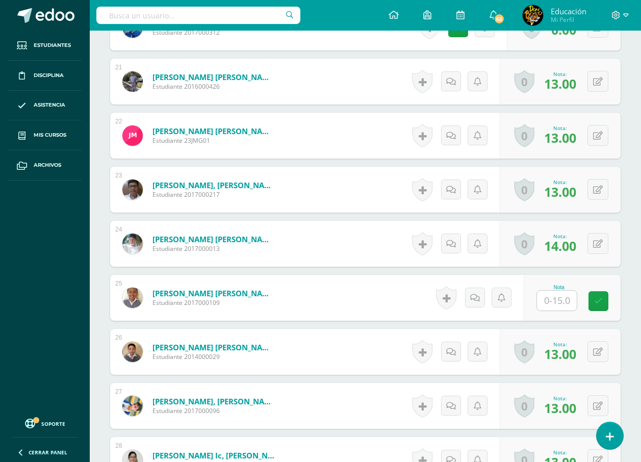
click at [568, 301] on input "text" at bounding box center [557, 301] width 40 height 20
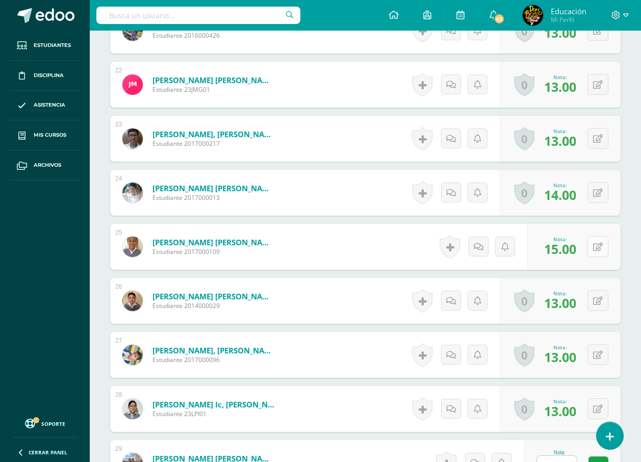
click at [597, 250] on button at bounding box center [597, 246] width 21 height 21
type input "14"
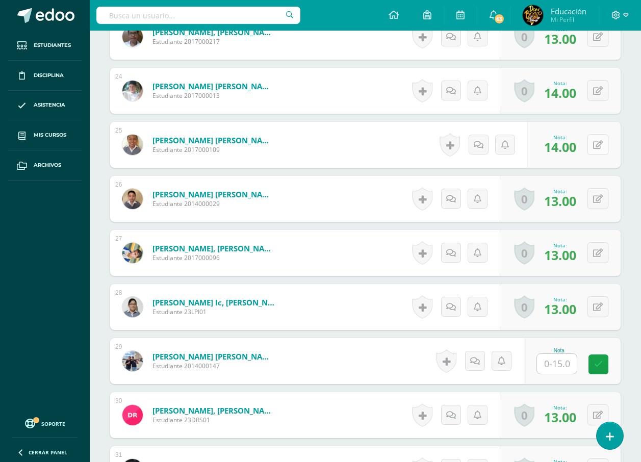
scroll to position [1580, 0]
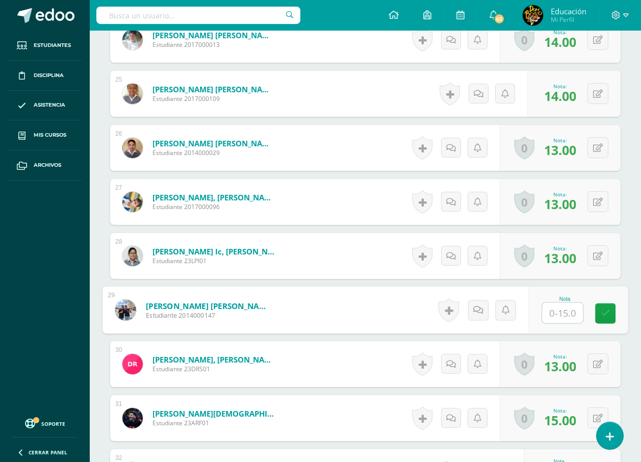
click at [566, 310] on input "text" at bounding box center [562, 313] width 41 height 20
type input "15"
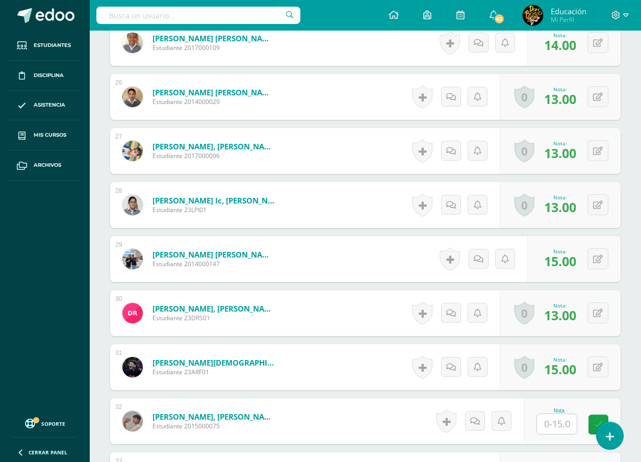
scroll to position [1733, 0]
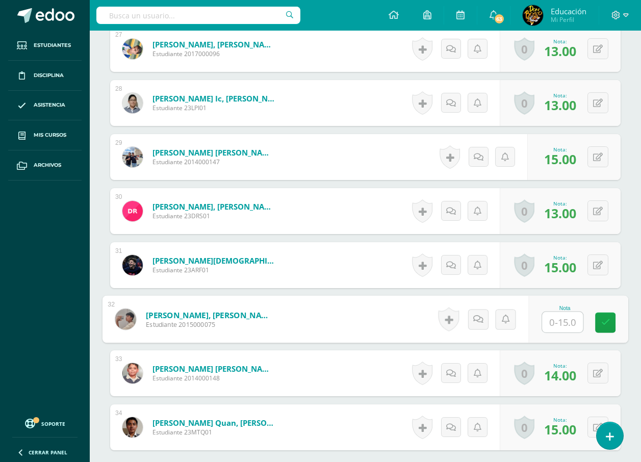
click at [558, 322] on input "text" at bounding box center [562, 322] width 41 height 20
type input "15"
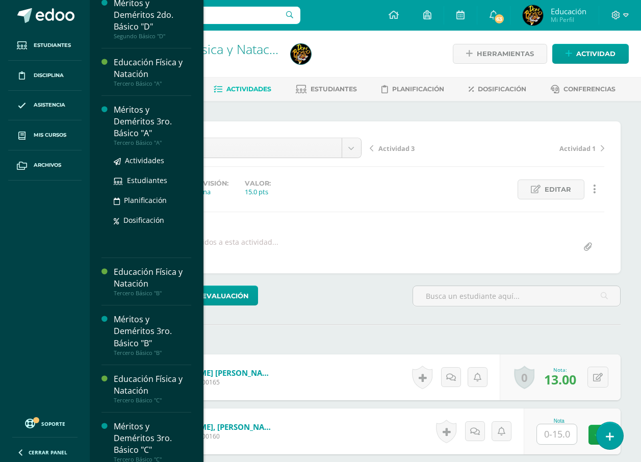
scroll to position [2554, 0]
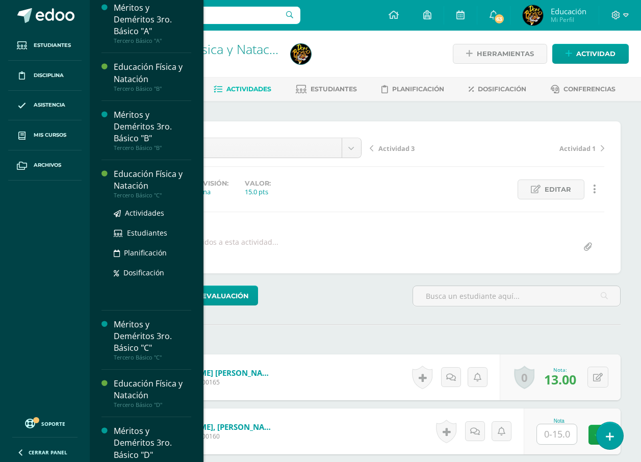
click at [158, 192] on div "Educación Física y Natación" at bounding box center [152, 179] width 77 height 23
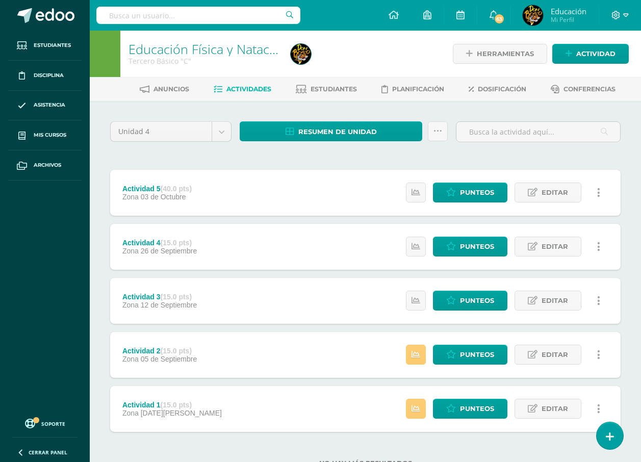
scroll to position [38, 0]
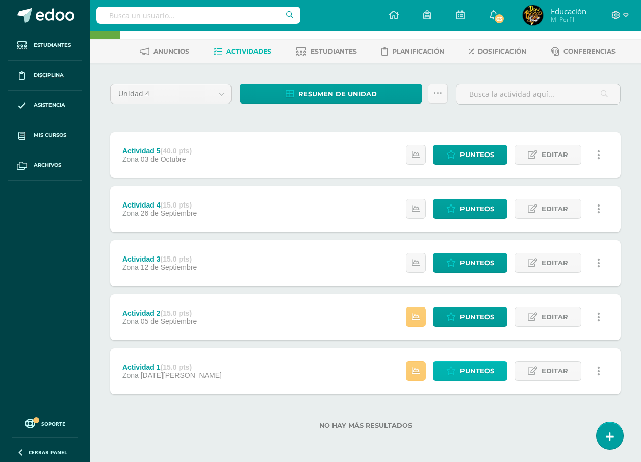
click at [456, 376] on link "Punteos" at bounding box center [470, 371] width 74 height 20
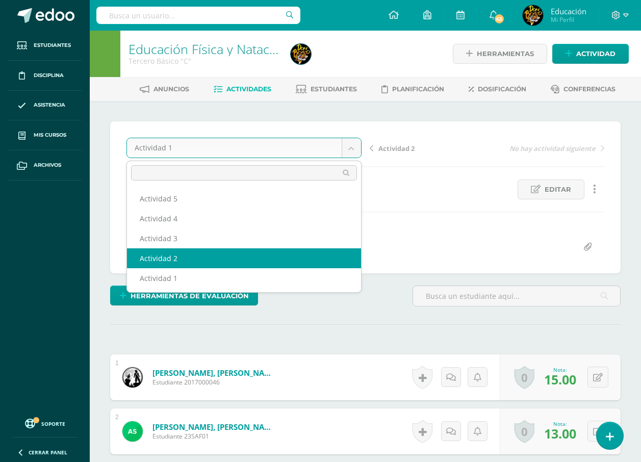
select select "/dashboard/teacher/grade-activity/178084/"
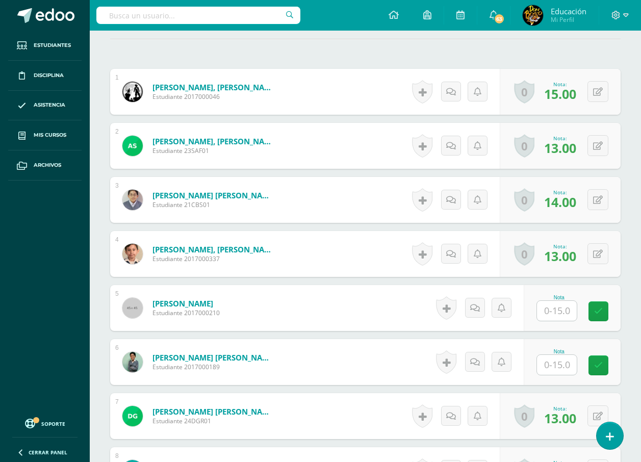
scroll to position [336, 0]
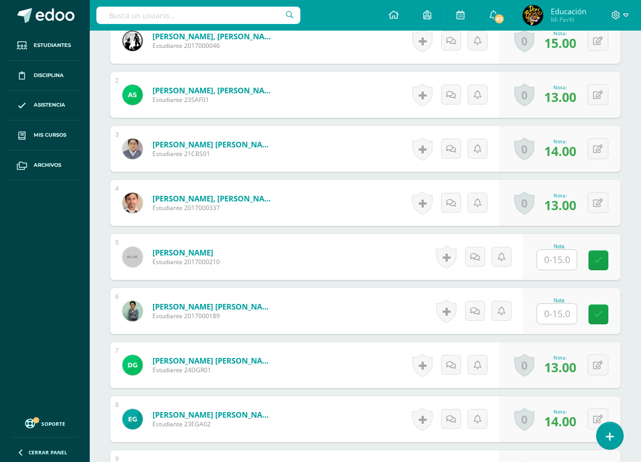
click at [550, 261] on input "text" at bounding box center [557, 260] width 40 height 20
type input "15"
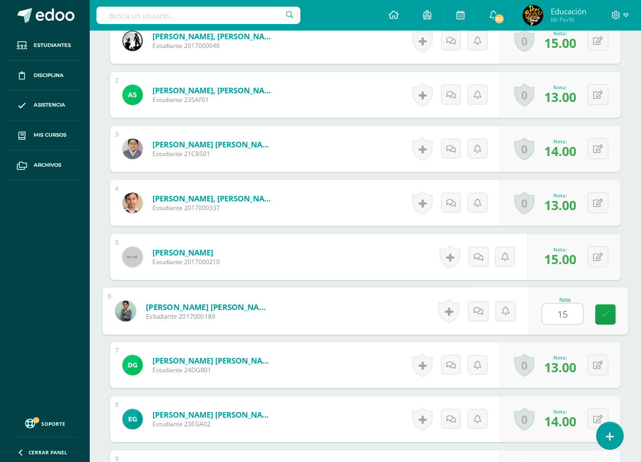
type input "1"
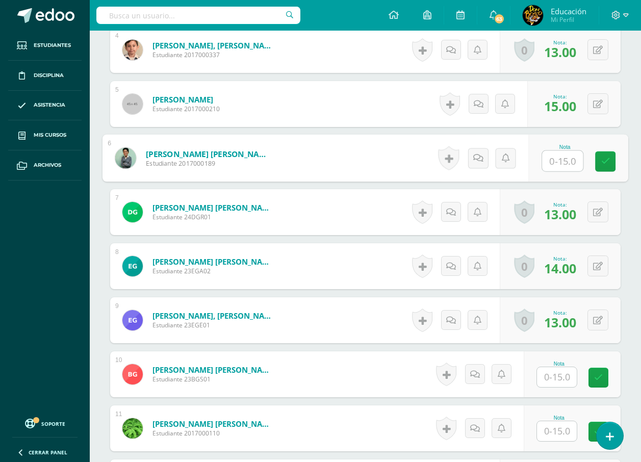
scroll to position [591, 0]
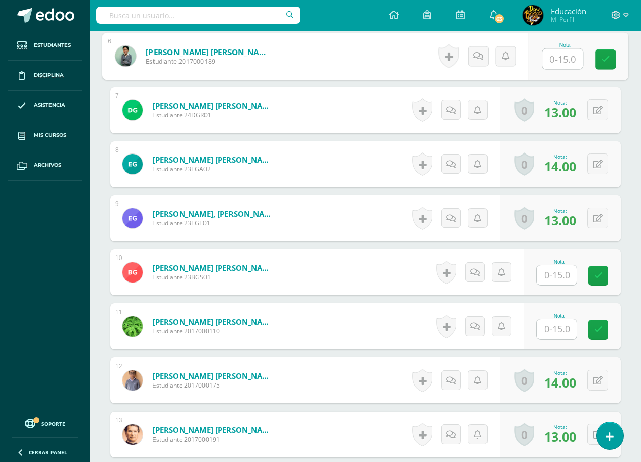
click at [545, 278] on input "text" at bounding box center [557, 275] width 40 height 20
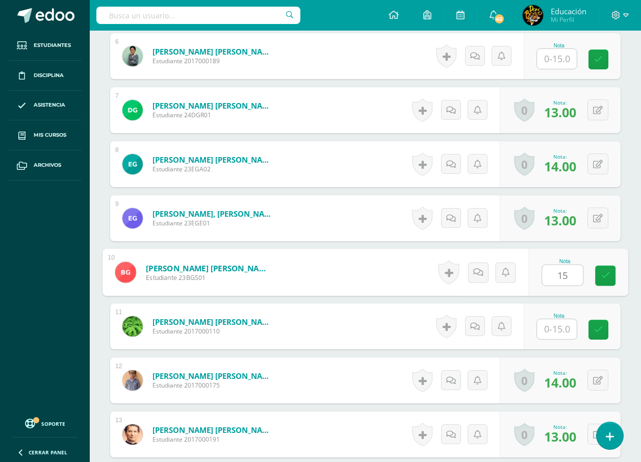
type input "15"
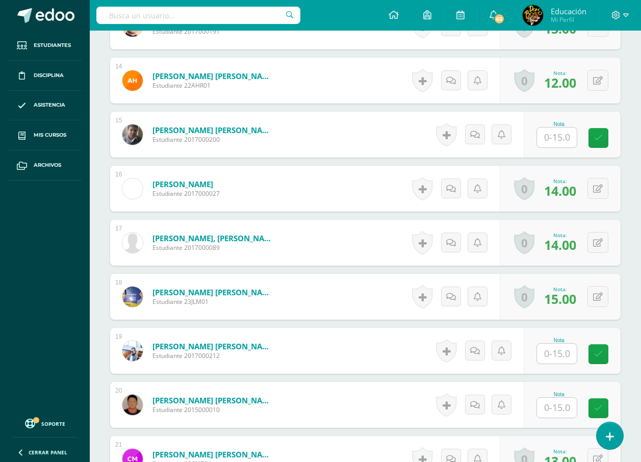
scroll to position [1050, 0]
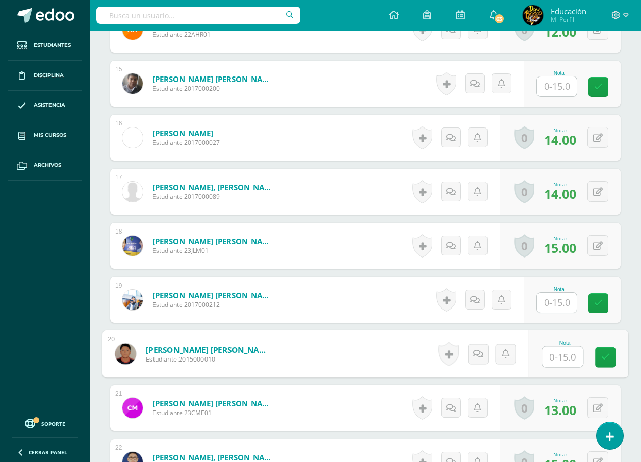
click at [567, 358] on input "text" at bounding box center [562, 357] width 41 height 20
type input "15"
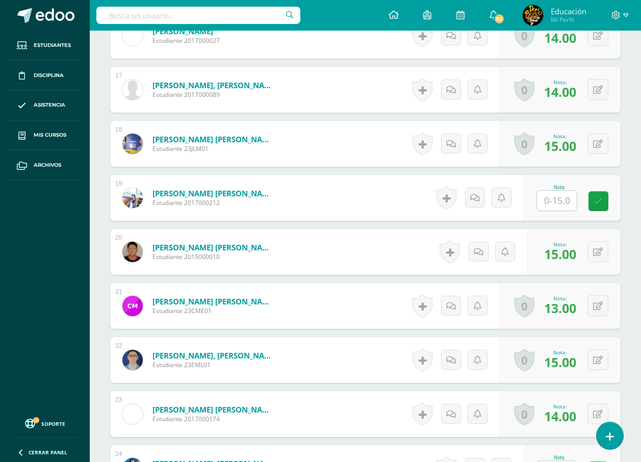
scroll to position [1254, 0]
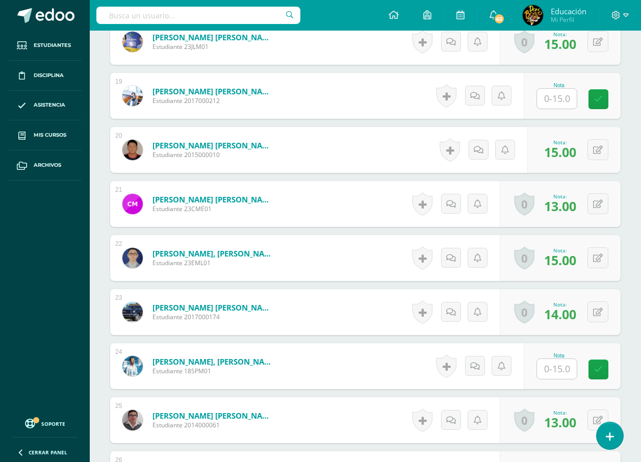
click at [568, 362] on input "text" at bounding box center [557, 369] width 40 height 20
type input "15"
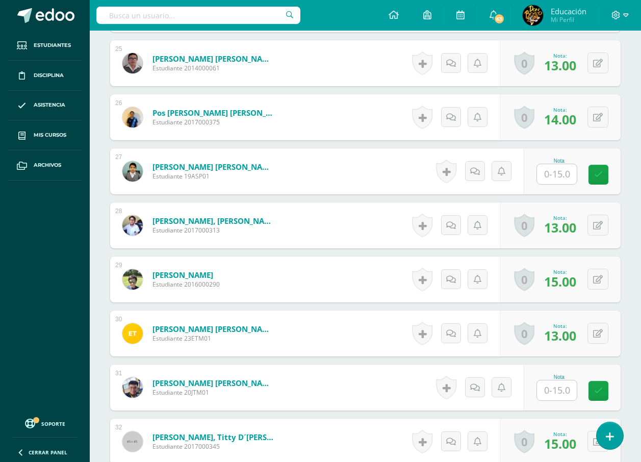
scroll to position [1713, 0]
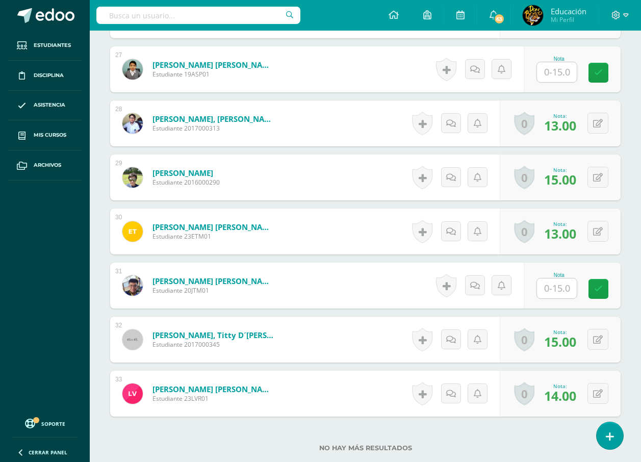
click at [559, 291] on input "text" at bounding box center [557, 288] width 40 height 20
type input "15"
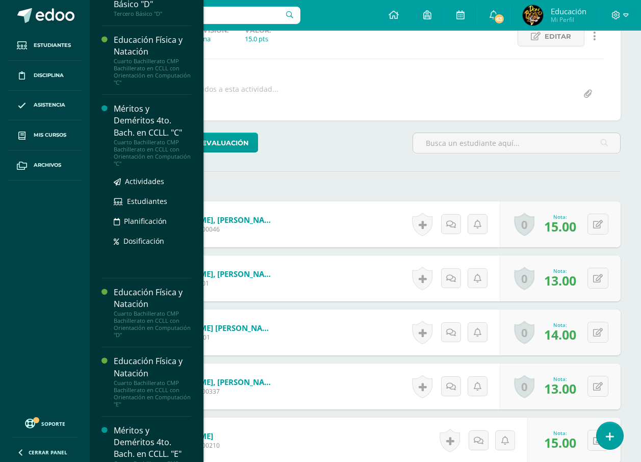
scroll to position [2850, 0]
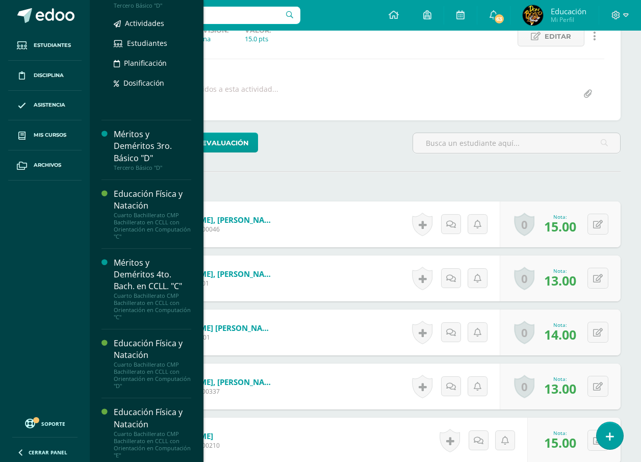
click at [141, 9] on div "Tercero Básico "D"" at bounding box center [152, 5] width 77 height 7
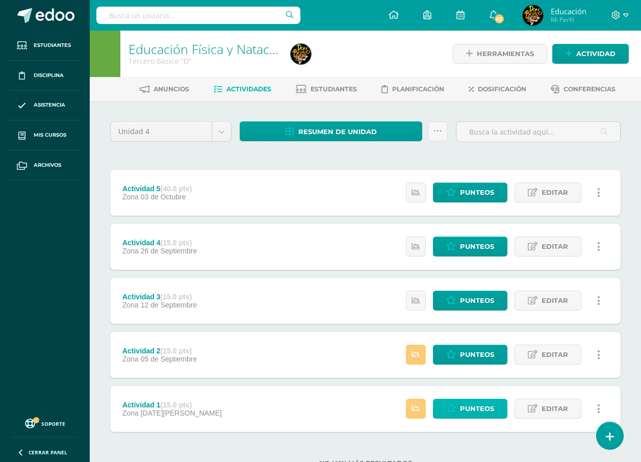
click at [441, 408] on link "Punteos" at bounding box center [470, 409] width 74 height 20
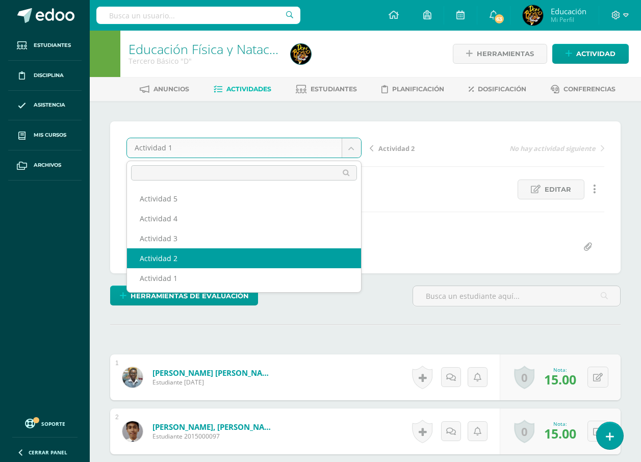
select select "/dashboard/teacher/grade-activity/178080/"
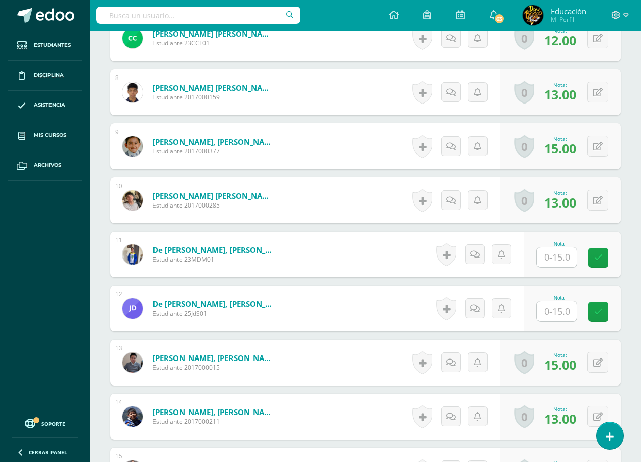
scroll to position [765, 0]
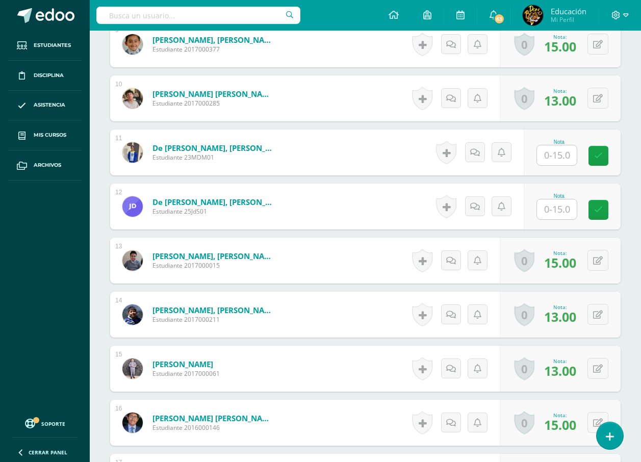
click at [569, 162] on input "text" at bounding box center [557, 155] width 40 height 20
type input "1"
type input "9"
type input "10"
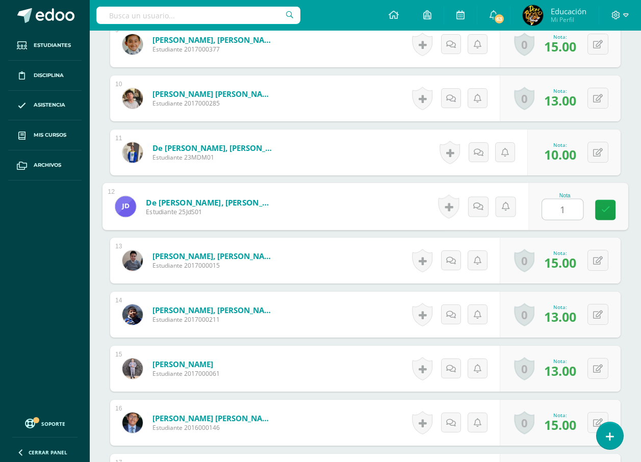
type input "12"
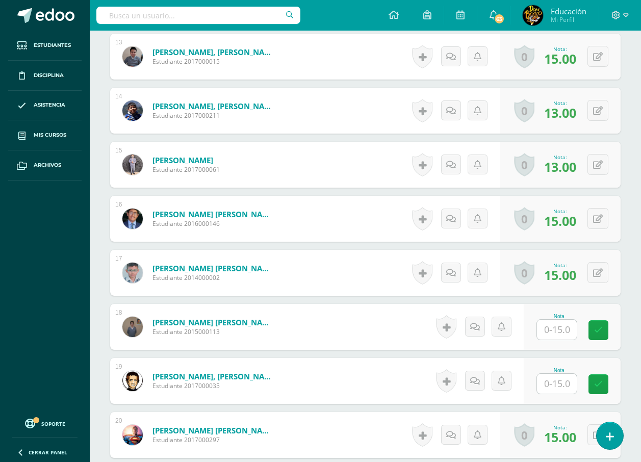
scroll to position [1122, 0]
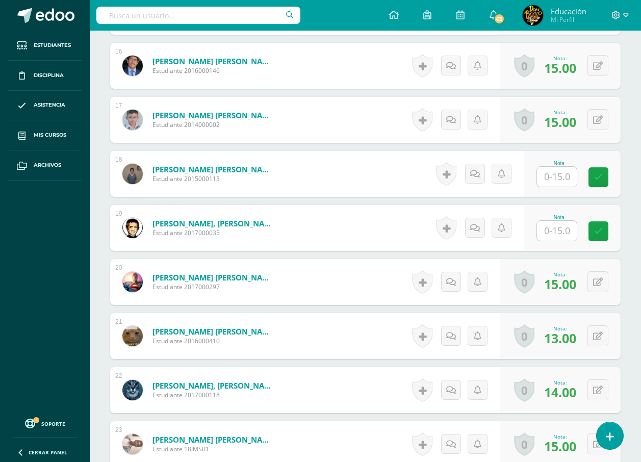
click at [557, 176] on input "text" at bounding box center [557, 177] width 40 height 20
type input "15"
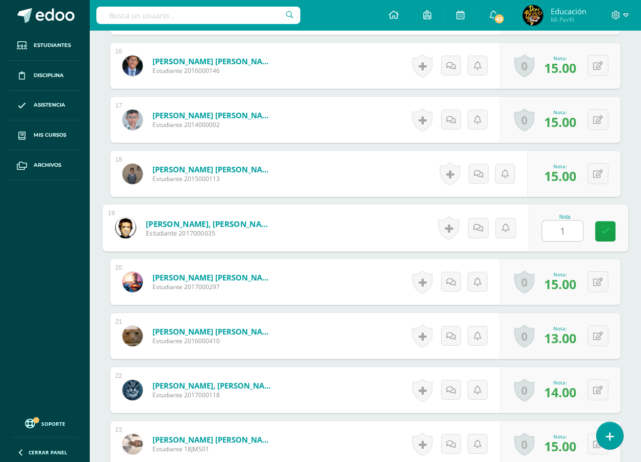
type input "15"
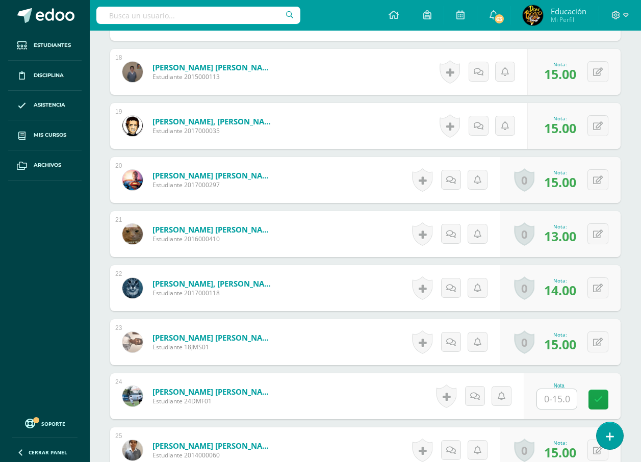
scroll to position [1377, 0]
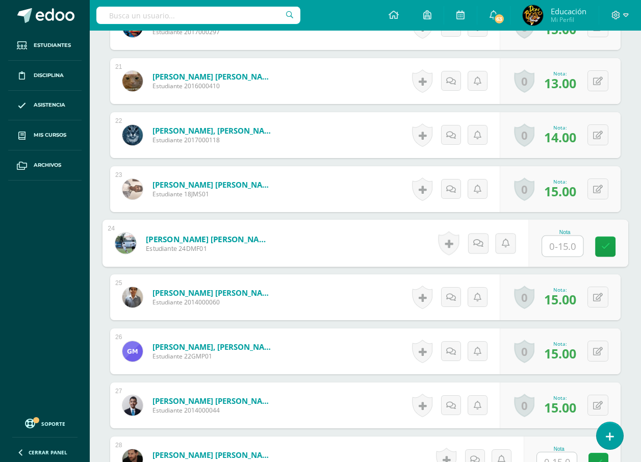
click at [553, 247] on input "text" at bounding box center [562, 246] width 41 height 20
type input "15"
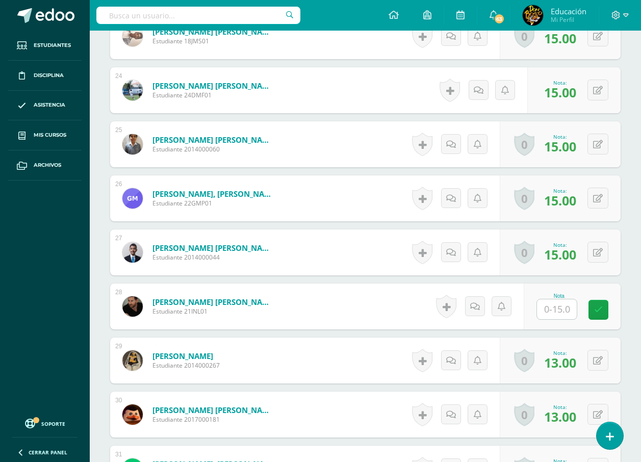
scroll to position [1632, 0]
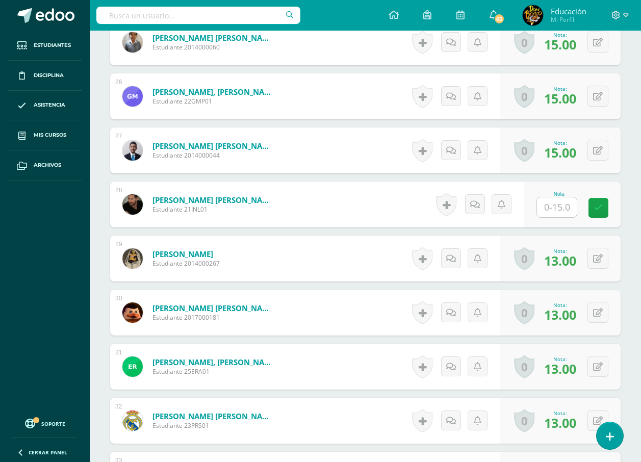
click at [567, 214] on input "text" at bounding box center [557, 207] width 40 height 20
type input "1"
type input "9"
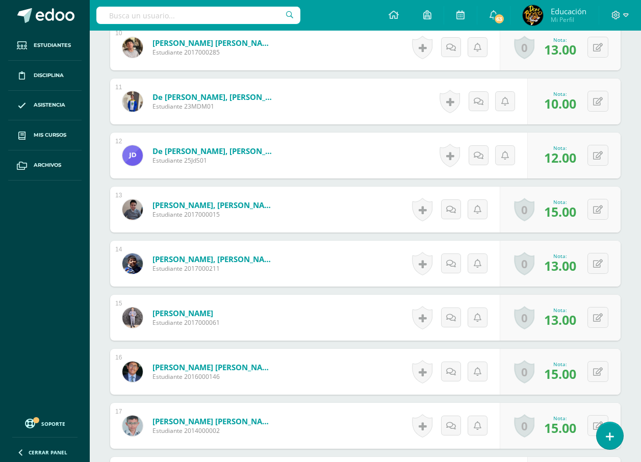
scroll to position [765, 0]
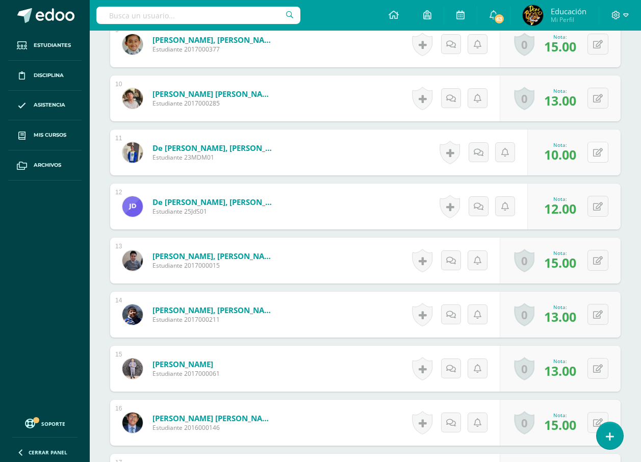
click at [593, 151] on button at bounding box center [597, 152] width 21 height 21
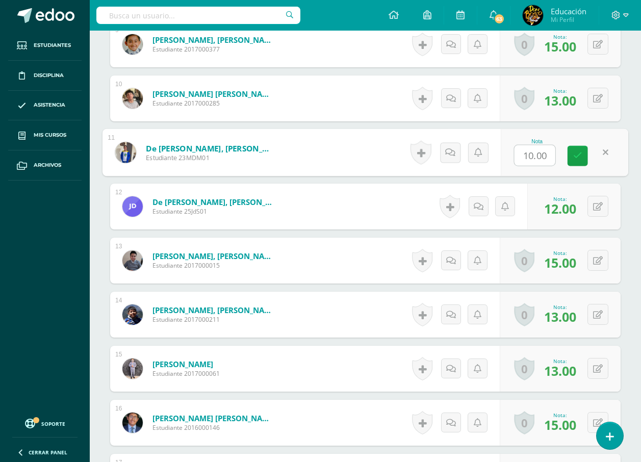
type input "9"
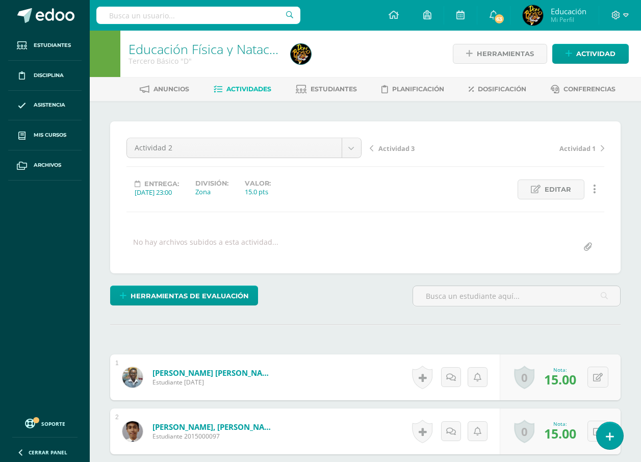
scroll to position [3104, 0]
click at [396, 204] on div "Actividad 2 Actividad 5 Actividad 4 Actividad 3 Actividad 2 Actividad 1 Activid…" at bounding box center [365, 197] width 478 height 119
click at [625, 15] on icon at bounding box center [626, 15] width 6 height 9
click at [596, 69] on span "Cerrar sesión" at bounding box center [594, 70] width 46 height 10
